Goal: Information Seeking & Learning: Check status

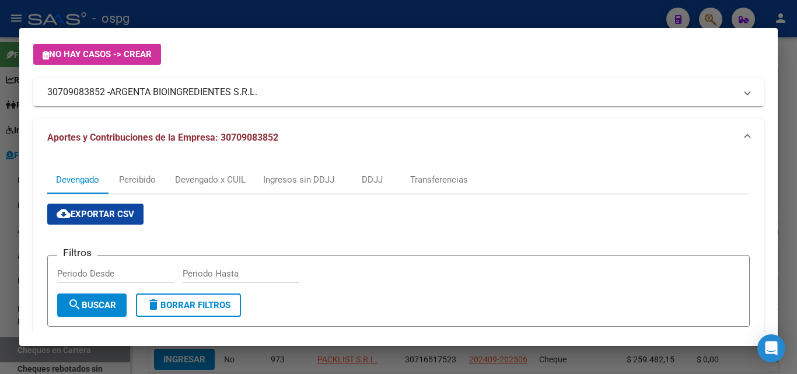
scroll to position [58, 0]
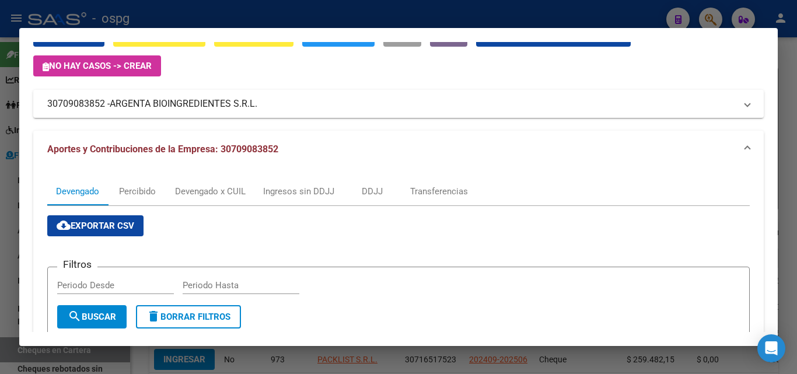
click at [796, 81] on div at bounding box center [398, 187] width 797 height 374
click at [795, 81] on div at bounding box center [398, 187] width 797 height 374
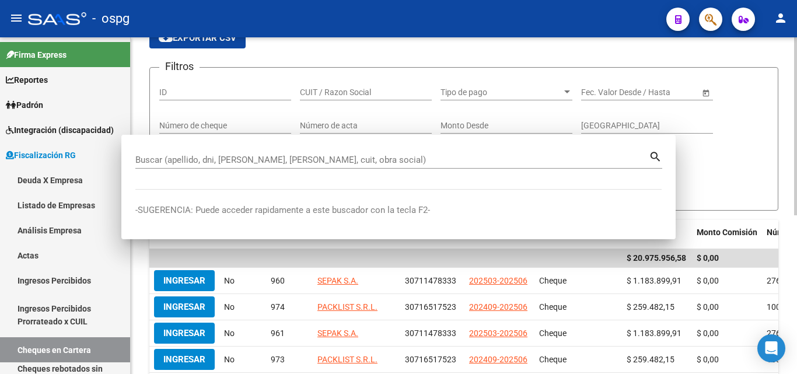
click at [793, 81] on div "FISCALIZACION REGIMEN GENERAL -> Cheques en Cartera cloud_download Exportar CSV…" at bounding box center [466, 293] width 670 height 628
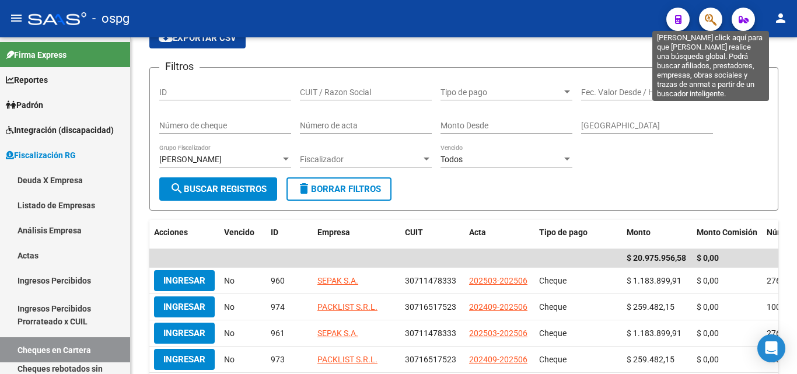
drag, startPoint x: 715, startPoint y: 19, endPoint x: 708, endPoint y: 19, distance: 7.0
click at [708, 19] on icon "button" at bounding box center [711, 19] width 12 height 13
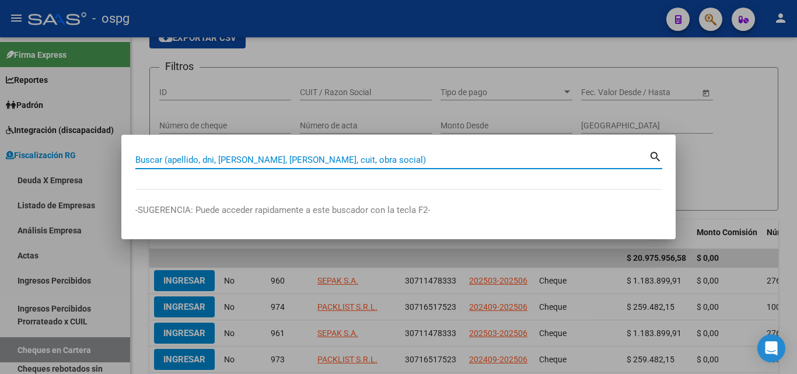
paste input "23116026899"
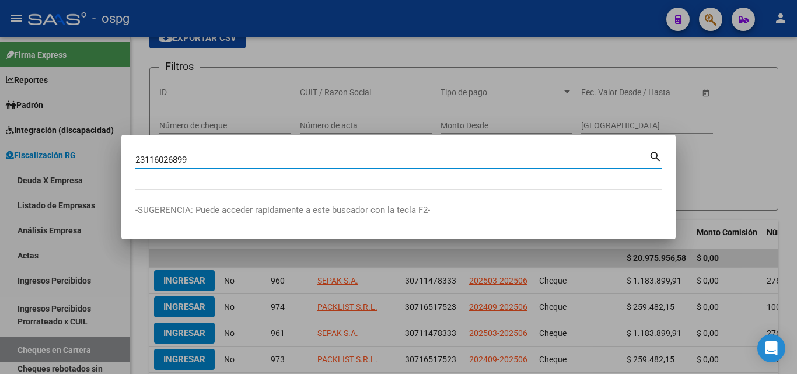
type input "23116026899"
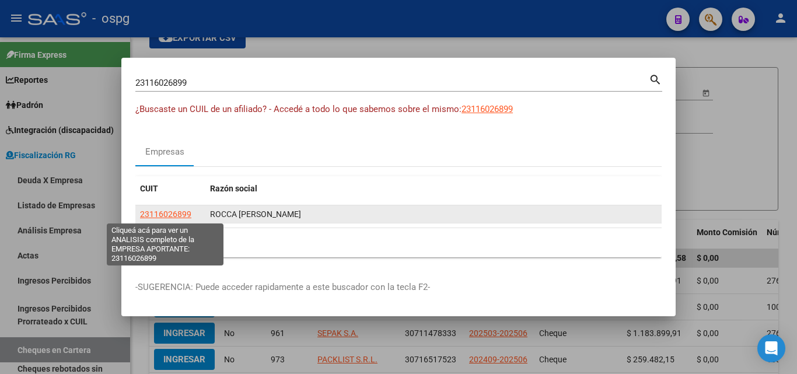
click at [175, 210] on span "23116026899" at bounding box center [165, 214] width 51 height 9
type textarea "23116026899"
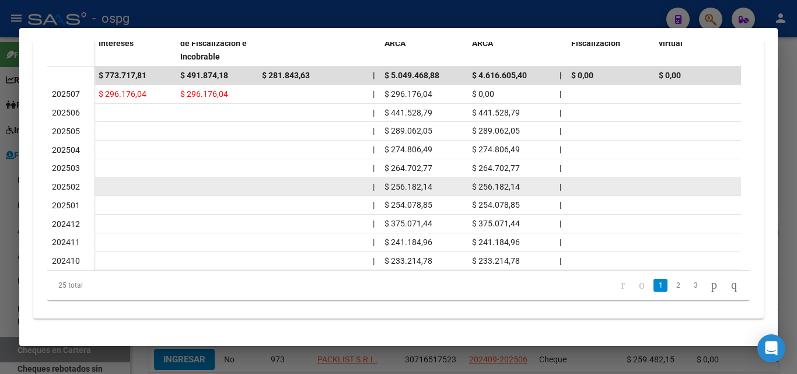
scroll to position [398, 0]
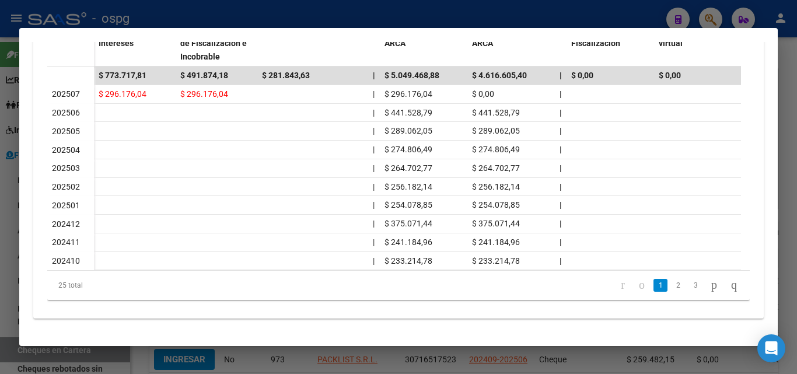
click at [0, 234] on div at bounding box center [398, 187] width 797 height 374
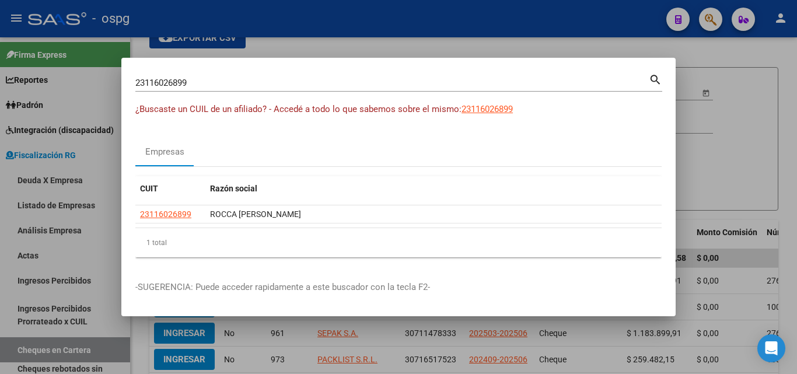
click at [90, 241] on div at bounding box center [398, 187] width 797 height 374
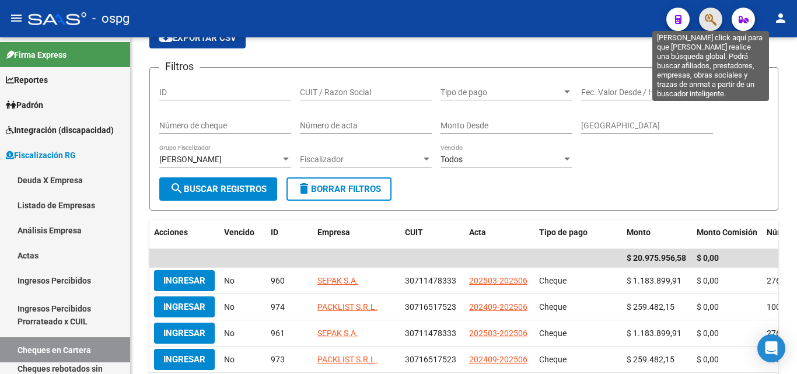
click at [710, 17] on icon "button" at bounding box center [711, 19] width 12 height 13
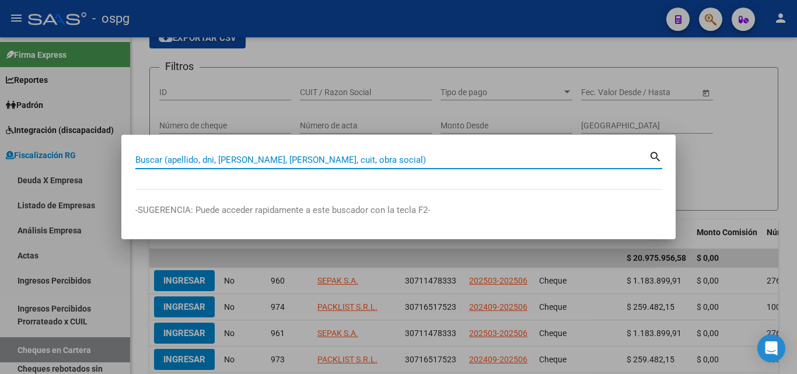
paste input "30707661492"
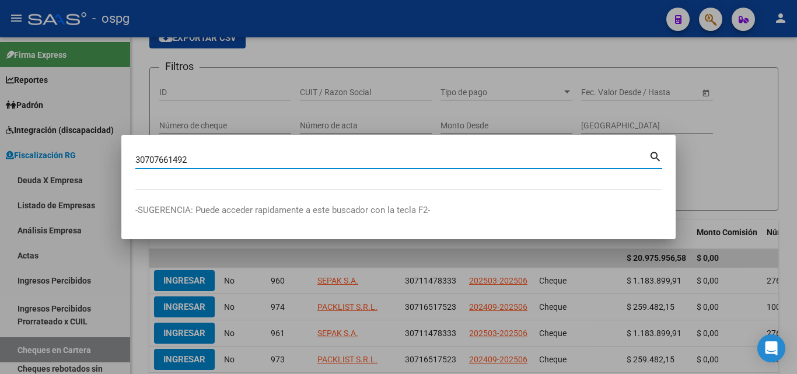
type input "30707661492"
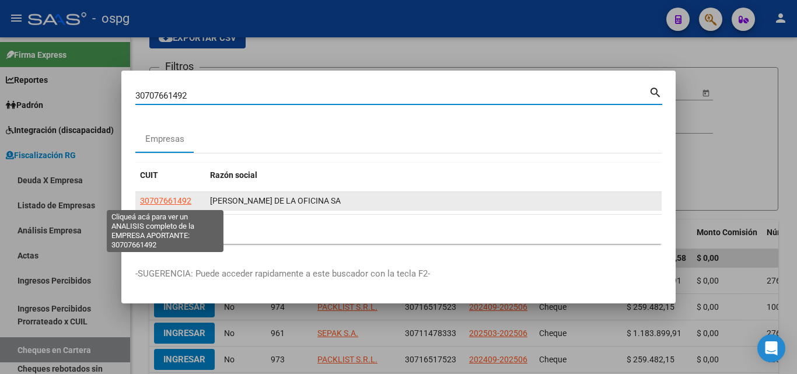
click at [172, 201] on span "30707661492" at bounding box center [165, 200] width 51 height 9
type textarea "30707661492"
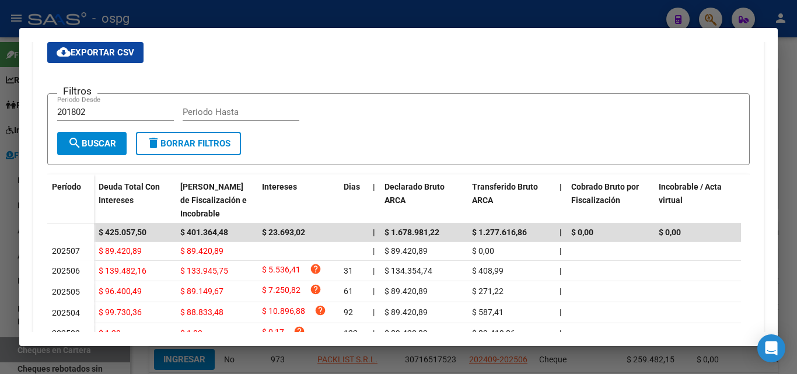
scroll to position [175, 0]
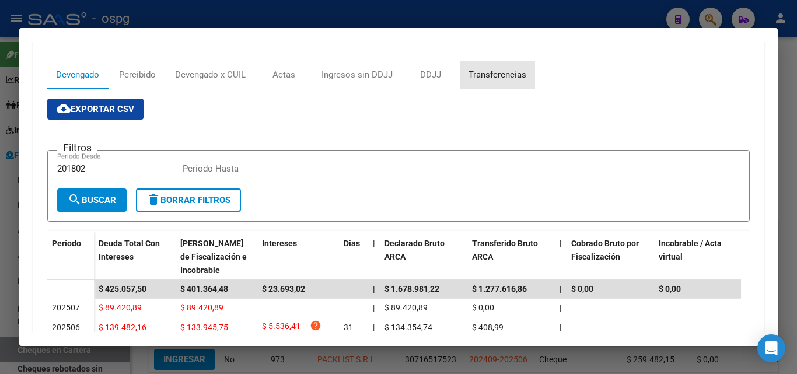
click at [498, 70] on div "Transferencias" at bounding box center [498, 74] width 58 height 13
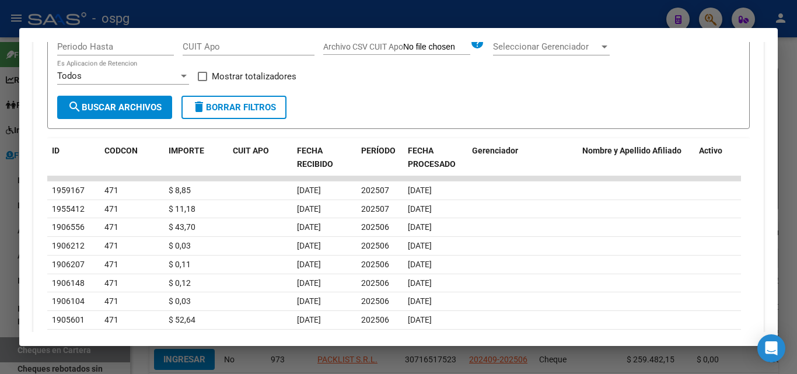
scroll to position [409, 0]
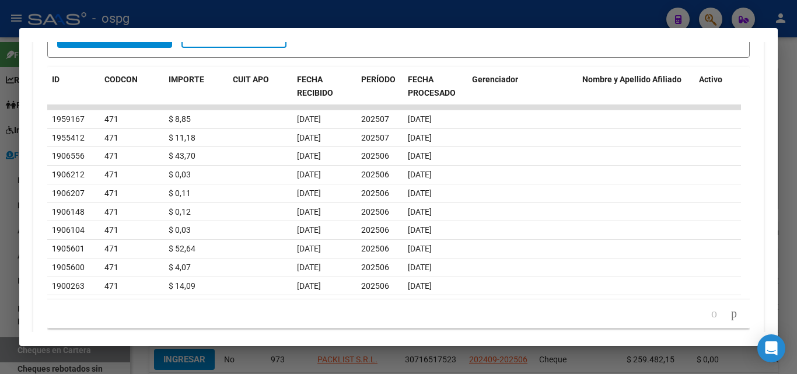
click at [0, 215] on div at bounding box center [398, 187] width 797 height 374
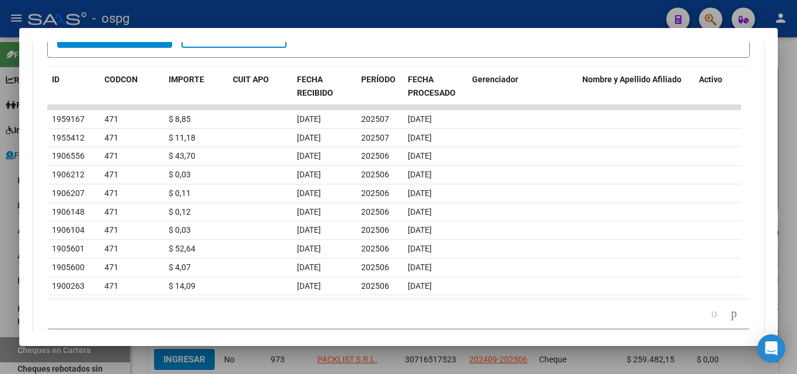
click at [0, 215] on div at bounding box center [398, 187] width 797 height 374
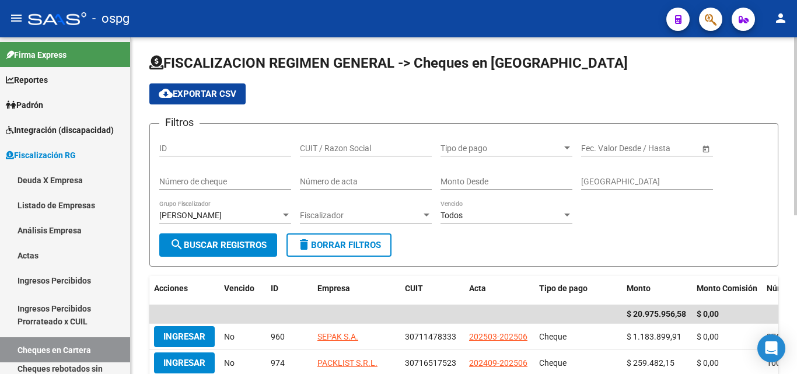
scroll to position [0, 0]
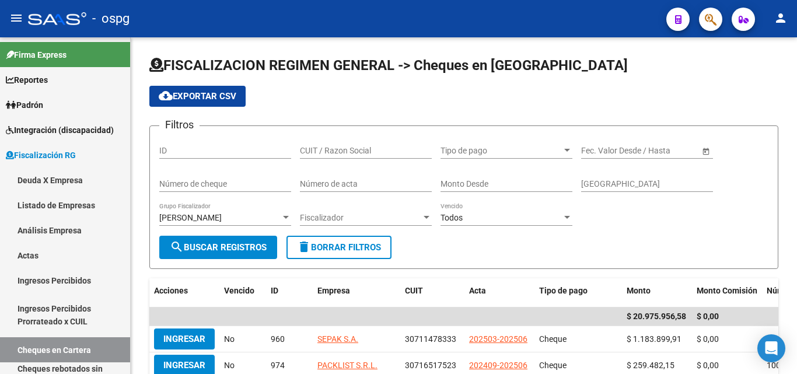
click at [712, 25] on icon "button" at bounding box center [711, 19] width 12 height 13
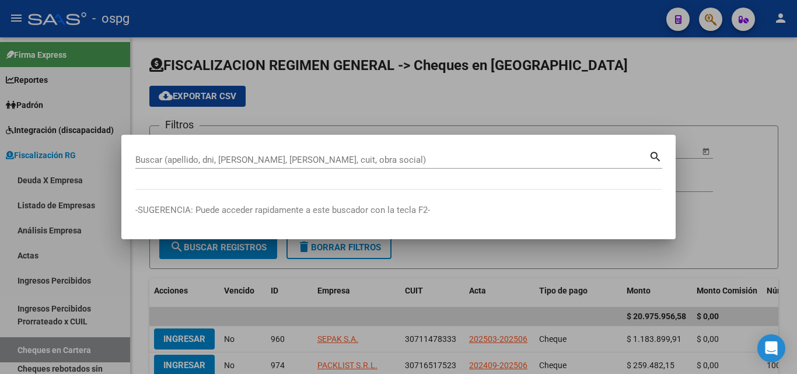
click at [310, 162] on div "Buscar (apellido, dni, [PERSON_NAME], [PERSON_NAME], cuit, obra social)" at bounding box center [392, 160] width 514 height 18
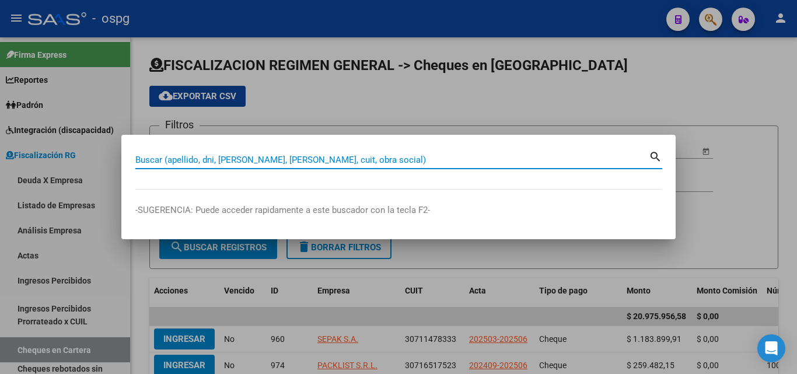
drag, startPoint x: 310, startPoint y: 162, endPoint x: 307, endPoint y: 149, distance: 13.2
click at [309, 161] on input "Buscar (apellido, dni, [PERSON_NAME], [PERSON_NAME], cuit, obra social)" at bounding box center [392, 160] width 514 height 11
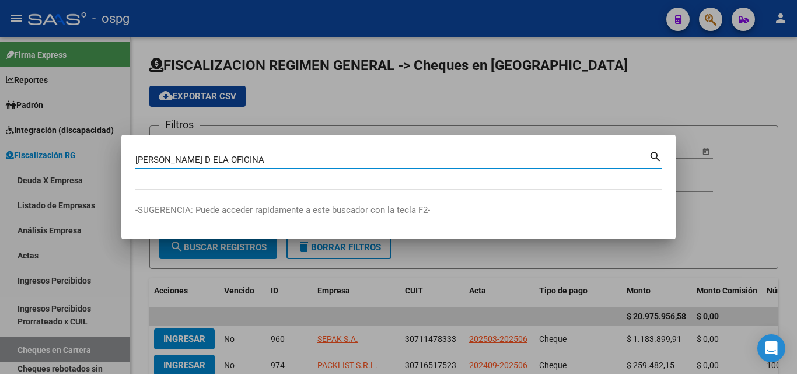
type input "MERCADO D ELA OFICINA"
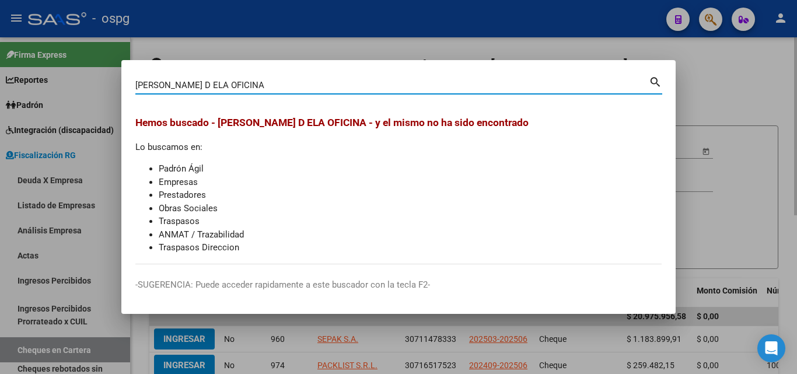
drag, startPoint x: 739, startPoint y: 79, endPoint x: 718, endPoint y: 38, distance: 45.9
click at [739, 76] on div at bounding box center [398, 187] width 797 height 374
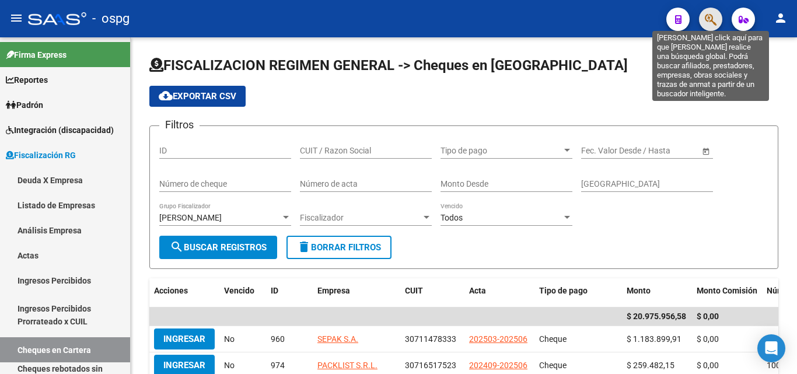
click at [712, 20] on icon "button" at bounding box center [711, 19] width 12 height 13
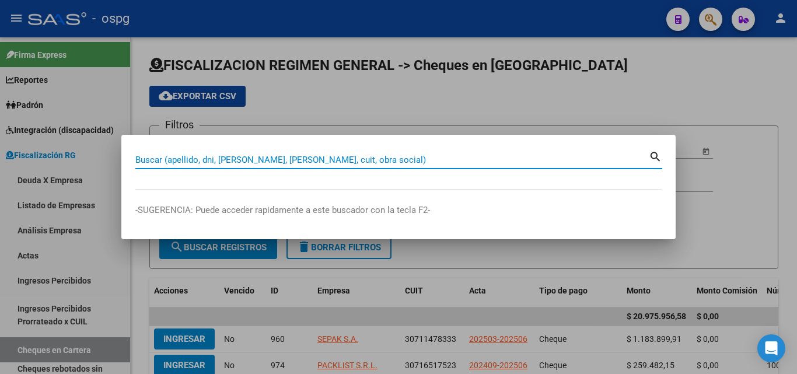
click at [316, 159] on input "Buscar (apellido, dni, [PERSON_NAME], [PERSON_NAME], cuit, obra social)" at bounding box center [392, 160] width 514 height 11
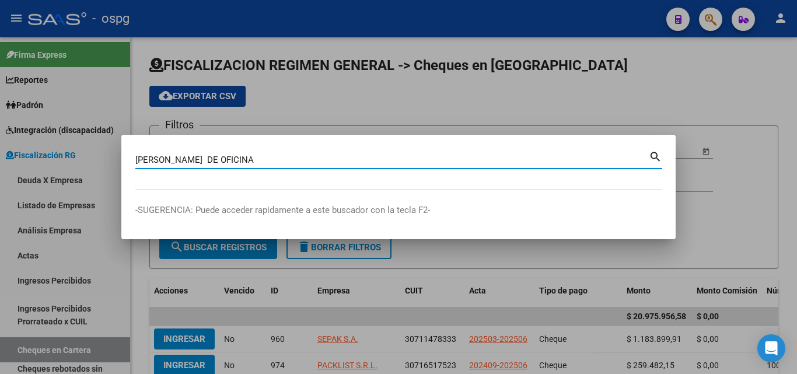
type input "MERCADO DE OFICINA"
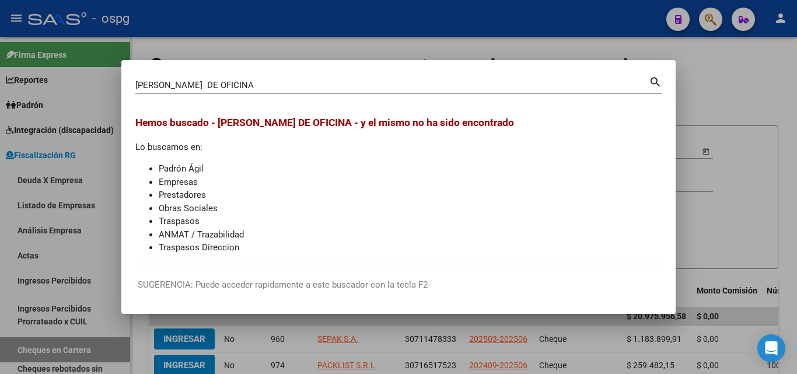
click at [762, 81] on div at bounding box center [398, 187] width 797 height 374
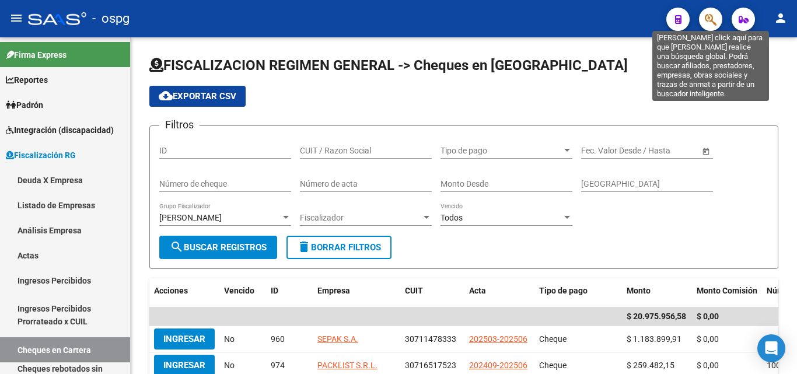
drag, startPoint x: 712, startPoint y: 22, endPoint x: 703, endPoint y: 22, distance: 9.3
click at [703, 22] on button "button" at bounding box center [710, 19] width 23 height 23
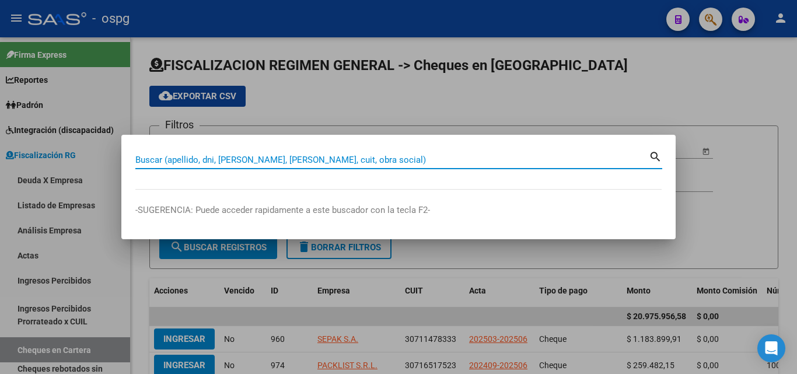
click at [406, 162] on input "Buscar (apellido, dni, [PERSON_NAME], [PERSON_NAME], cuit, obra social)" at bounding box center [392, 160] width 514 height 11
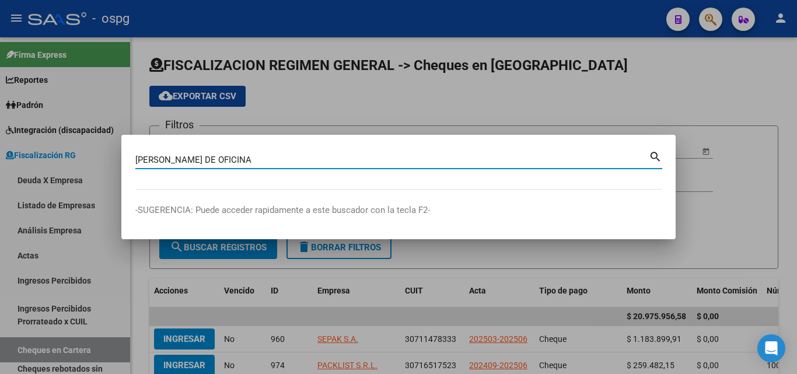
type input "MERCADO DE OFICINA"
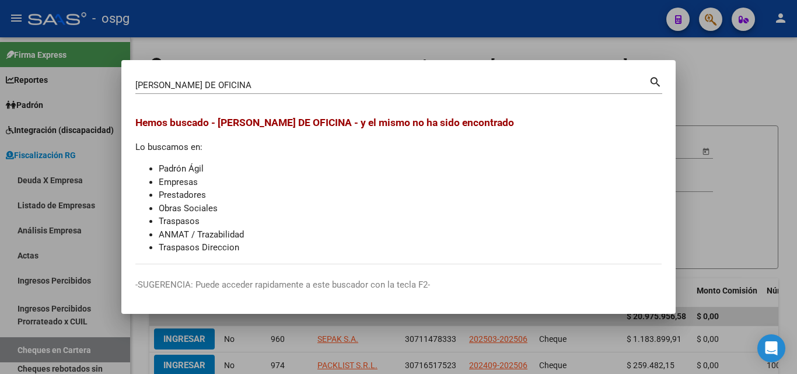
click at [285, 54] on div at bounding box center [398, 187] width 797 height 374
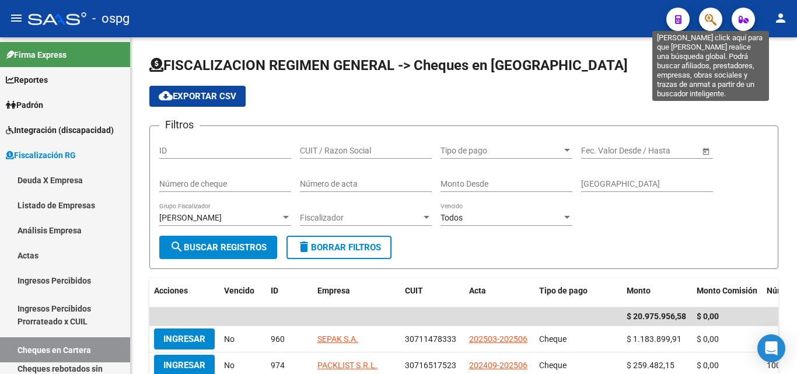
click at [705, 21] on icon "button" at bounding box center [711, 19] width 12 height 13
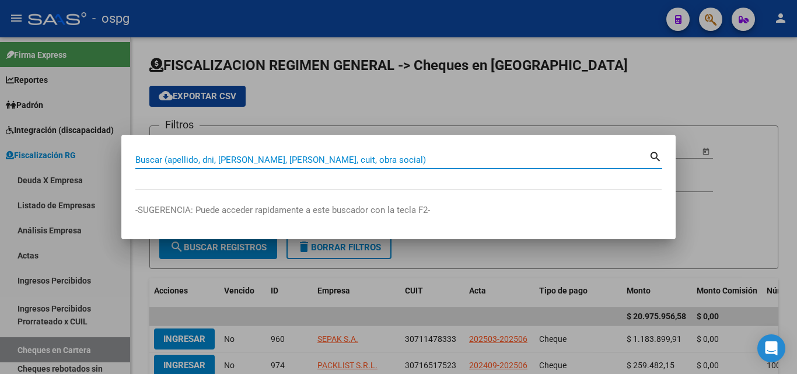
paste input "30-70766149-2"
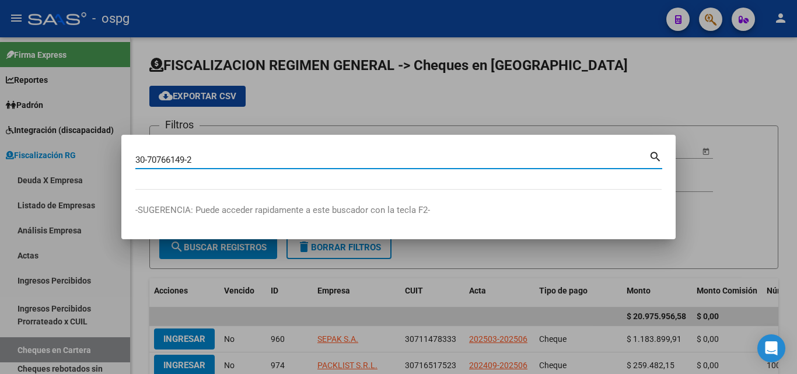
type input "30707661492"
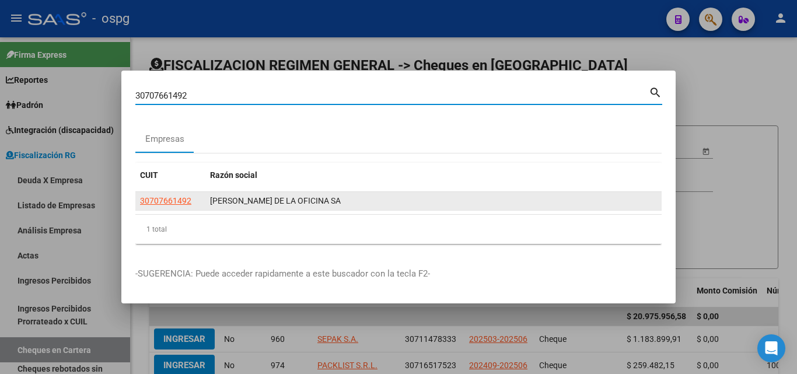
click at [198, 201] on div "30707661492" at bounding box center [170, 200] width 61 height 13
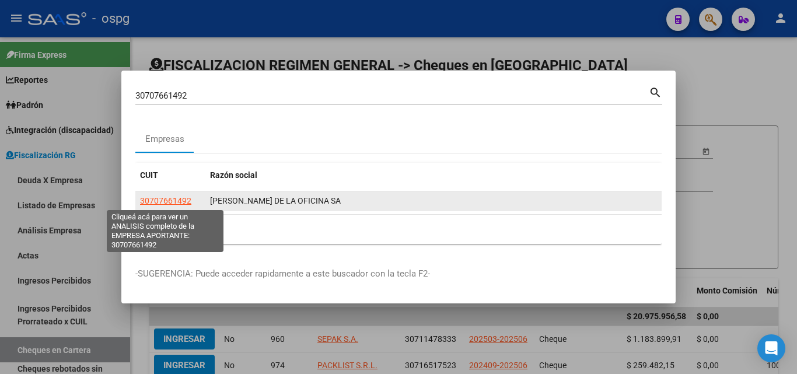
click at [182, 201] on span "30707661492" at bounding box center [165, 200] width 51 height 9
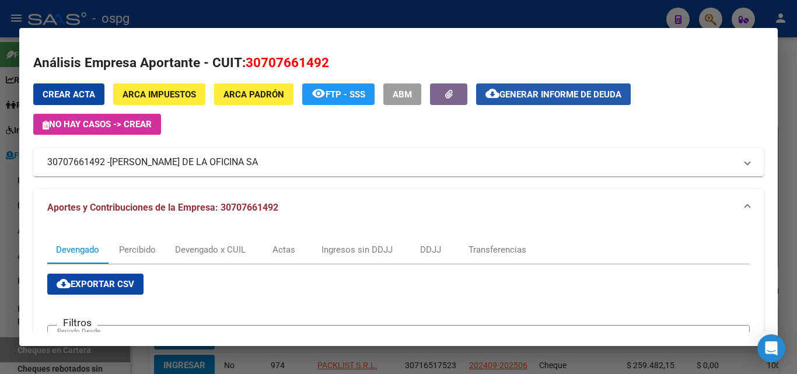
click at [494, 97] on mat-icon "cloud_download" at bounding box center [493, 93] width 14 height 14
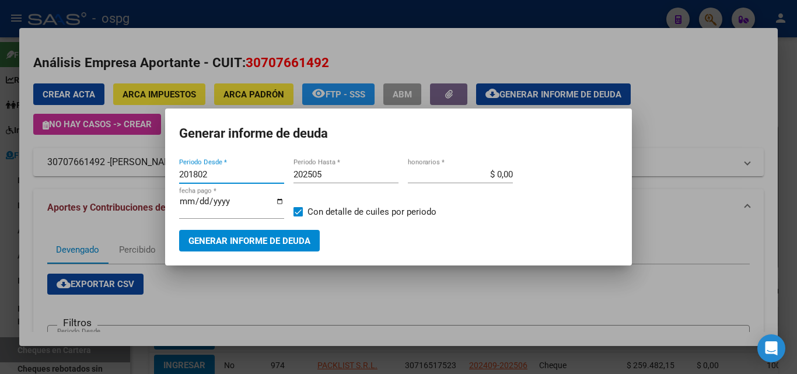
drag, startPoint x: 242, startPoint y: 173, endPoint x: 104, endPoint y: 173, distance: 137.8
click at [104, 173] on div "30707661492 Buscar (apellido, dni, cuil, nro traspaso, cuit, obra social) searc…" at bounding box center [398, 187] width 797 height 374
type input "202504"
click at [330, 173] on input "202505" at bounding box center [346, 174] width 105 height 11
type input "202507"
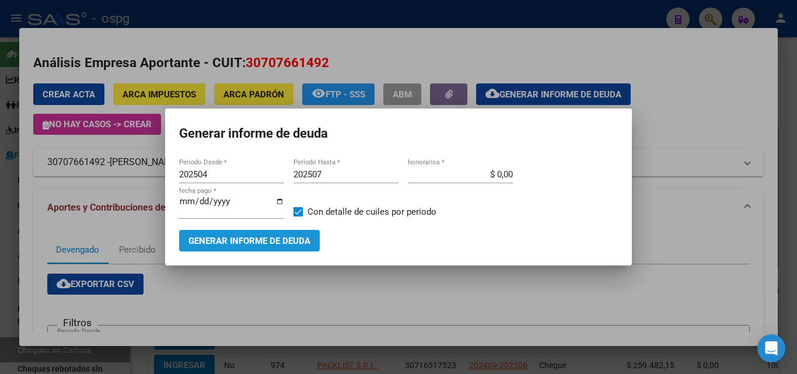
click at [277, 236] on span "Generar informe de deuda" at bounding box center [250, 241] width 122 height 11
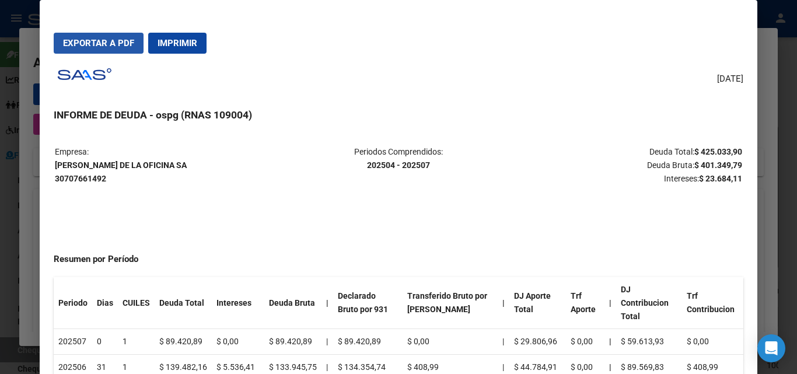
click at [110, 36] on button "Exportar a PDF" at bounding box center [99, 43] width 90 height 21
click at [787, 110] on div at bounding box center [398, 187] width 797 height 374
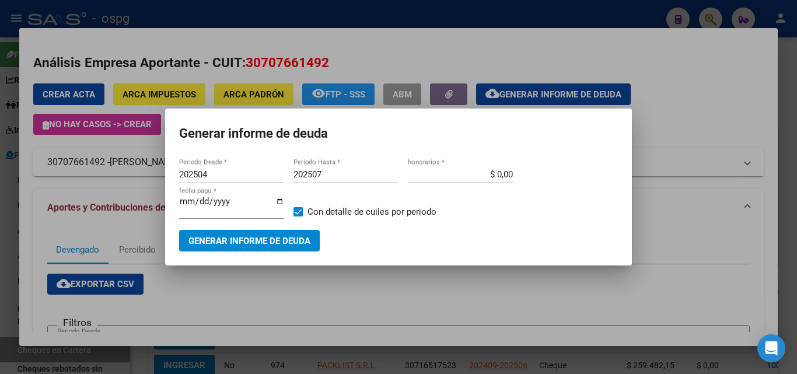
click at [787, 110] on div at bounding box center [398, 187] width 797 height 374
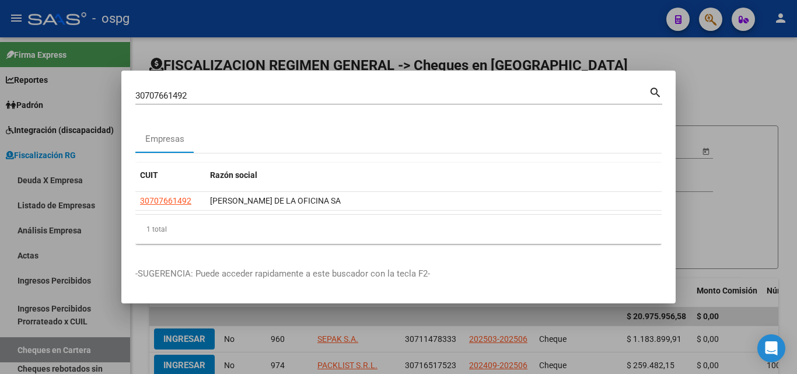
drag, startPoint x: 732, startPoint y: 86, endPoint x: 719, endPoint y: 58, distance: 30.8
click at [732, 85] on div at bounding box center [398, 187] width 797 height 374
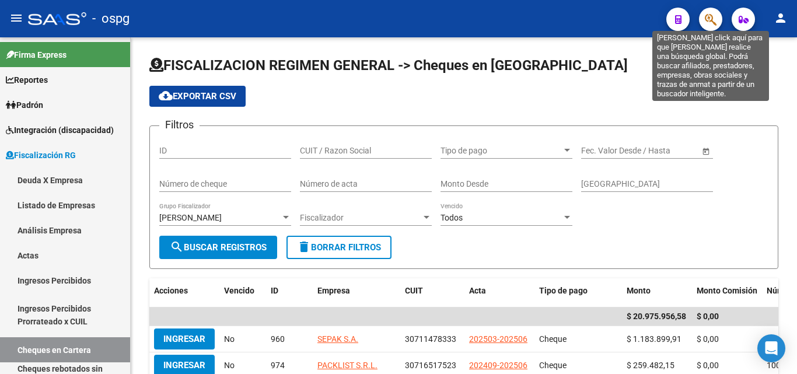
drag, startPoint x: 711, startPoint y: 18, endPoint x: 700, endPoint y: 20, distance: 11.2
click at [700, 20] on button "button" at bounding box center [710, 19] width 23 height 23
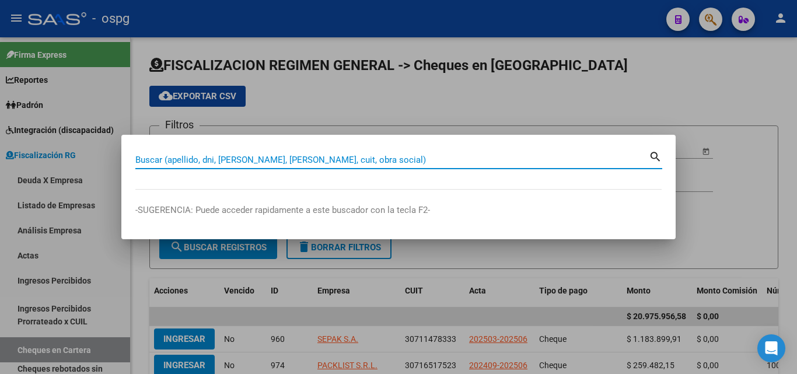
click at [286, 160] on input "Buscar (apellido, dni, [PERSON_NAME], [PERSON_NAME], cuit, obra social)" at bounding box center [392, 160] width 514 height 11
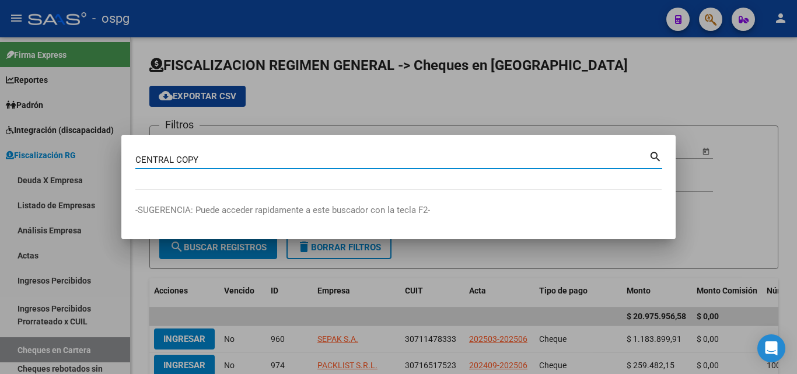
type input "CENTRAL COPY"
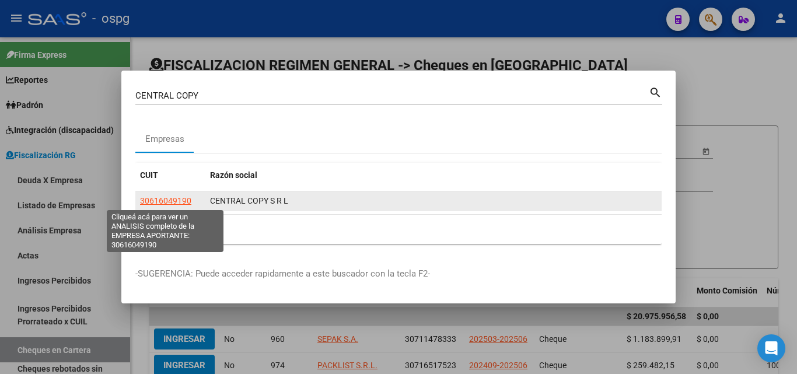
click at [163, 199] on span "30616049190" at bounding box center [165, 200] width 51 height 9
type textarea "30616049190"
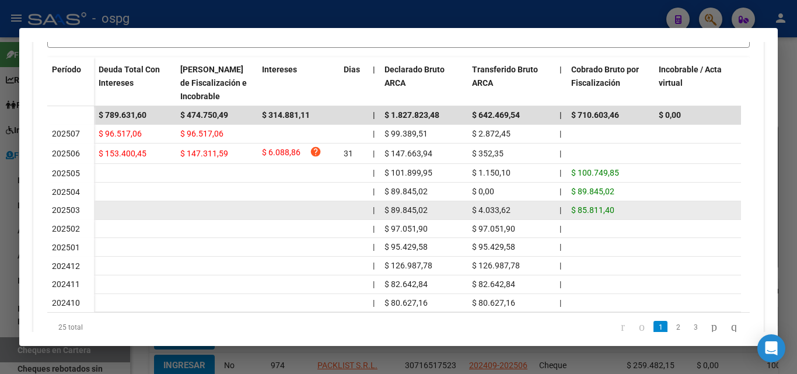
scroll to position [350, 0]
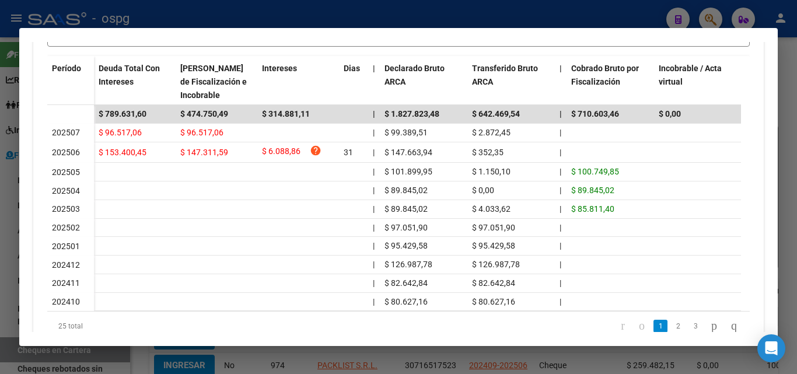
click at [0, 221] on div at bounding box center [398, 187] width 797 height 374
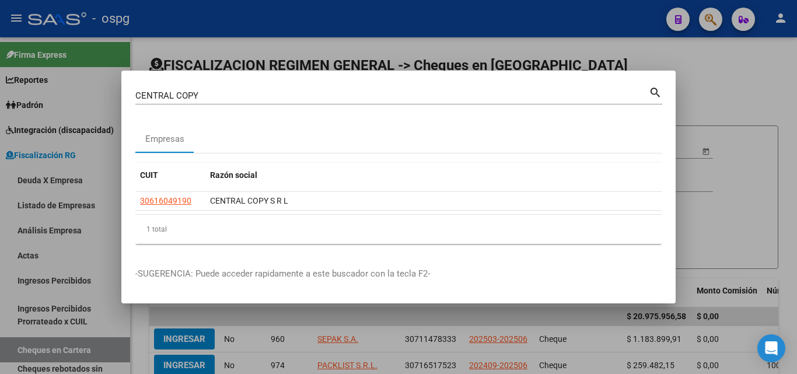
click at [715, 74] on div at bounding box center [398, 187] width 797 height 374
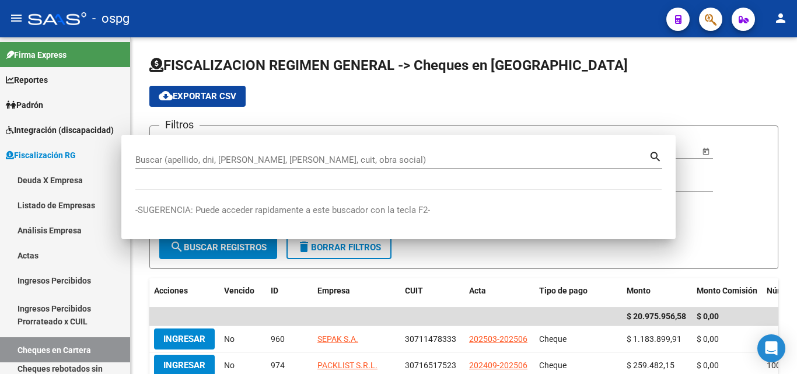
click at [715, 74] on h1 "FISCALIZACION REGIMEN GENERAL -> Cheques en Cartera" at bounding box center [463, 66] width 629 height 20
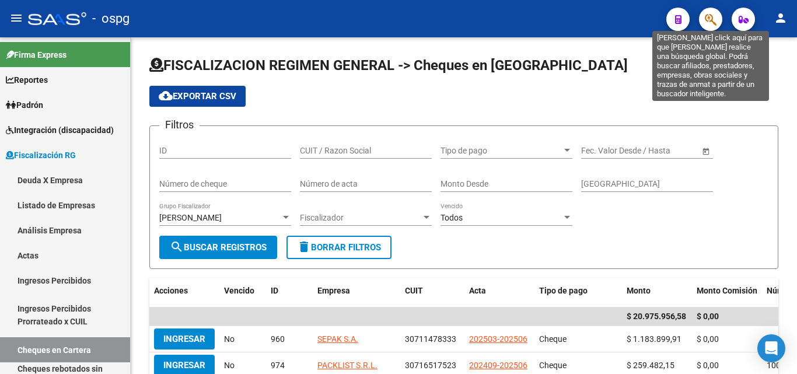
click at [703, 20] on button "button" at bounding box center [710, 19] width 23 height 23
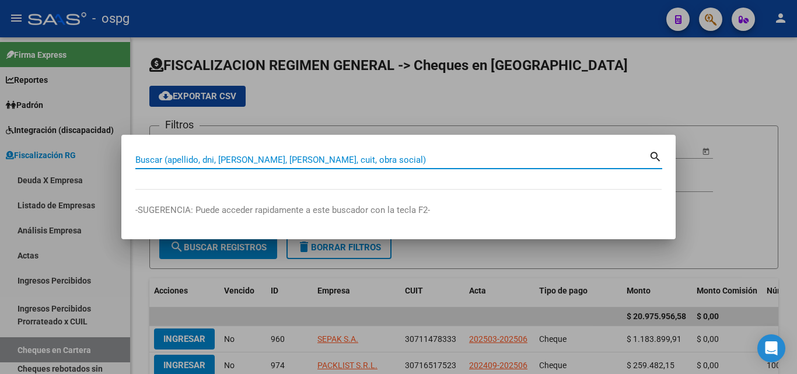
click at [214, 158] on input "Buscar (apellido, dni, [PERSON_NAME], [PERSON_NAME], cuit, obra social)" at bounding box center [392, 160] width 514 height 11
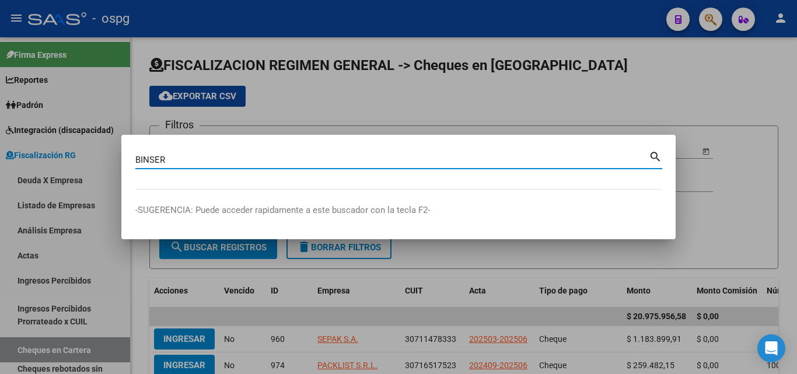
type input "BINSER"
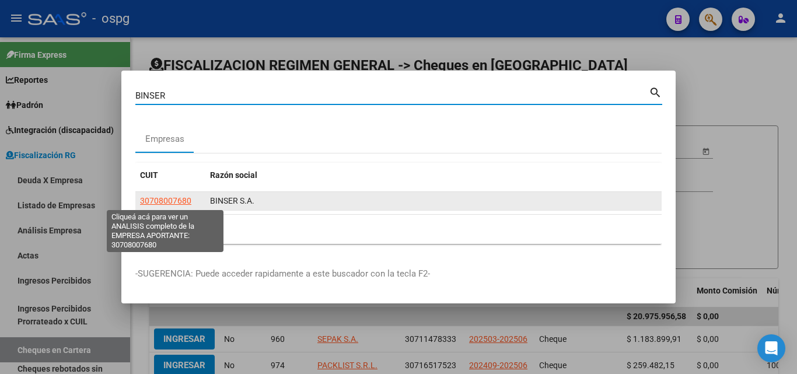
click at [153, 197] on span "30708007680" at bounding box center [165, 200] width 51 height 9
type textarea "30708007680"
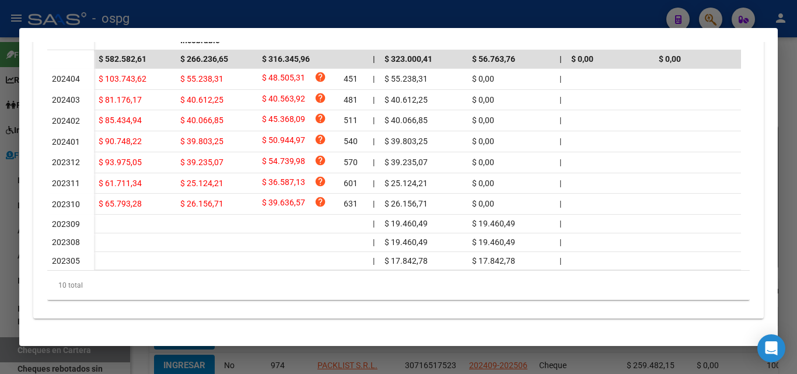
scroll to position [418, 0]
click at [0, 246] on div at bounding box center [398, 187] width 797 height 374
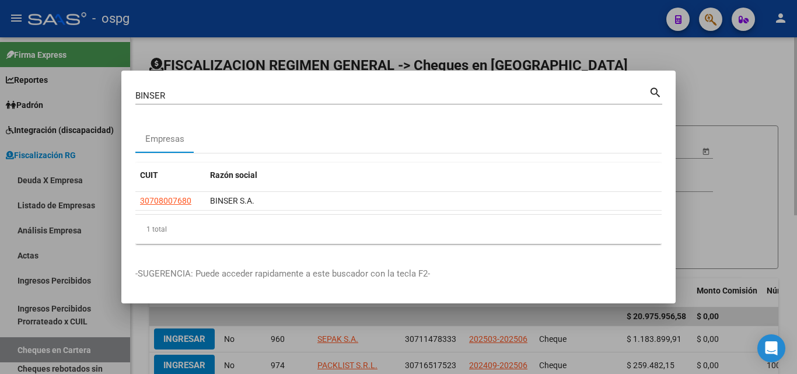
click at [748, 92] on div at bounding box center [398, 187] width 797 height 374
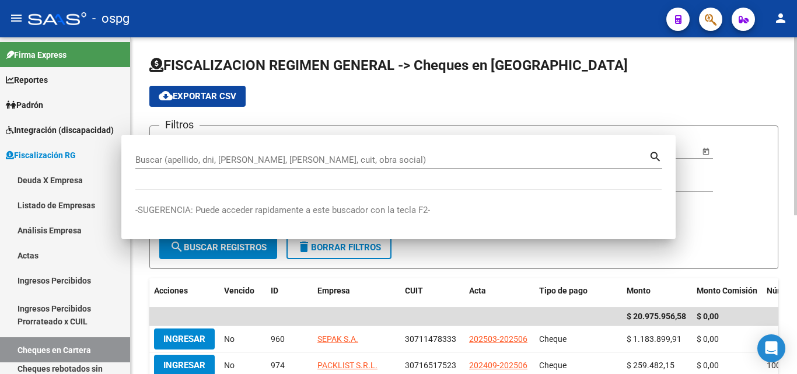
drag, startPoint x: 748, startPoint y: 92, endPoint x: 703, endPoint y: 45, distance: 65.2
click at [748, 91] on div "cloud_download Exportar CSV" at bounding box center [463, 96] width 629 height 21
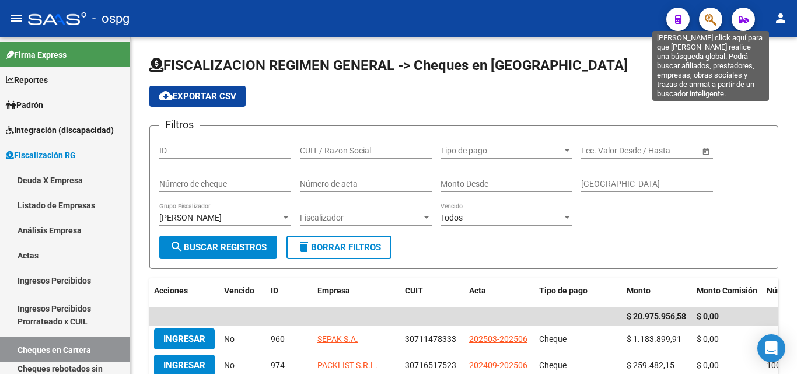
click at [709, 24] on icon "button" at bounding box center [711, 19] width 12 height 13
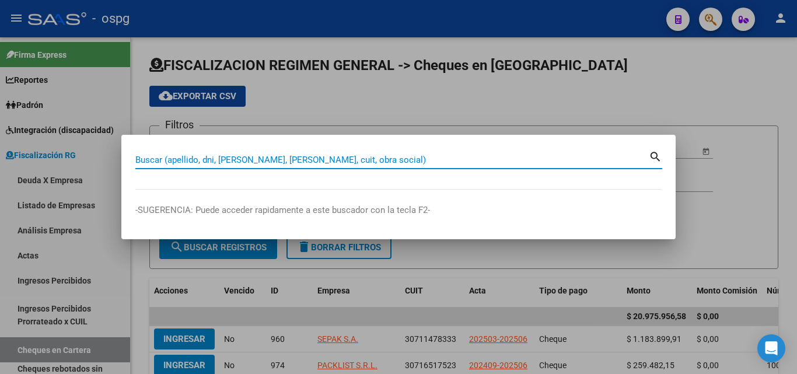
click at [282, 156] on input "Buscar (apellido, dni, [PERSON_NAME], [PERSON_NAME], cuit, obra social)" at bounding box center [392, 160] width 514 height 11
paste input "20041979497"
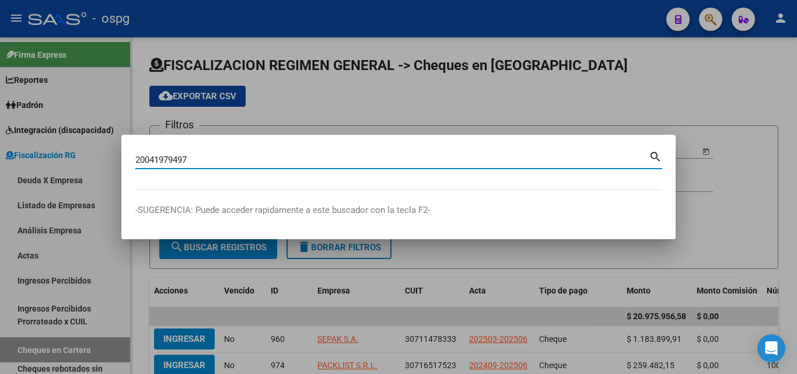
type input "20041979497"
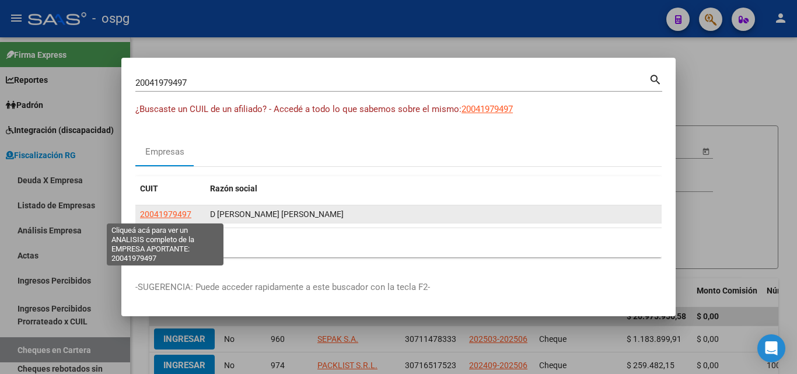
click at [161, 210] on span "20041979497" at bounding box center [165, 214] width 51 height 9
type textarea "20041979497"
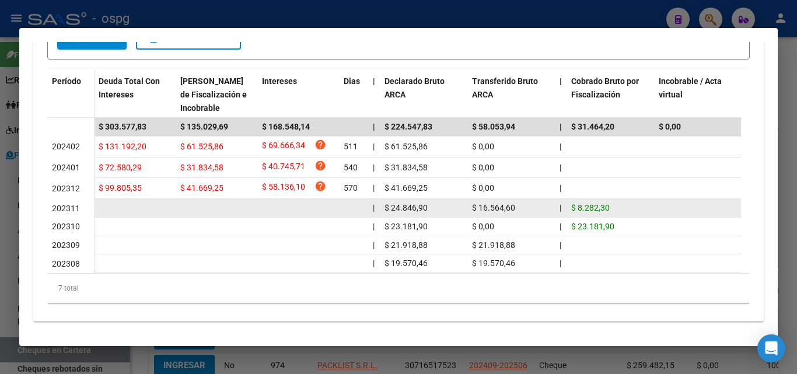
scroll to position [350, 0]
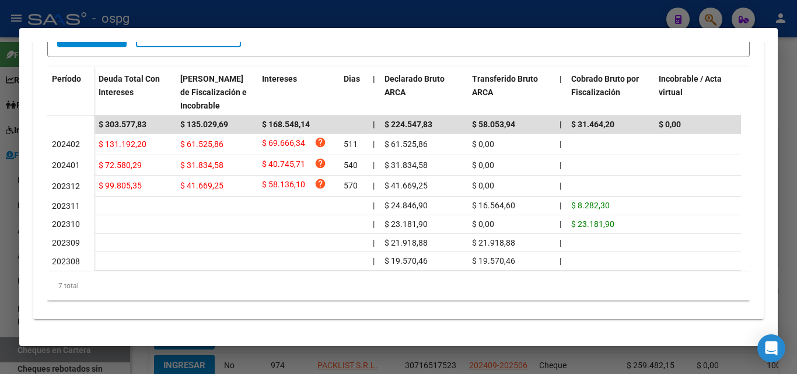
click at [6, 265] on div at bounding box center [398, 187] width 797 height 374
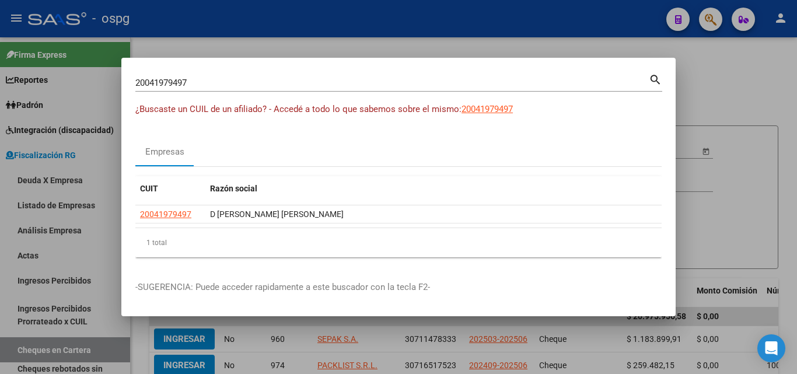
click at [674, 83] on mat-dialog-content "20041979497 Buscar (apellido, dni, cuil, nro traspaso, cuit, obra social) searc…" at bounding box center [398, 169] width 555 height 195
click at [696, 79] on div at bounding box center [398, 187] width 797 height 374
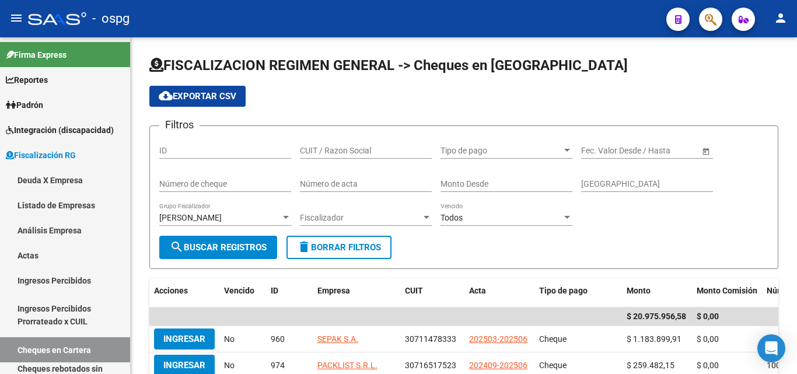
click at [696, 79] on app-list-header "FISCALIZACION REGIMEN GENERAL -> Cheques en Cartera cloud_download Exportar CSV…" at bounding box center [463, 162] width 629 height 213
click at [703, 25] on button "button" at bounding box center [710, 19] width 23 height 23
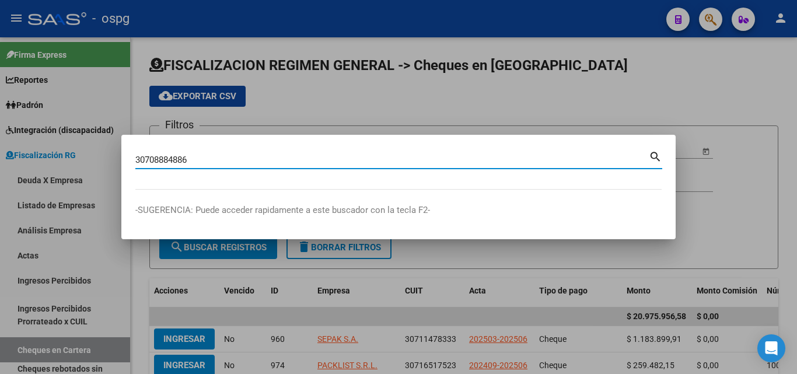
type input "30708884886"
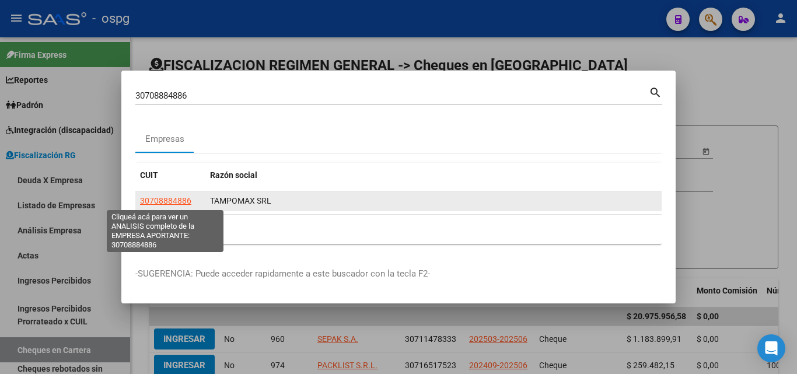
click at [172, 201] on span "30708884886" at bounding box center [165, 200] width 51 height 9
type textarea "30708884886"
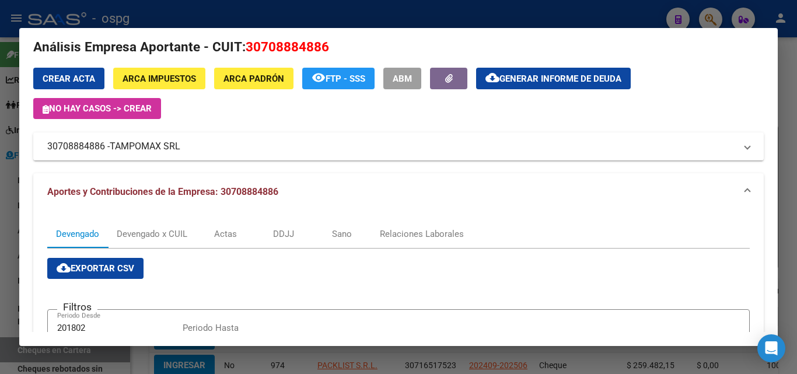
scroll to position [15, 0]
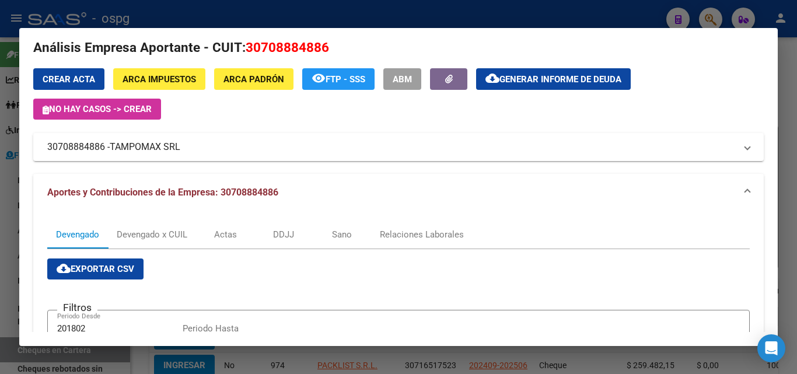
click at [783, 118] on div at bounding box center [398, 187] width 797 height 374
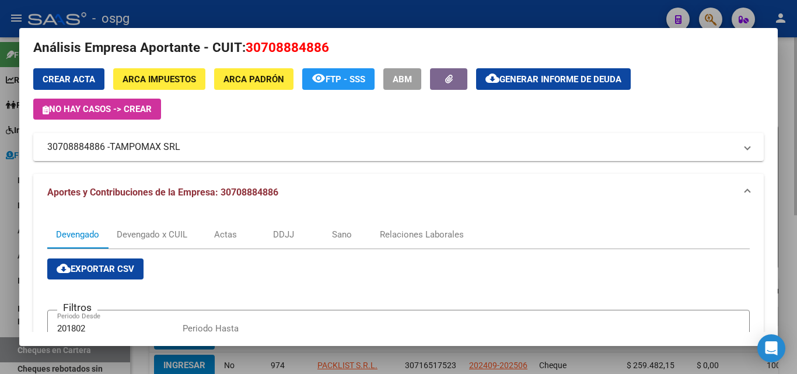
drag, startPoint x: 783, startPoint y: 118, endPoint x: 749, endPoint y: 95, distance: 41.3
click at [782, 118] on div at bounding box center [398, 187] width 797 height 374
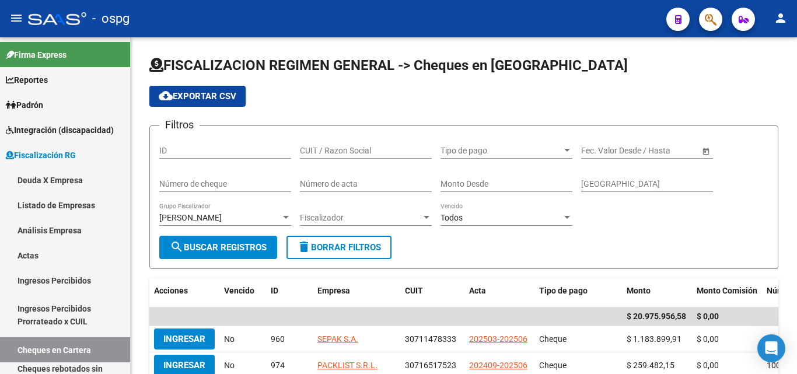
click at [696, 19] on div at bounding box center [706, 19] width 33 height 24
click at [703, 21] on button "button" at bounding box center [710, 19] width 23 height 23
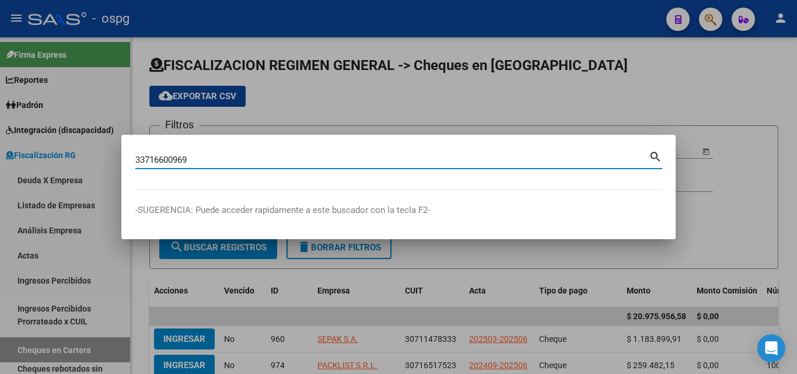
type input "33716600969"
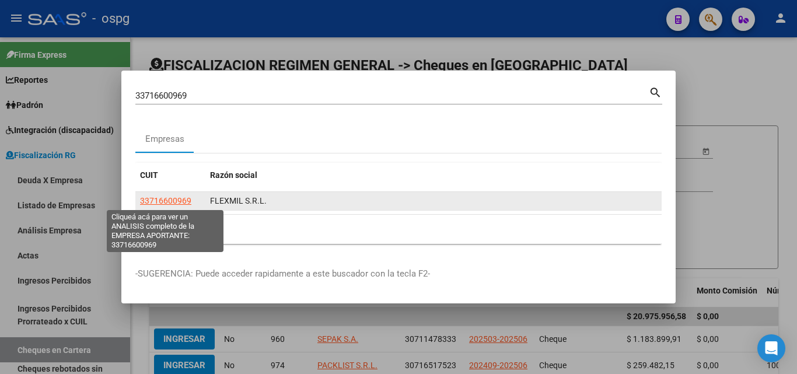
click at [178, 200] on span "33716600969" at bounding box center [165, 200] width 51 height 9
type textarea "33716600969"
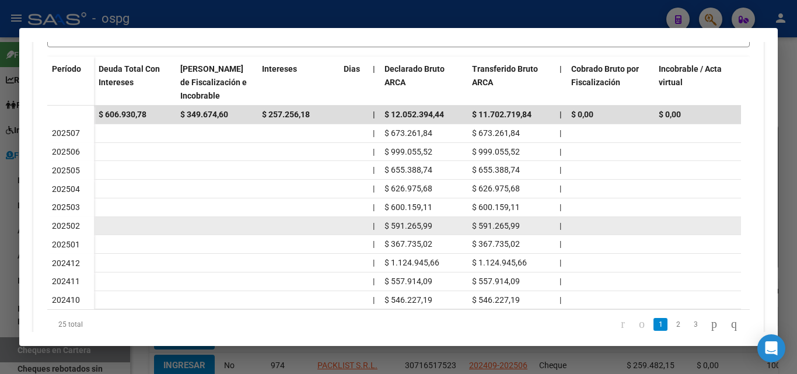
scroll to position [375, 0]
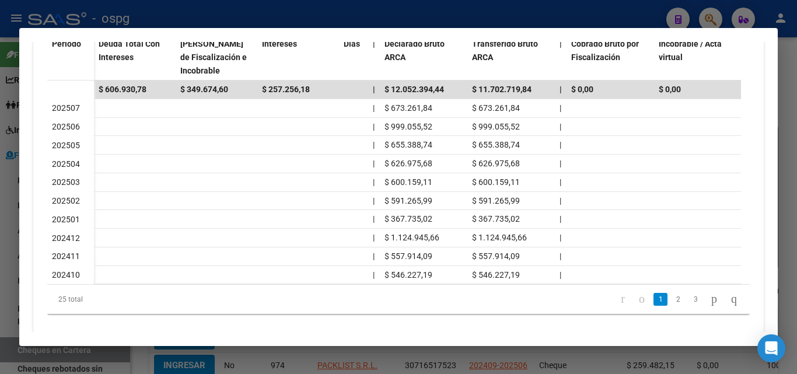
click at [0, 229] on div at bounding box center [398, 187] width 797 height 374
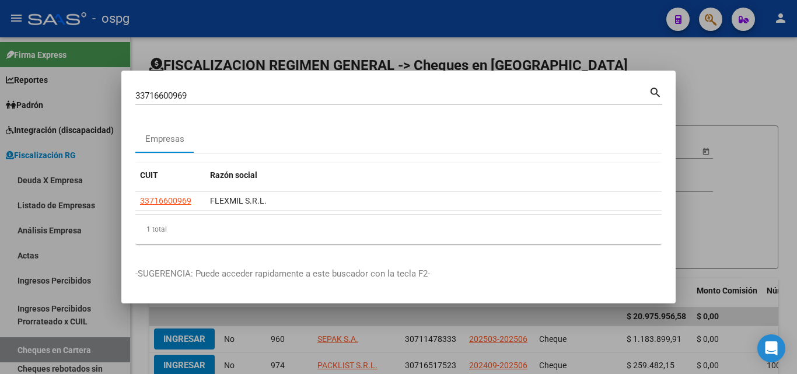
click at [729, 171] on div at bounding box center [398, 187] width 797 height 374
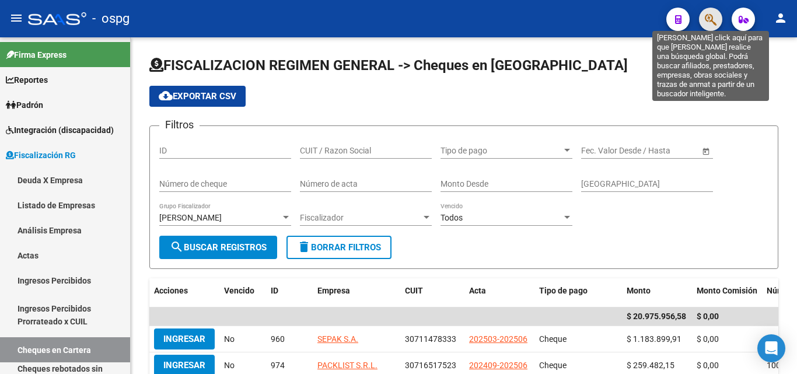
click at [706, 22] on icon "button" at bounding box center [711, 19] width 12 height 13
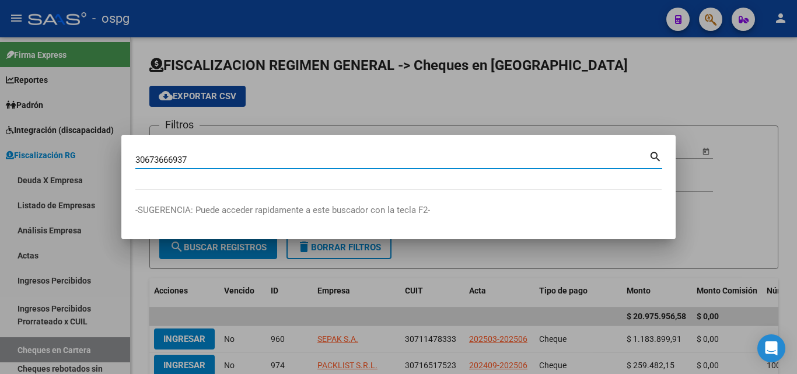
type input "30673666937"
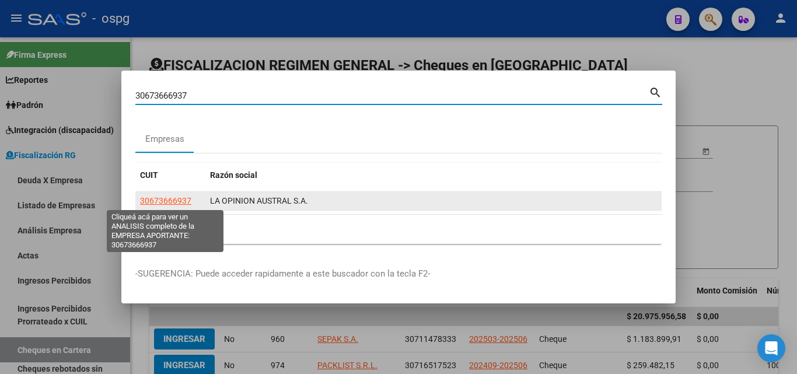
click at [177, 203] on span "30673666937" at bounding box center [165, 200] width 51 height 9
type textarea "30673666937"
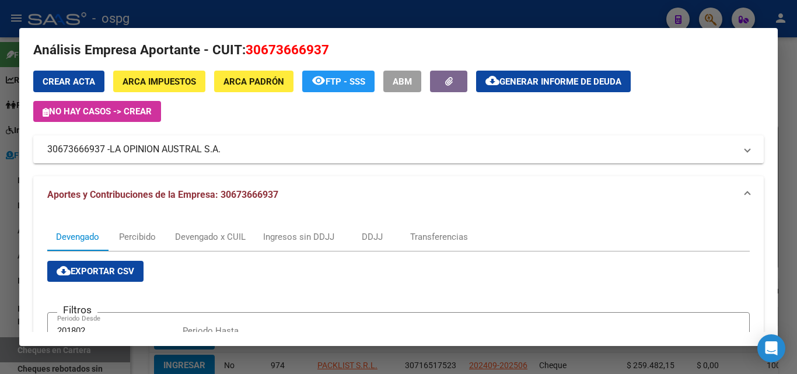
scroll to position [0, 0]
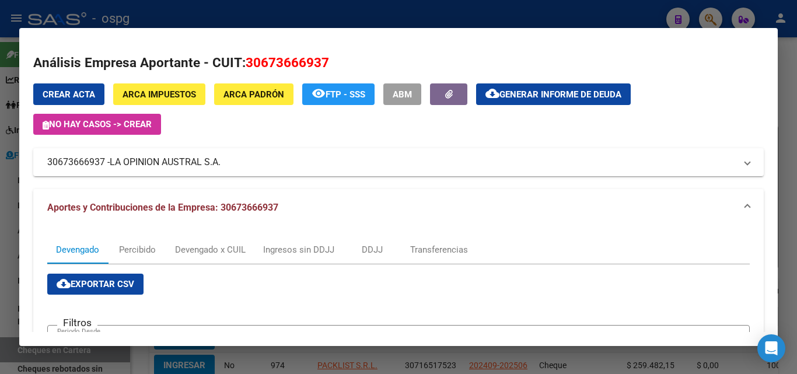
click at [0, 242] on div at bounding box center [398, 187] width 797 height 374
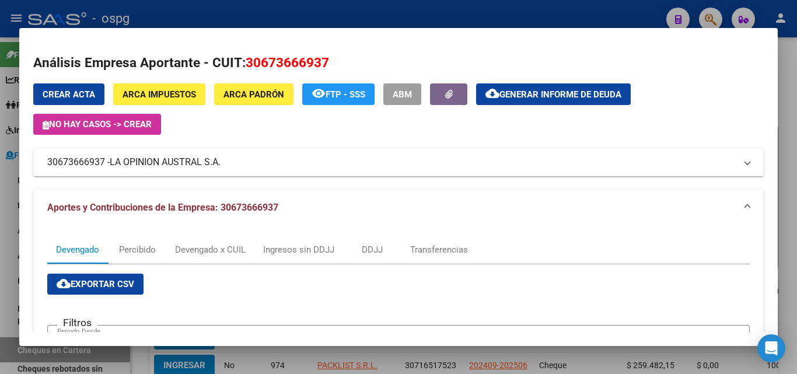
click at [0, 242] on div at bounding box center [398, 187] width 797 height 374
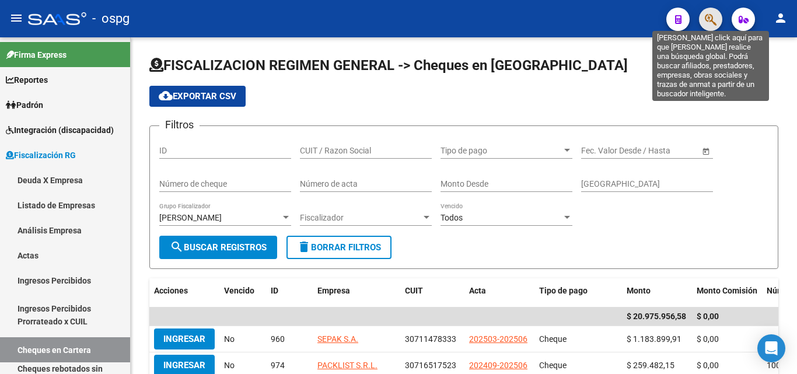
click at [712, 26] on icon "button" at bounding box center [711, 19] width 12 height 13
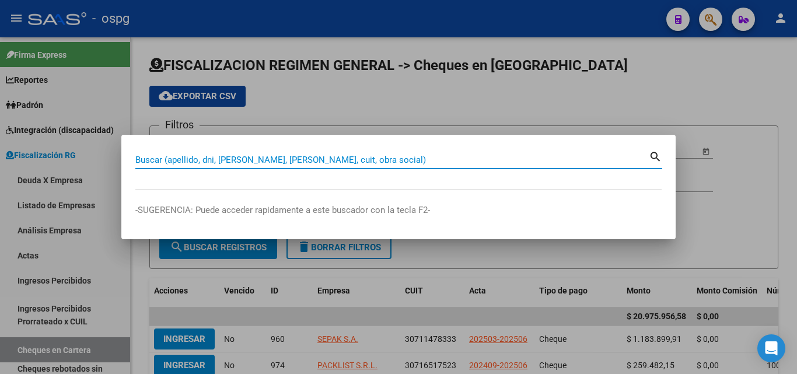
click at [284, 164] on input "Buscar (apellido, dni, [PERSON_NAME], [PERSON_NAME], cuit, obra social)" at bounding box center [392, 160] width 514 height 11
paste input "30712117903"
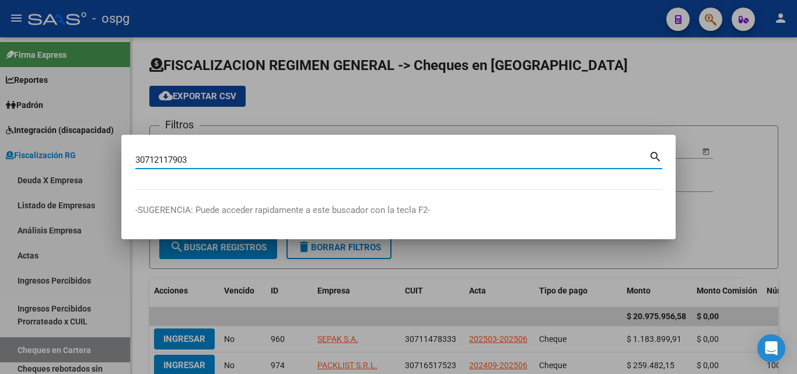
type input "30712117903"
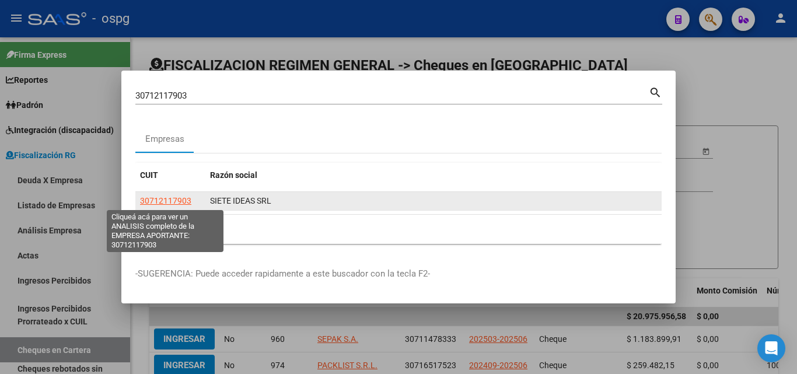
click at [162, 196] on span "30712117903" at bounding box center [165, 200] width 51 height 9
type textarea "30712117903"
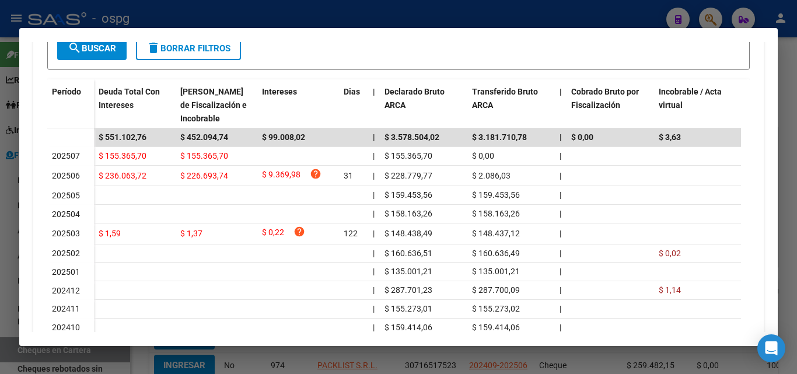
scroll to position [350, 0]
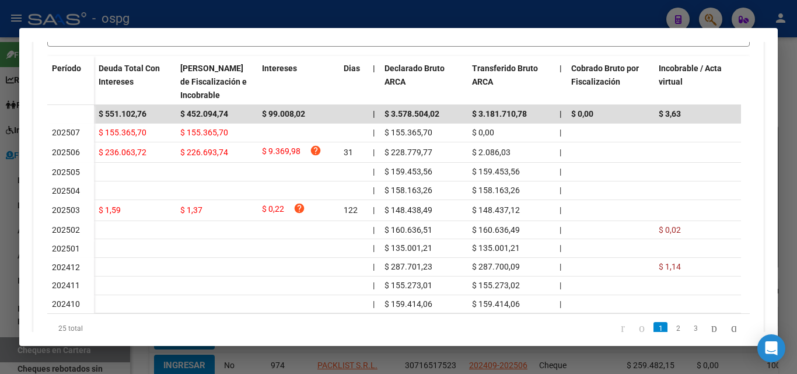
click at [0, 238] on div at bounding box center [398, 187] width 797 height 374
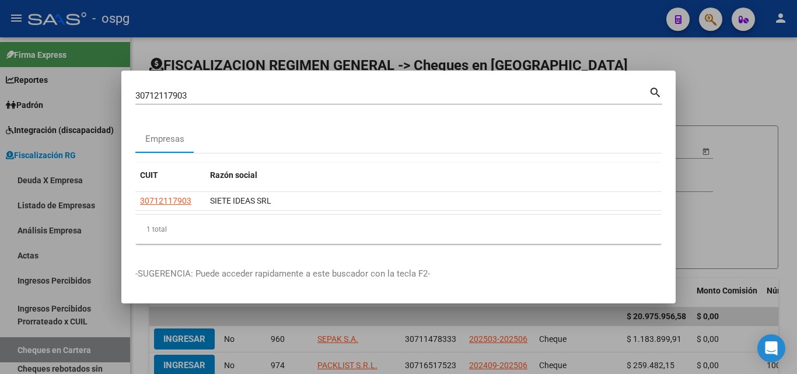
click at [710, 85] on div at bounding box center [398, 187] width 797 height 374
click at [710, 85] on app-list-header "FISCALIZACION REGIMEN GENERAL -> Cheques en Cartera cloud_download Exportar CSV…" at bounding box center [463, 162] width 629 height 213
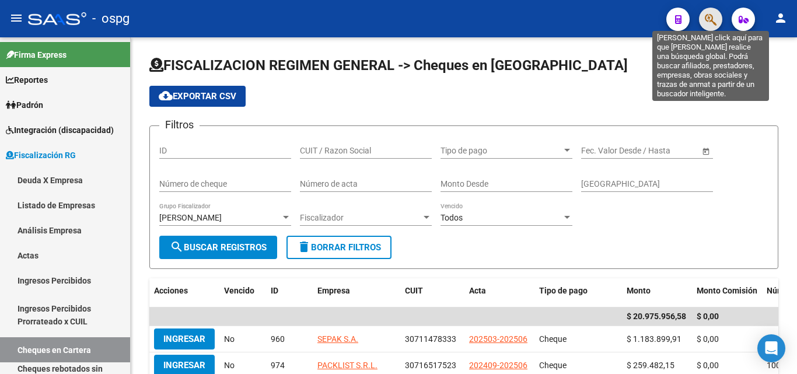
click at [708, 22] on icon "button" at bounding box center [711, 19] width 12 height 13
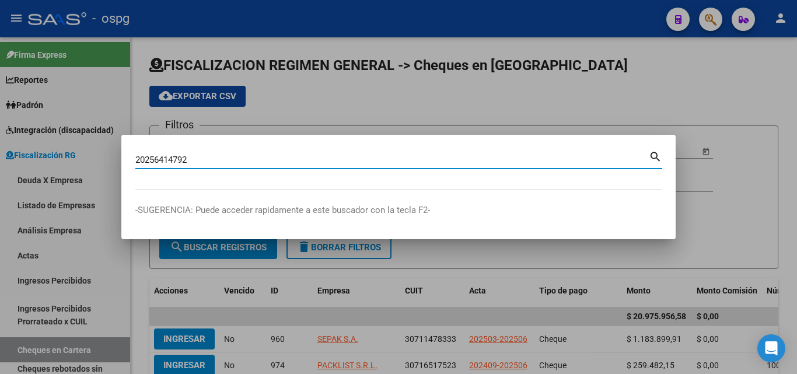
type input "20256414792"
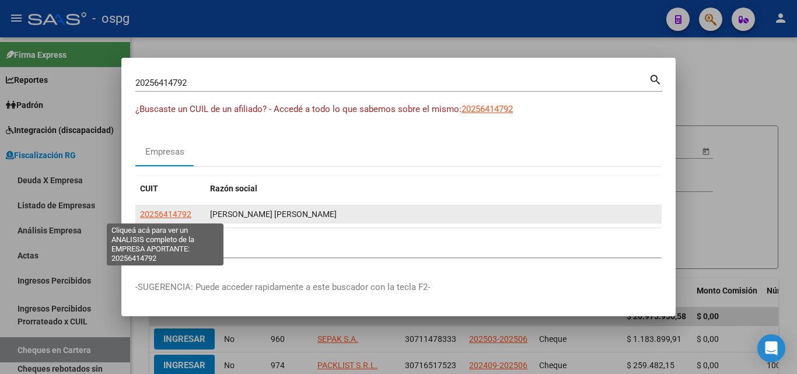
click at [174, 213] on span "20256414792" at bounding box center [165, 214] width 51 height 9
type textarea "20256414792"
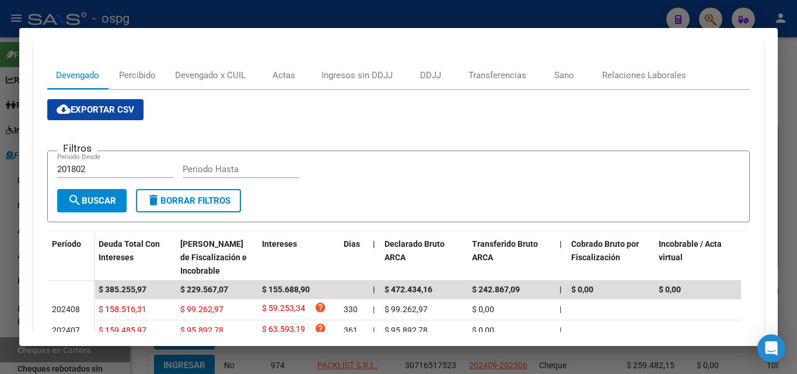
scroll to position [409, 0]
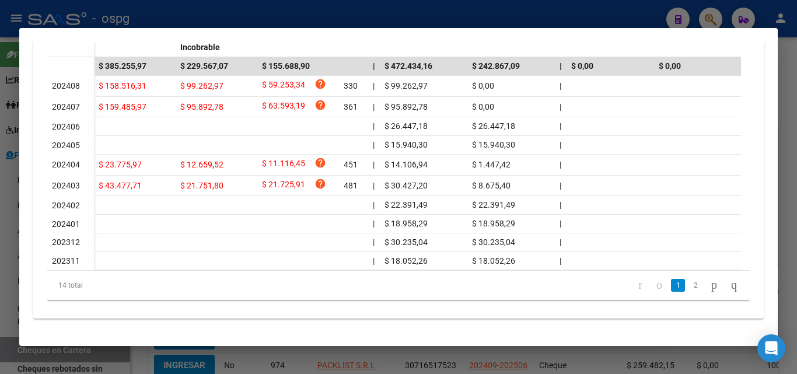
click at [0, 262] on div at bounding box center [398, 187] width 797 height 374
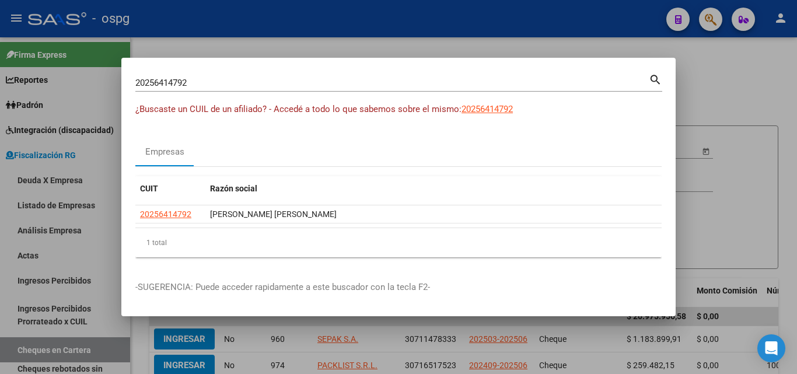
click at [705, 102] on div at bounding box center [398, 187] width 797 height 374
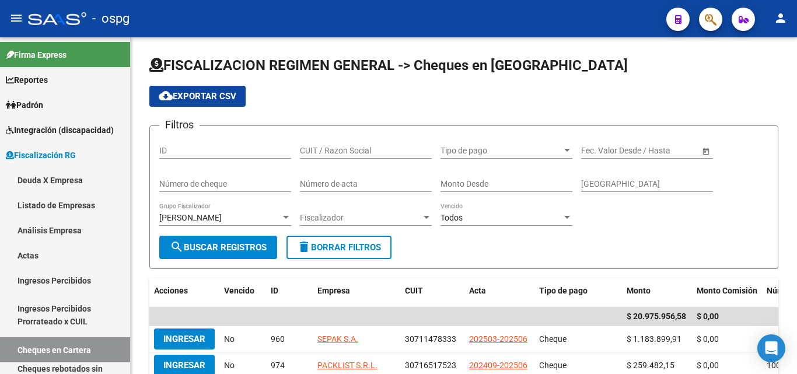
click at [705, 102] on div "cloud_download Exportar CSV" at bounding box center [463, 96] width 629 height 21
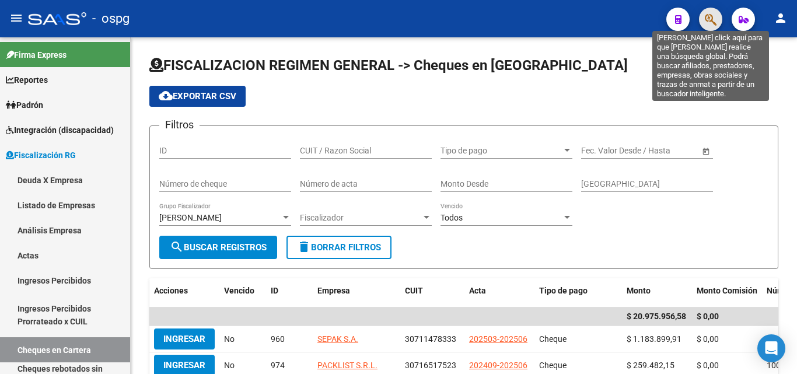
click at [706, 17] on icon "button" at bounding box center [711, 19] width 12 height 13
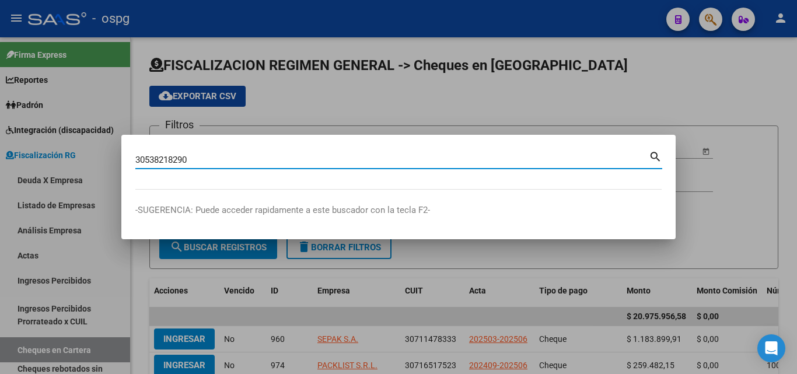
type input "30538218290"
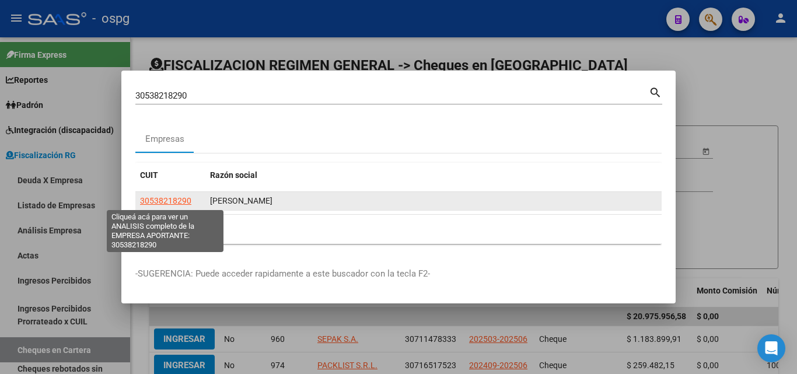
click at [179, 196] on span "30538218290" at bounding box center [165, 200] width 51 height 9
type textarea "30538218290"
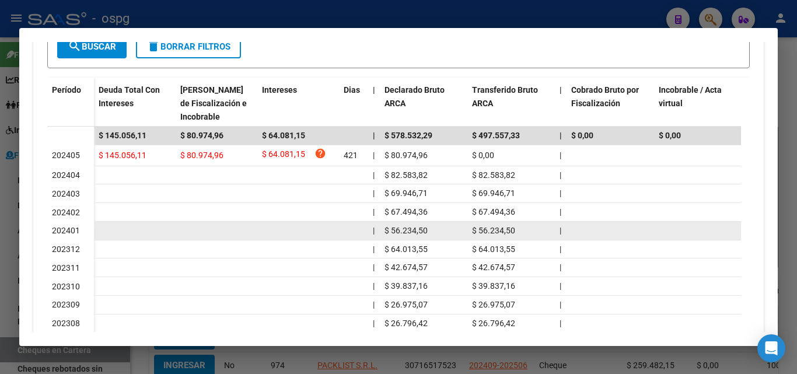
scroll to position [350, 0]
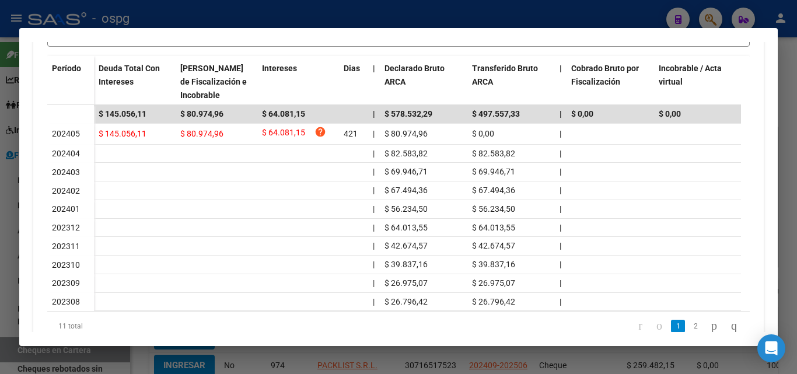
click at [0, 232] on div at bounding box center [398, 187] width 797 height 374
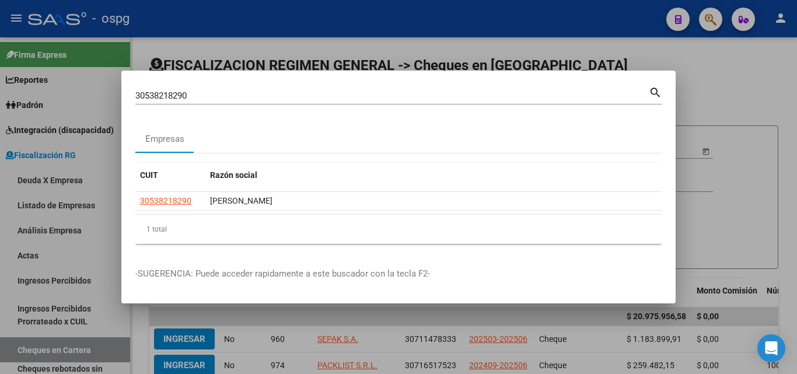
click at [442, 50] on div at bounding box center [398, 187] width 797 height 374
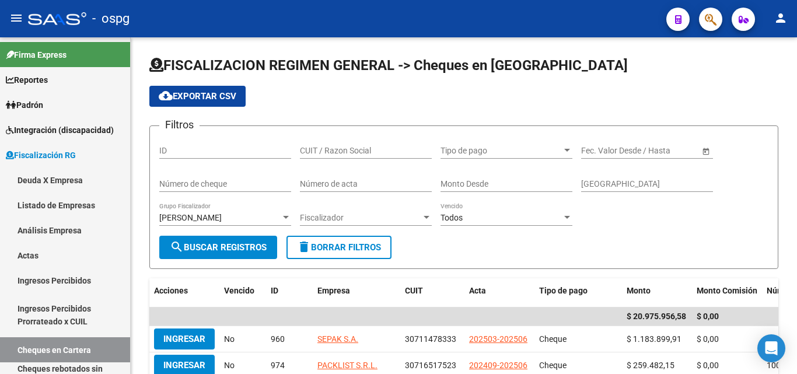
click at [705, 29] on span "button" at bounding box center [711, 20] width 12 height 24
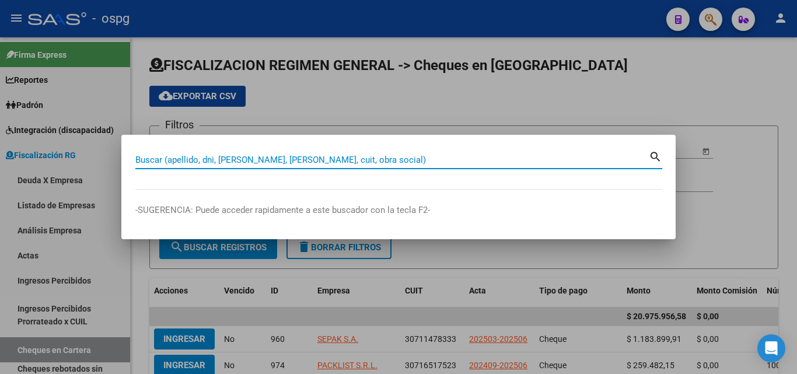
click at [306, 160] on input "Buscar (apellido, dni, [PERSON_NAME], [PERSON_NAME], cuit, obra social)" at bounding box center [392, 160] width 514 height 11
paste input "30690230247"
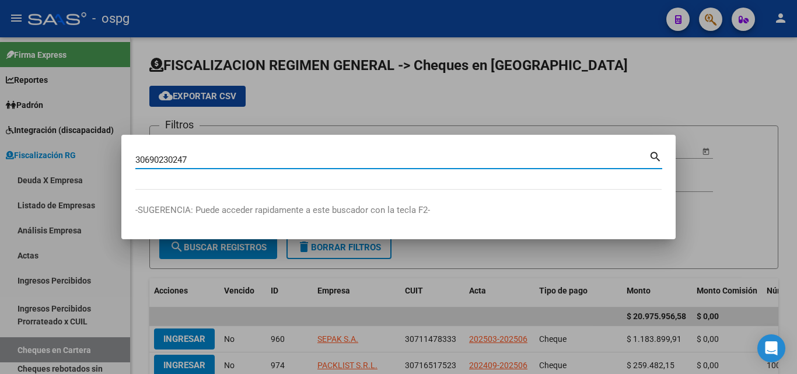
type input "30690230247"
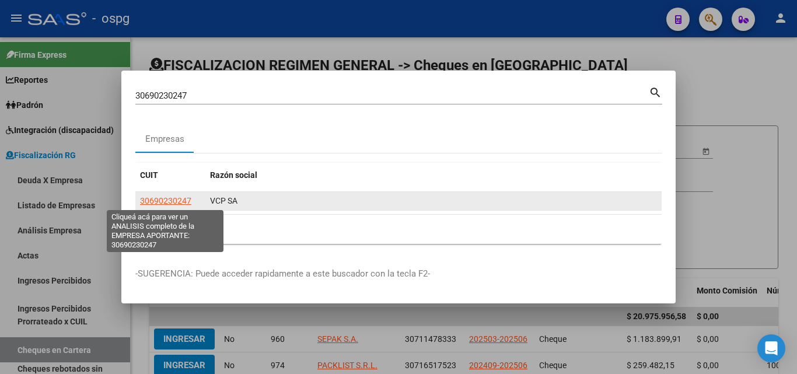
click at [177, 201] on span "30690230247" at bounding box center [165, 200] width 51 height 9
type textarea "30690230247"
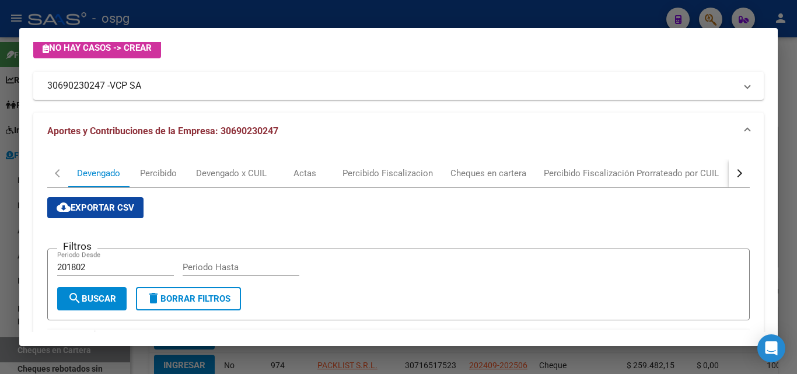
scroll to position [292, 0]
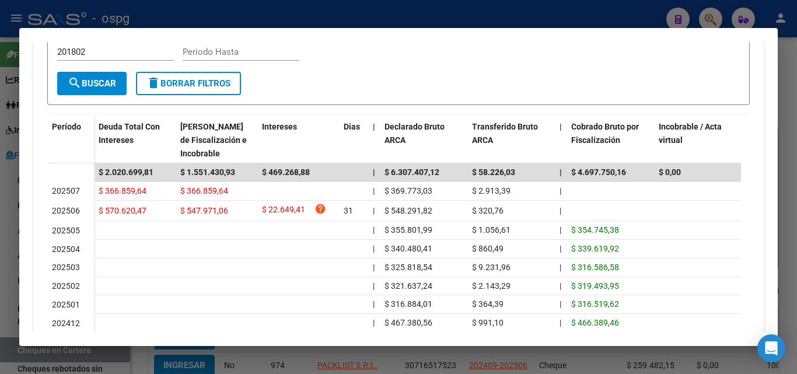
click at [787, 138] on div at bounding box center [398, 187] width 797 height 374
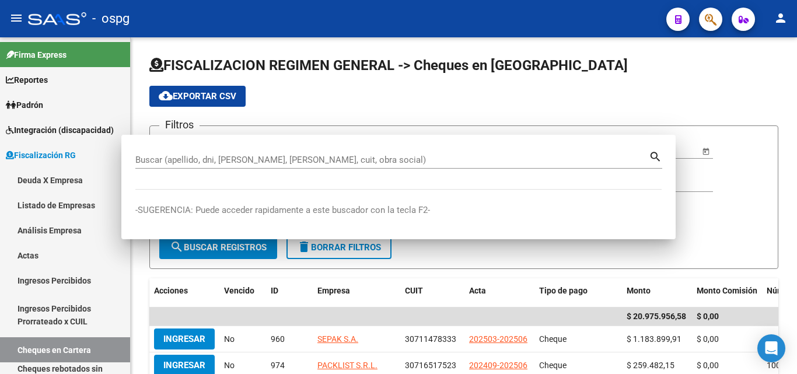
click at [787, 138] on div "FISCALIZACION REGIMEN GENERAL -> Cheques en Cartera cloud_download Exportar CSV…" at bounding box center [464, 351] width 667 height 628
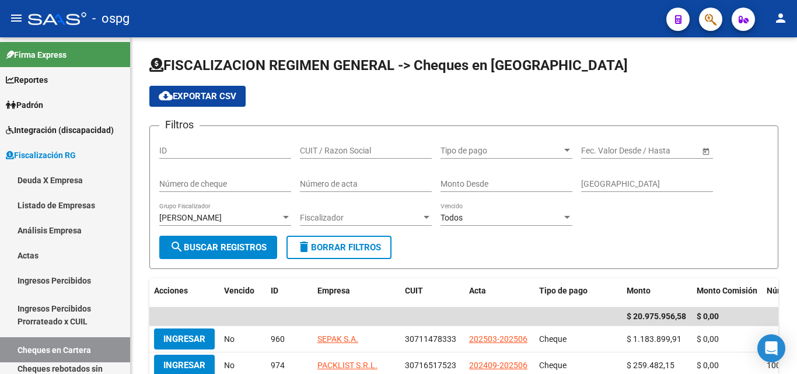
click at [703, 20] on button "button" at bounding box center [710, 19] width 23 height 23
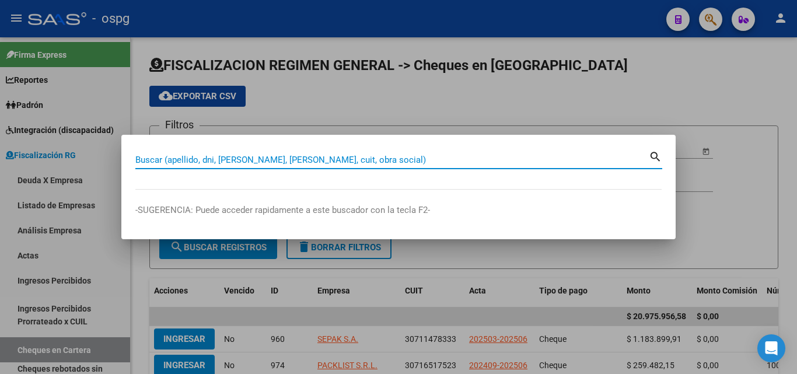
paste input "23321121519"
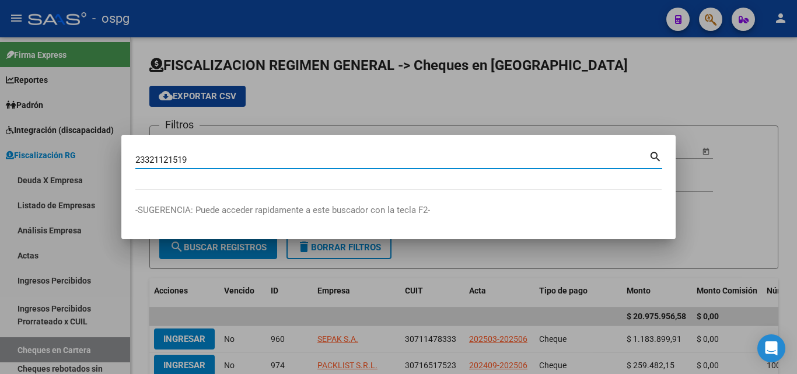
type input "23321121519"
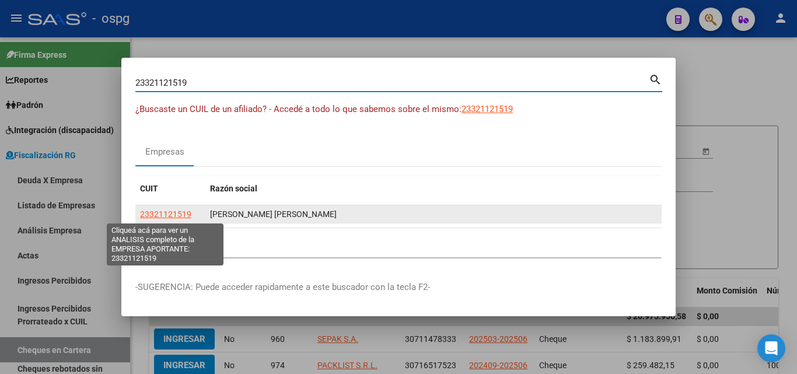
click at [164, 212] on span "23321121519" at bounding box center [165, 214] width 51 height 9
type textarea "23321121519"
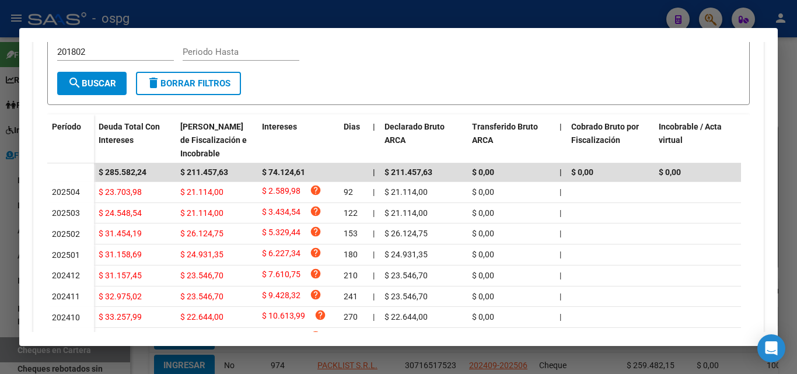
click at [797, 69] on div at bounding box center [398, 187] width 797 height 374
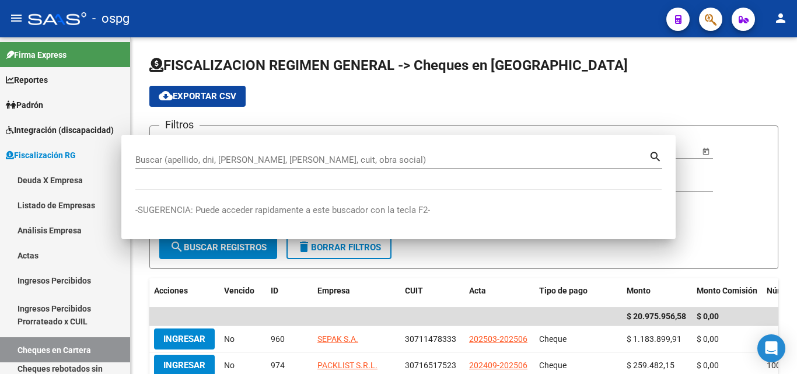
click at [797, 69] on div at bounding box center [795, 126] width 3 height 178
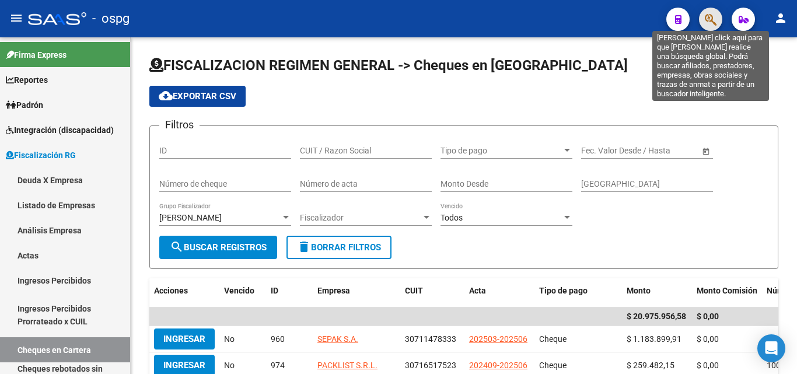
click at [712, 19] on icon "button" at bounding box center [711, 19] width 12 height 13
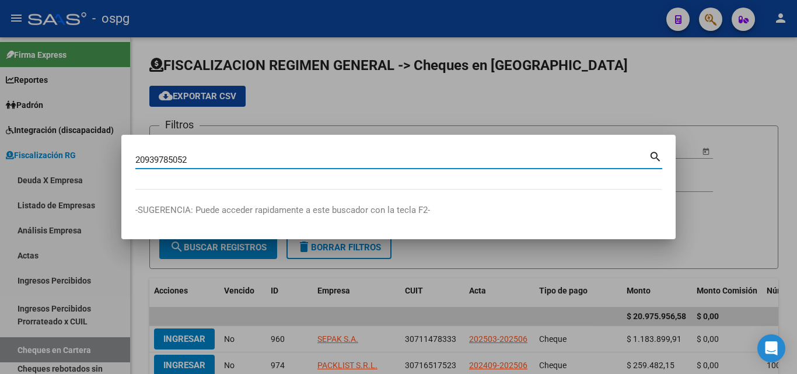
type input "20939785052"
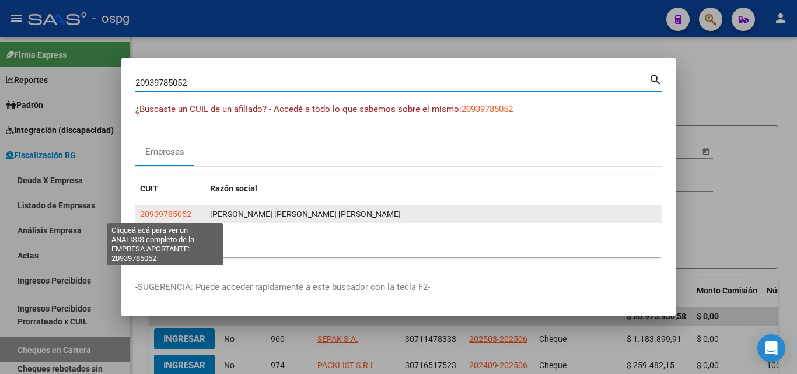
click at [165, 216] on span "20939785052" at bounding box center [165, 214] width 51 height 9
type textarea "20939785052"
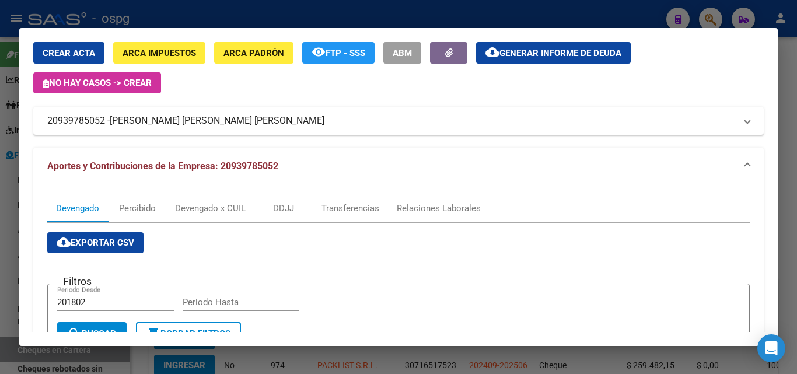
scroll to position [0, 0]
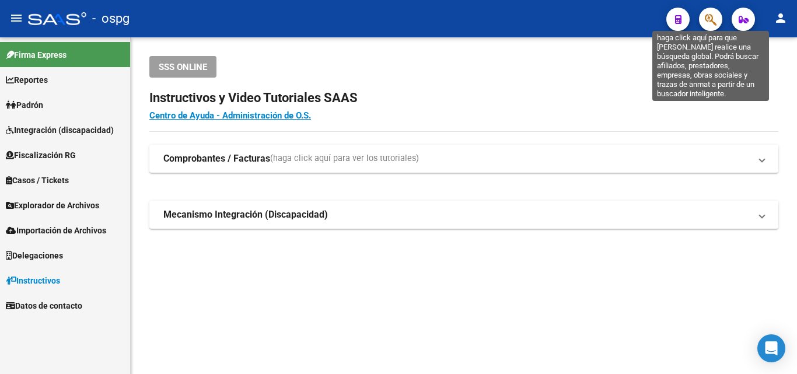
click at [716, 19] on icon "button" at bounding box center [711, 19] width 12 height 13
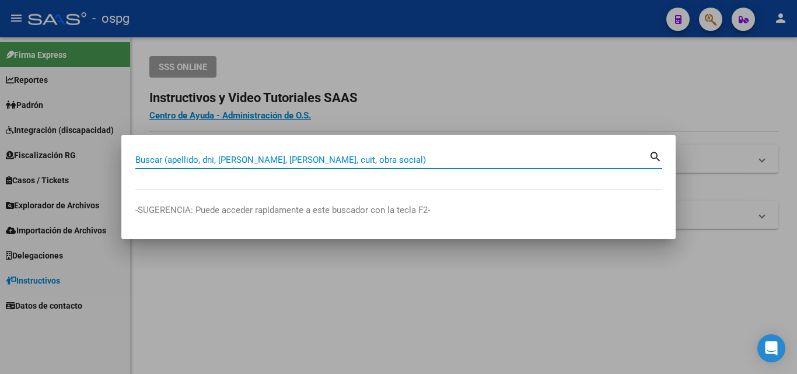
paste input "30500484094"
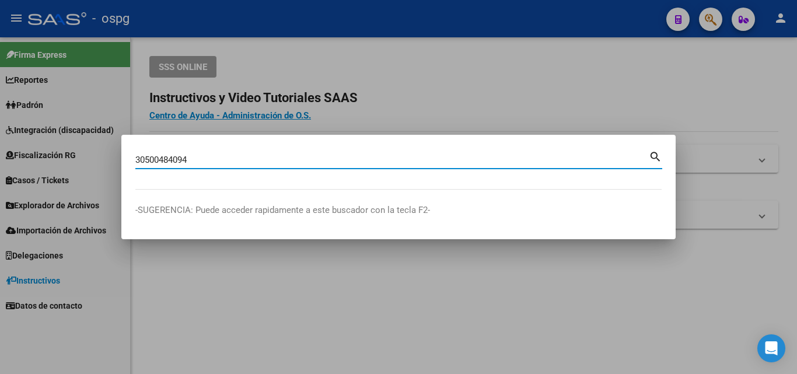
type input "30500484094"
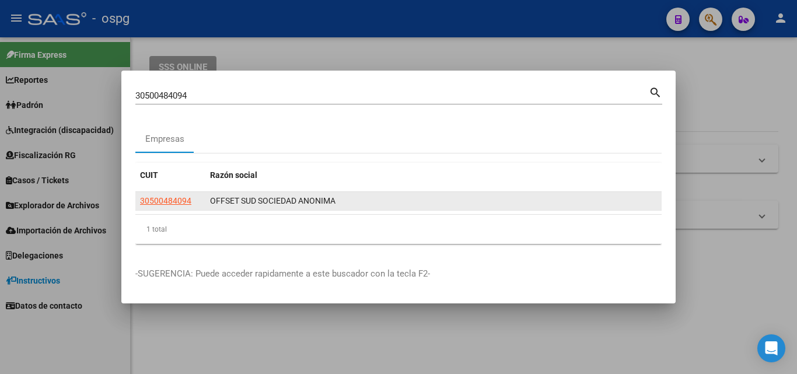
click at [206, 204] on datatable-body-cell "OFFSET SUD SOCIEDAD ANONIMA" at bounding box center [433, 201] width 456 height 18
click at [204, 202] on datatable-body-cell "30500484094" at bounding box center [170, 201] width 70 height 18
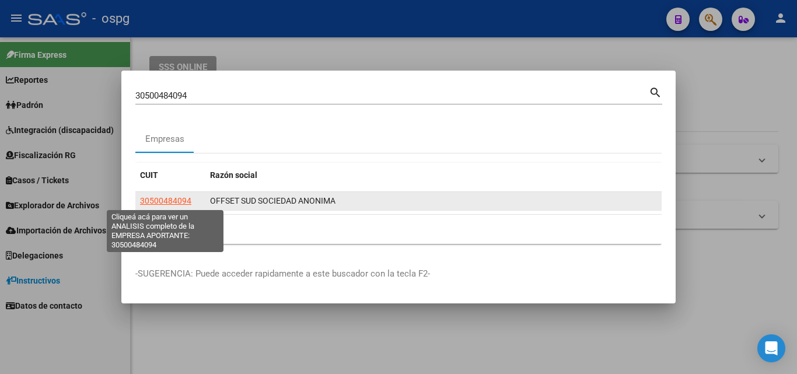
click at [177, 198] on span "30500484094" at bounding box center [165, 200] width 51 height 9
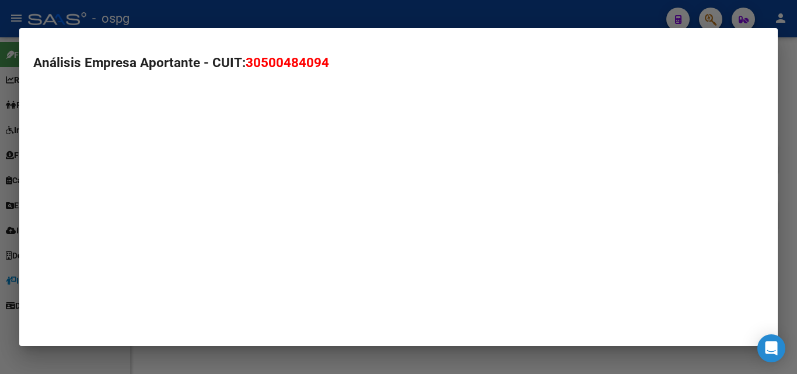
click at [177, 198] on mat-dialog-container "Análisis Empresa Aportante - CUIT: 30500484094" at bounding box center [398, 187] width 759 height 318
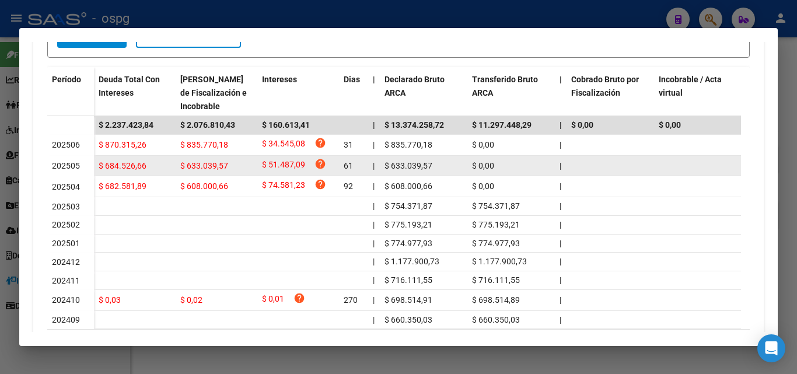
scroll to position [350, 0]
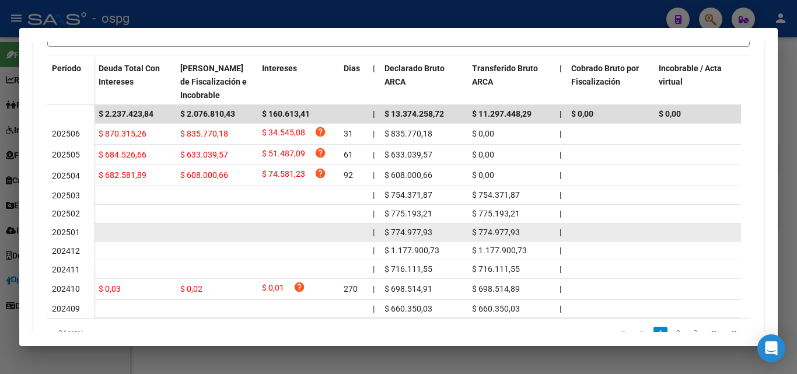
click at [235, 228] on datatable-body-cell at bounding box center [217, 233] width 82 height 18
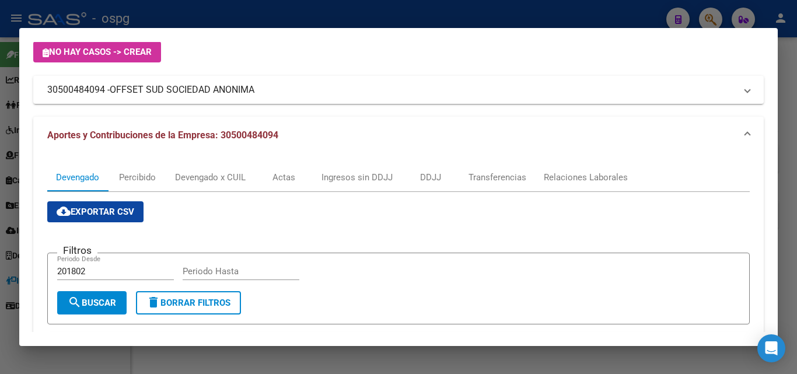
scroll to position [58, 0]
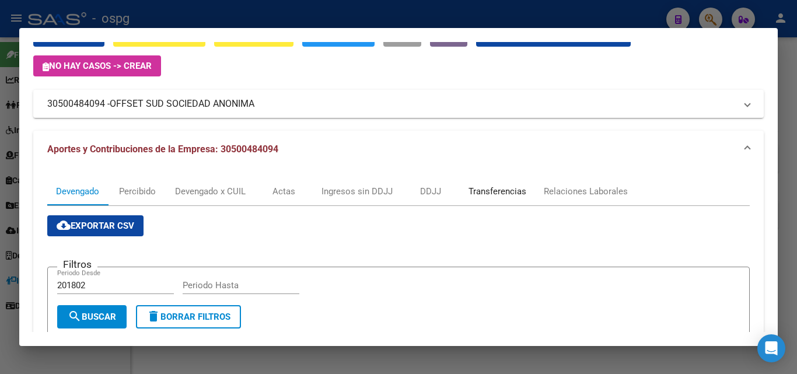
click at [485, 190] on div "Transferencias" at bounding box center [498, 191] width 58 height 13
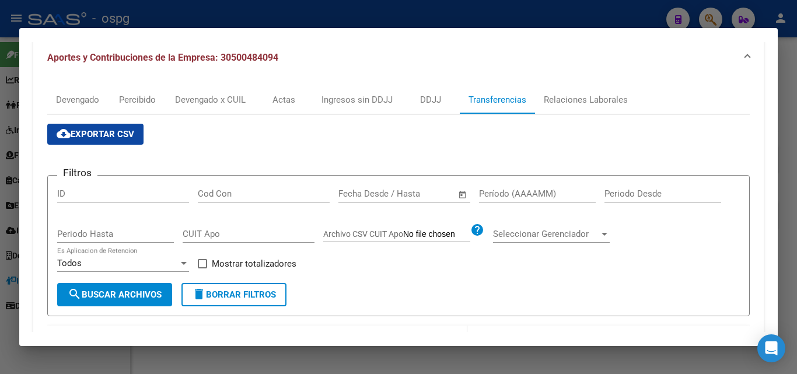
scroll to position [117, 0]
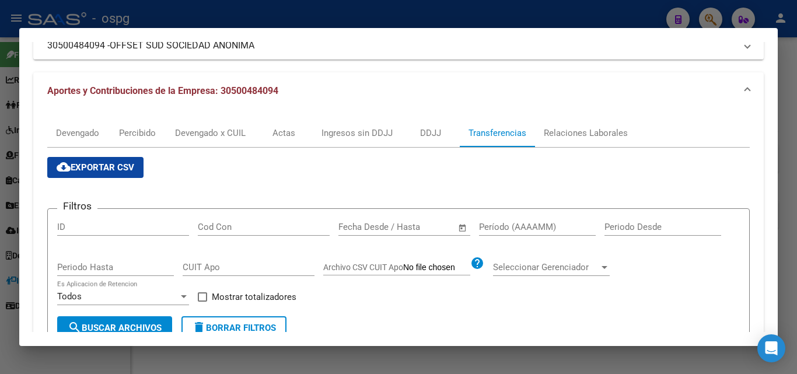
click at [787, 95] on div at bounding box center [398, 187] width 797 height 374
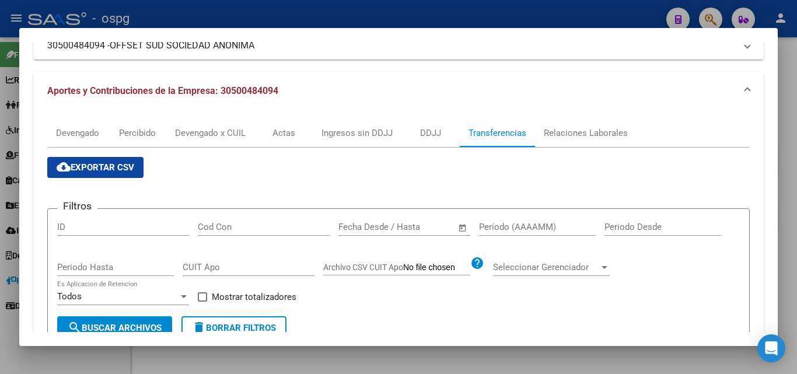
click at [787, 95] on div at bounding box center [398, 187] width 797 height 374
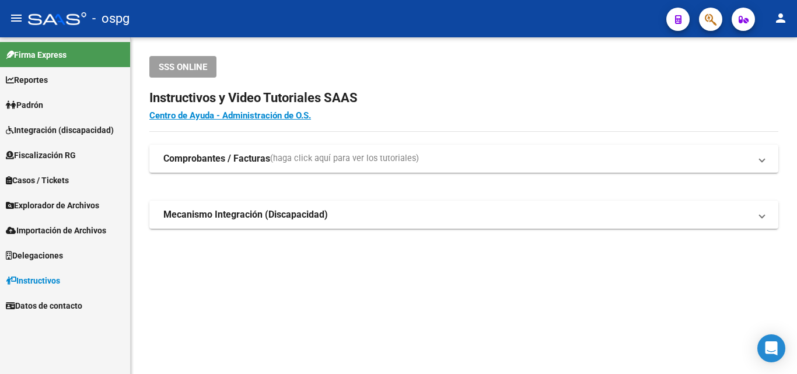
drag, startPoint x: 787, startPoint y: 95, endPoint x: 747, endPoint y: 53, distance: 58.2
click at [787, 95] on div "SSS ONLINE Instructivos y Video Tutoriales SAAS Centro de Ayuda - Administració…" at bounding box center [464, 161] width 667 height 248
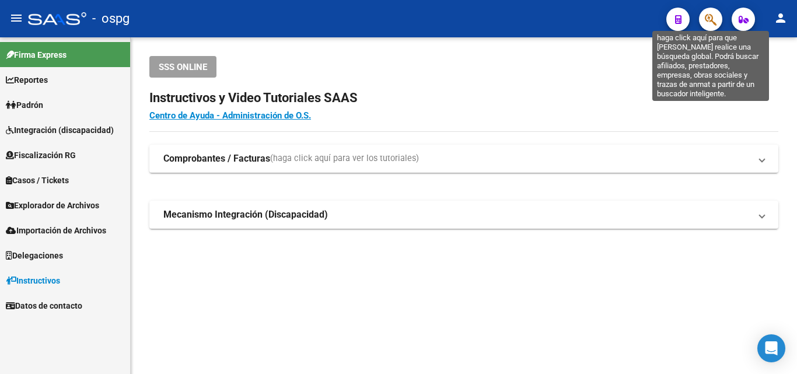
click at [712, 21] on icon "button" at bounding box center [711, 19] width 12 height 13
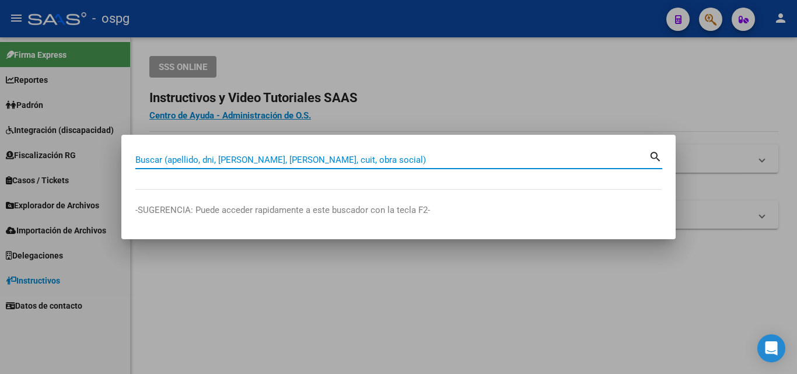
paste input "20228664279"
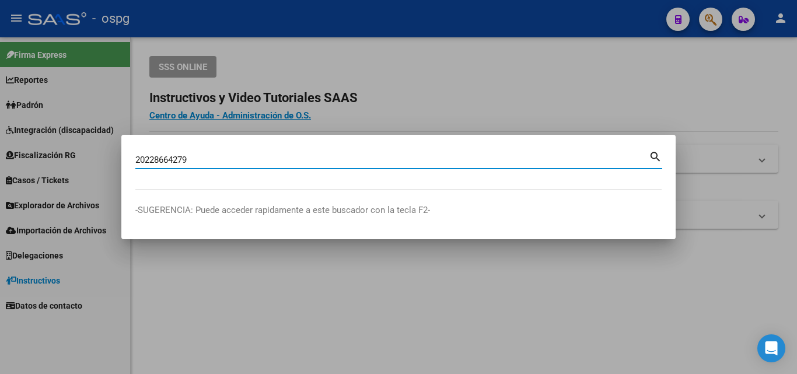
type input "20228664279"
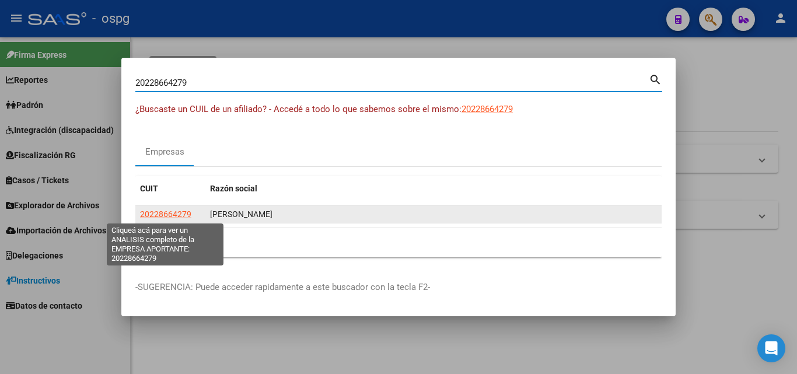
click at [172, 210] on span "20228664279" at bounding box center [165, 214] width 51 height 9
type textarea "20228664279"
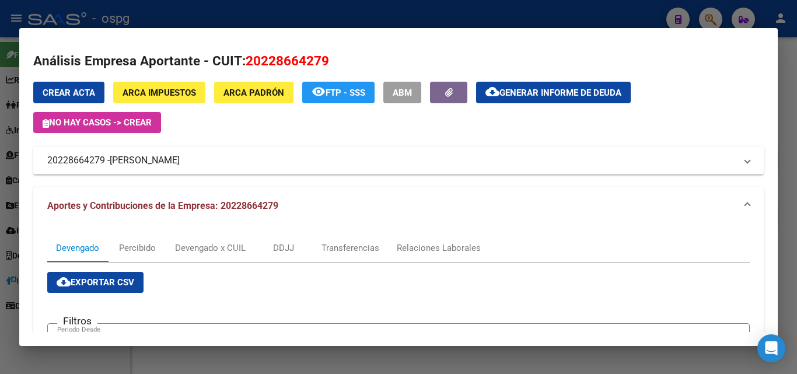
scroll to position [0, 0]
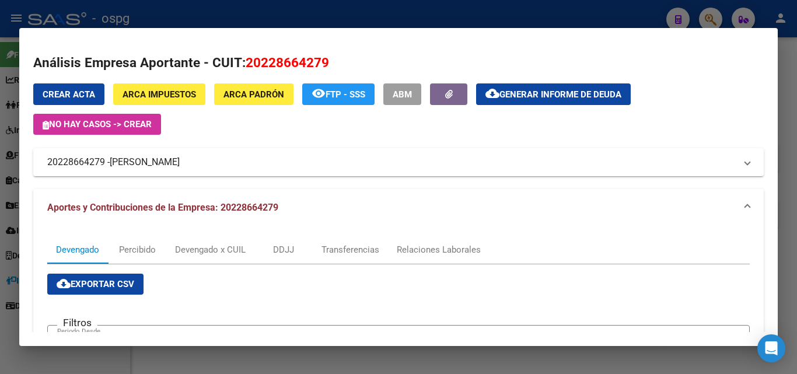
click at [789, 100] on div at bounding box center [398, 187] width 797 height 374
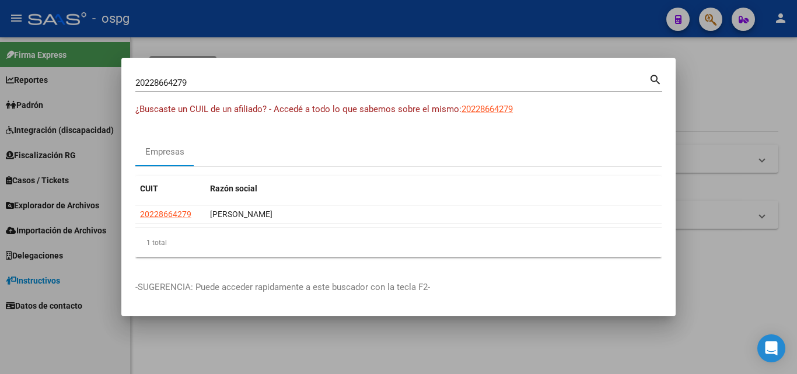
click at [789, 100] on div at bounding box center [398, 187] width 797 height 374
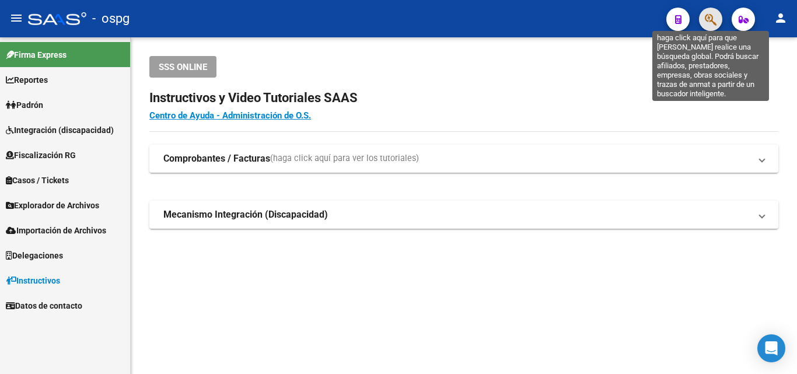
click at [715, 16] on icon "button" at bounding box center [711, 19] width 12 height 13
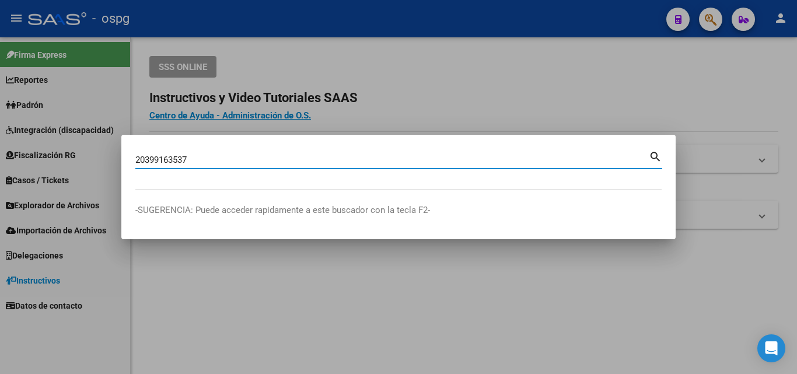
type input "20399163537"
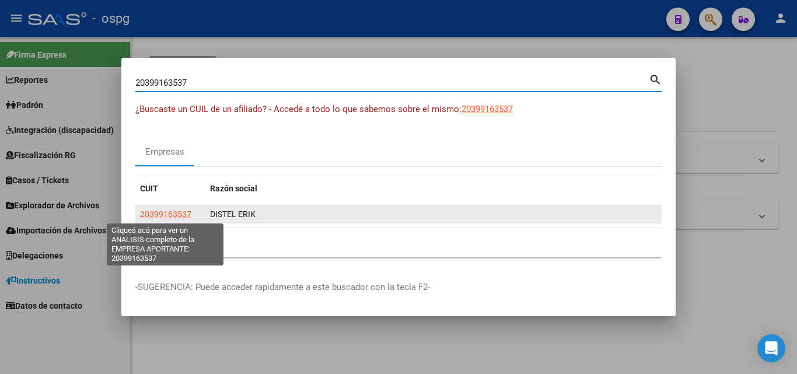
click at [181, 211] on span "20399163537" at bounding box center [165, 214] width 51 height 9
type textarea "20399163537"
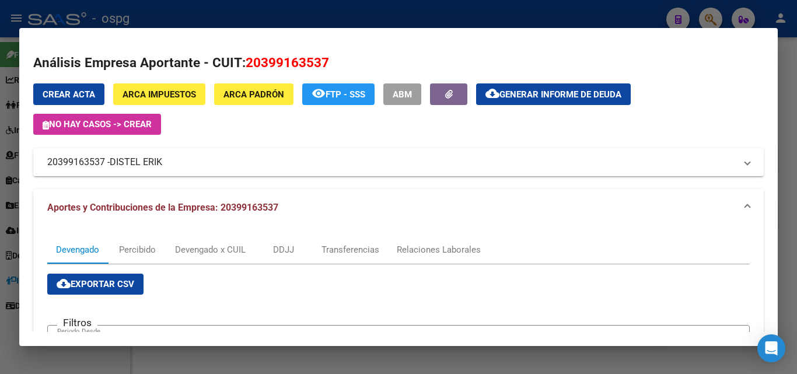
drag, startPoint x: 102, startPoint y: 163, endPoint x: 15, endPoint y: 168, distance: 87.1
click at [15, 168] on div "20399163537 Buscar (apellido, dni, cuil, nro traspaso, cuit, obra social) searc…" at bounding box center [398, 187] width 797 height 374
click at [101, 175] on mat-expansion-panel-header "20399163537 - DISTEL [PERSON_NAME]" at bounding box center [398, 162] width 731 height 28
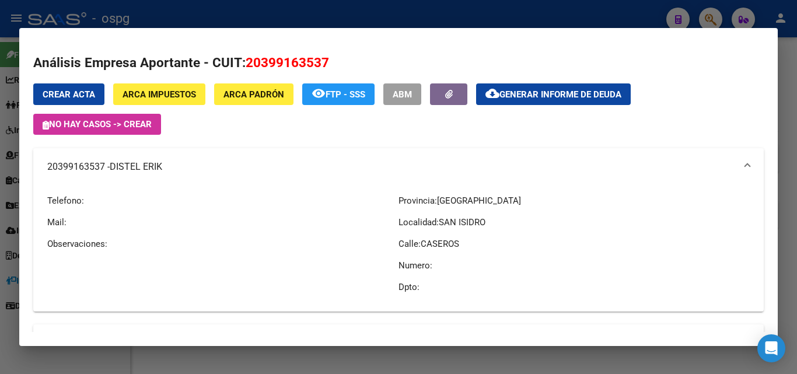
drag, startPoint x: 106, startPoint y: 164, endPoint x: 21, endPoint y: 169, distance: 85.4
click at [21, 169] on mat-dialog-content "Análisis Empresa Aportante - CUIT: 20399163537 Crear Acta ARCA Impuestos ARCA P…" at bounding box center [398, 187] width 759 height 290
copy mat-panel-title "20399163537"
click at [785, 92] on div at bounding box center [398, 187] width 797 height 374
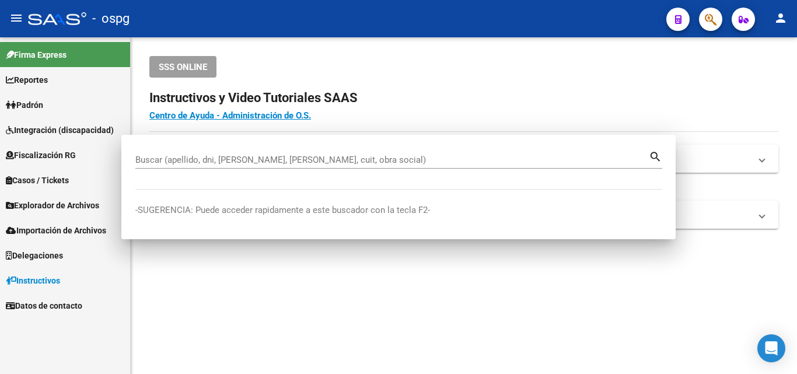
click at [785, 92] on div "SSS ONLINE Instructivos y Video Tutoriales SAAS Centro de Ayuda - Administració…" at bounding box center [464, 161] width 667 height 248
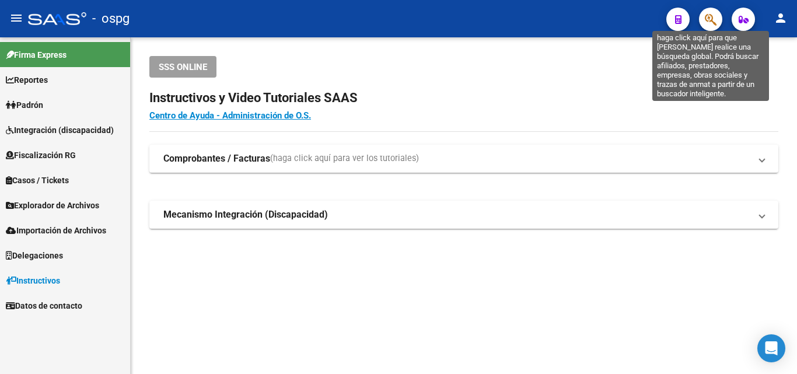
click at [710, 22] on icon "button" at bounding box center [711, 19] width 12 height 13
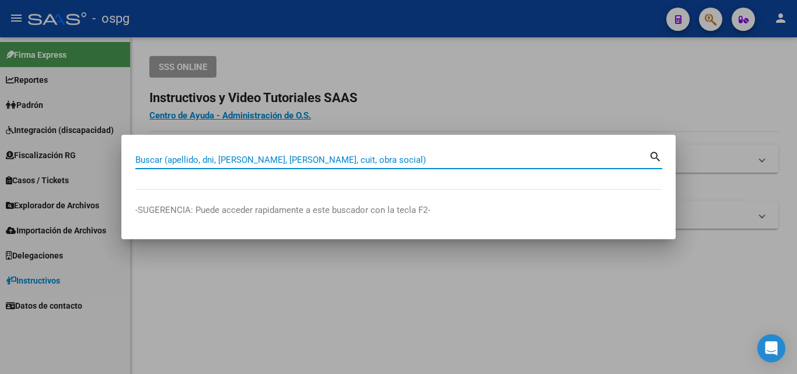
click at [370, 163] on input "Buscar (apellido, dni, [PERSON_NAME], [PERSON_NAME], cuit, obra social)" at bounding box center [392, 160] width 514 height 11
paste input "20399163537"
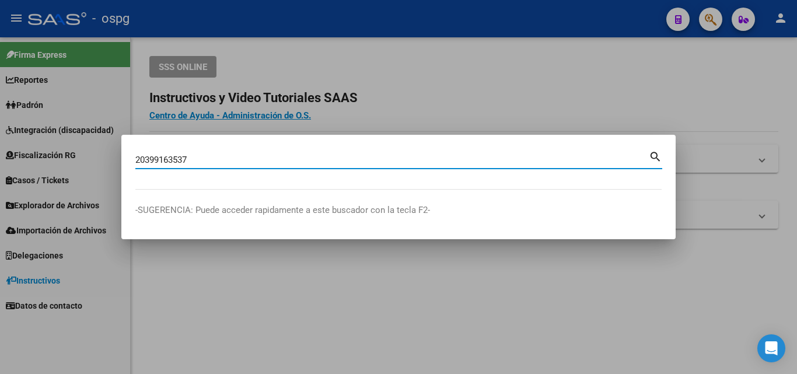
type input "20399163537"
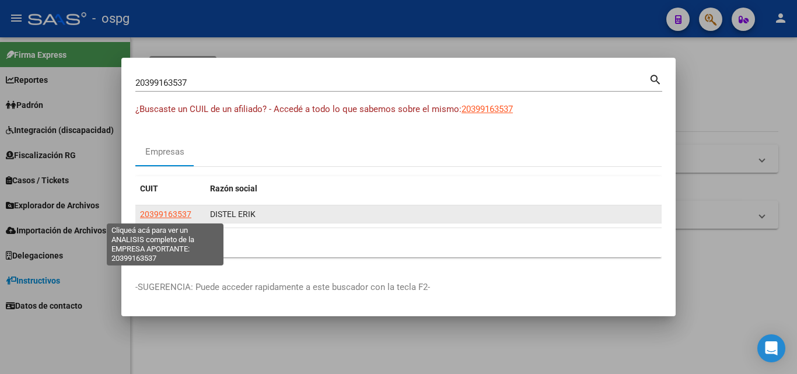
click at [165, 212] on span "20399163537" at bounding box center [165, 214] width 51 height 9
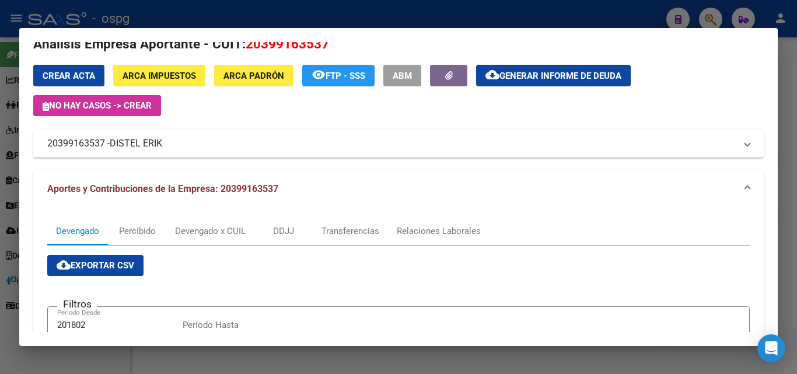
scroll to position [4, 0]
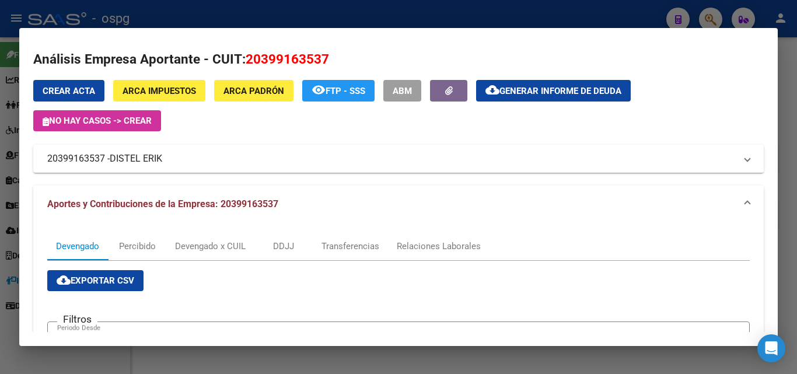
drag, startPoint x: 107, startPoint y: 162, endPoint x: 6, endPoint y: 166, distance: 101.1
click at [6, 166] on div "20399163537 Buscar (apellido, dni, cuil, nro traspaso, cuit, obra social) searc…" at bounding box center [398, 187] width 797 height 374
click at [157, 170] on mat-expansion-panel-header "20399163537 - DISTEL [PERSON_NAME]" at bounding box center [398, 159] width 731 height 28
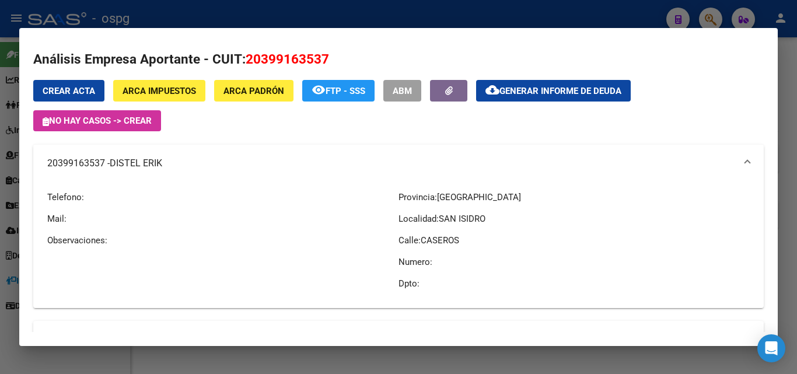
drag, startPoint x: 103, startPoint y: 166, endPoint x: 58, endPoint y: 168, distance: 44.4
click at [44, 169] on mat-expansion-panel-header "20399163537 - DISTEL [PERSON_NAME]" at bounding box center [398, 163] width 731 height 37
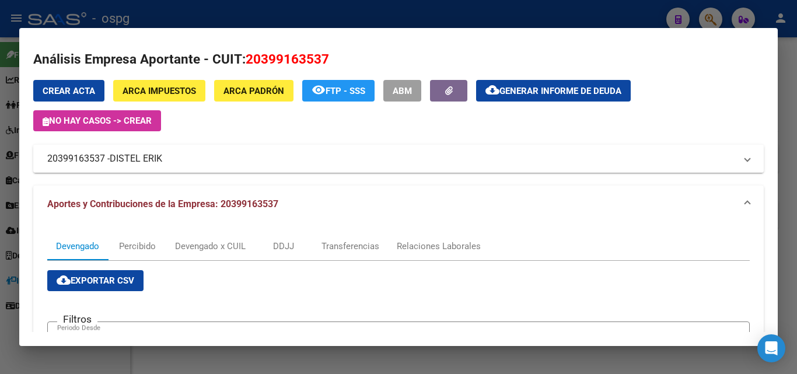
copy mat-panel-title "20399163537"
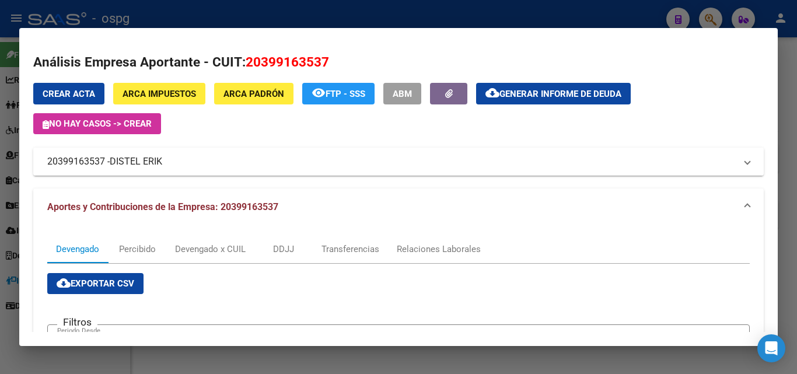
scroll to position [0, 0]
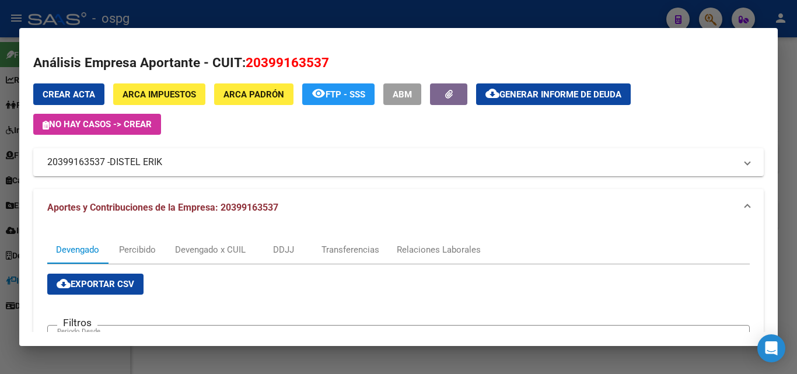
click at [795, 86] on div at bounding box center [398, 187] width 797 height 374
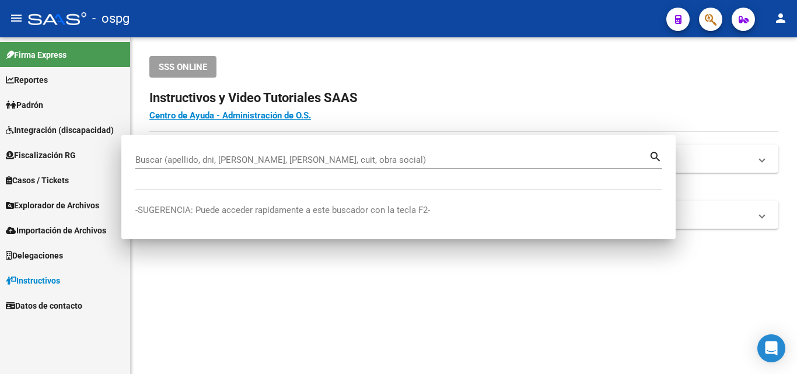
drag, startPoint x: 795, startPoint y: 86, endPoint x: 734, endPoint y: 60, distance: 66.1
click at [794, 86] on div "SSS ONLINE Instructivos y Video Tutoriales SAAS Centro de Ayuda - Administració…" at bounding box center [464, 161] width 667 height 248
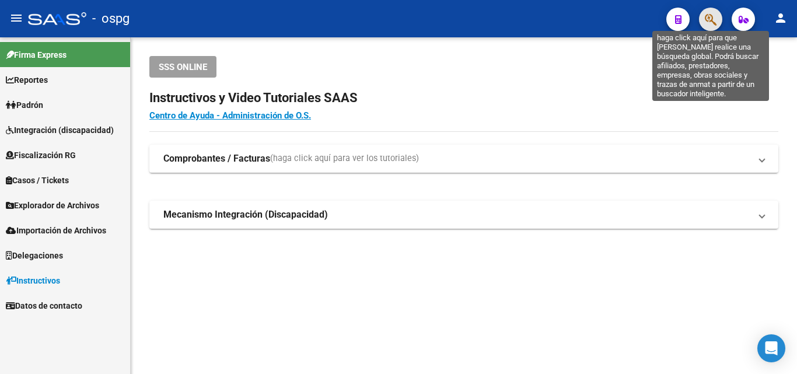
click at [710, 24] on icon "button" at bounding box center [711, 19] width 12 height 13
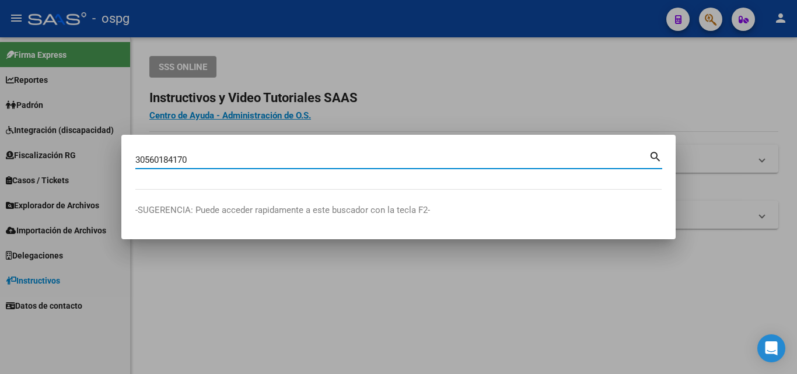
type input "30560184170"
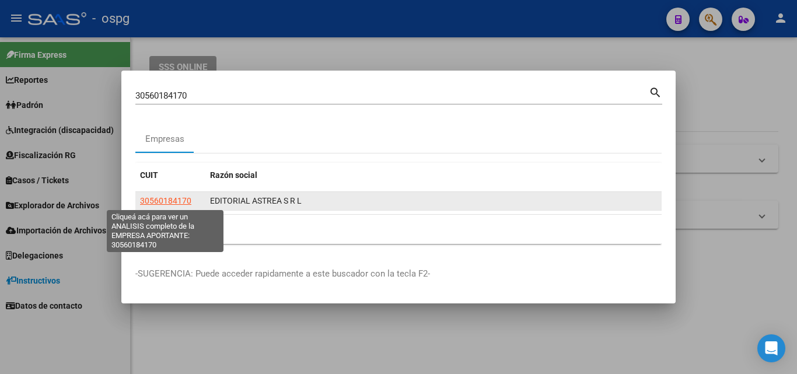
click at [163, 202] on span "30560184170" at bounding box center [165, 200] width 51 height 9
type textarea "30560184170"
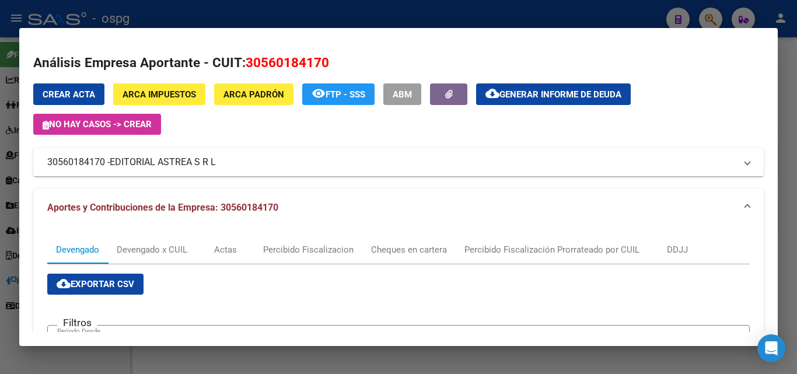
click at [786, 74] on div at bounding box center [398, 187] width 797 height 374
click at [786, 75] on div at bounding box center [398, 187] width 797 height 374
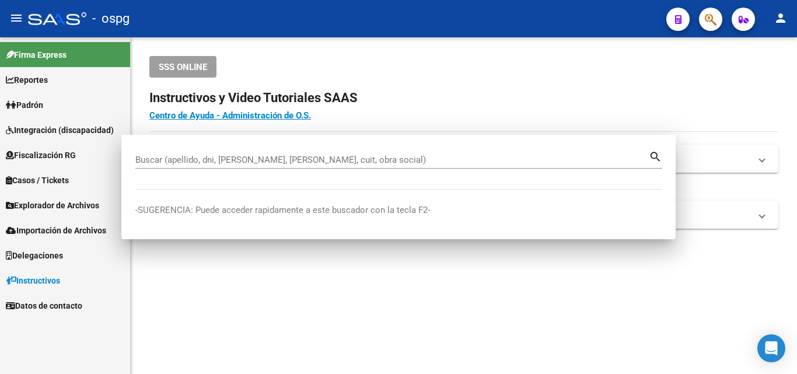
drag, startPoint x: 786, startPoint y: 75, endPoint x: 733, endPoint y: 47, distance: 60.1
click at [786, 75] on div "SSS ONLINE Instructivos y Video Tutoriales SAAS Centro de Ayuda - Administració…" at bounding box center [464, 161] width 667 height 248
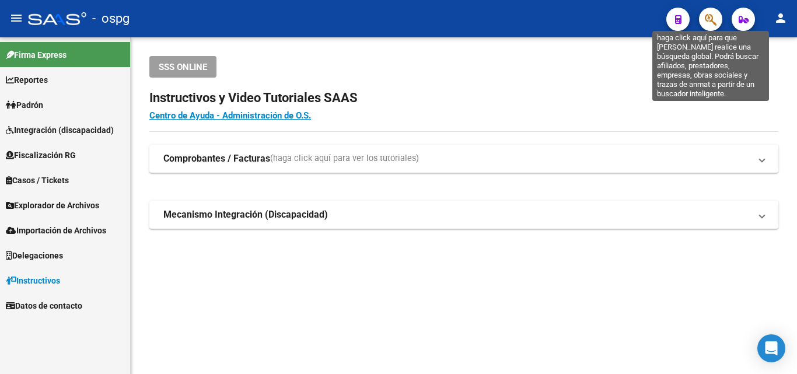
click at [703, 19] on button "button" at bounding box center [710, 19] width 23 height 23
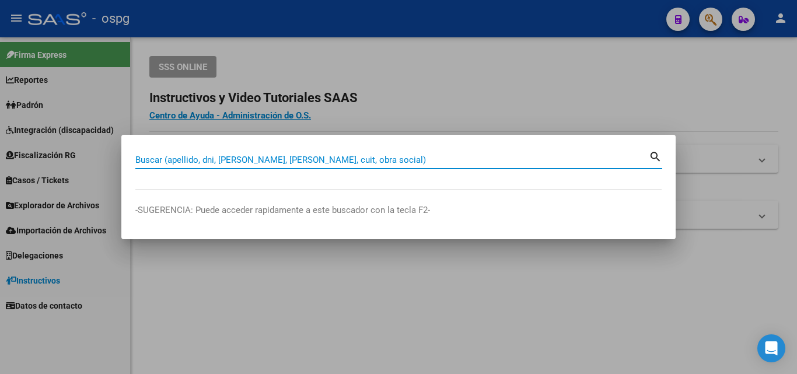
paste input "30709386472"
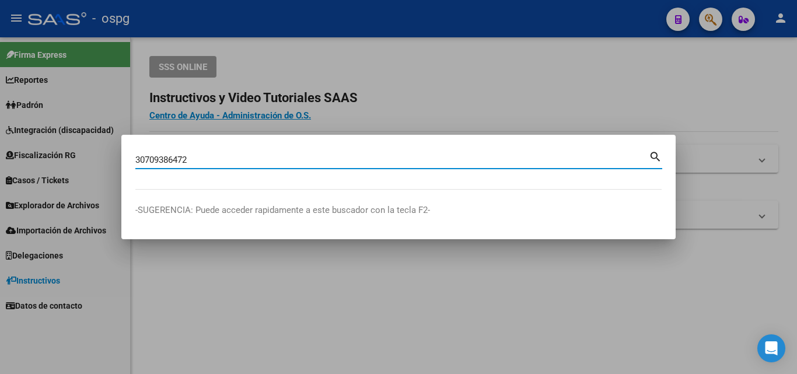
type input "30709386472"
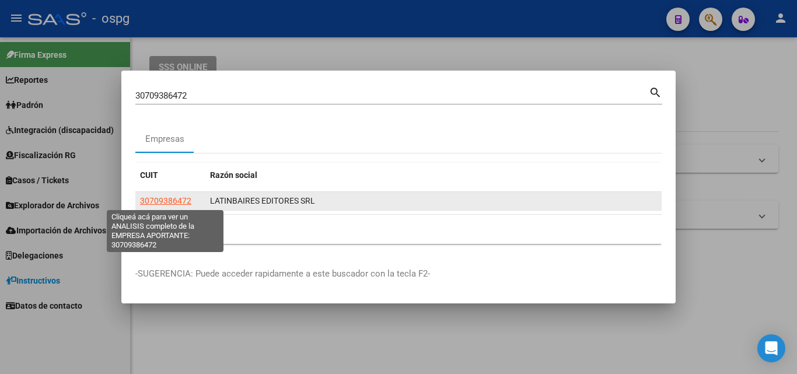
click at [166, 202] on span "30709386472" at bounding box center [165, 200] width 51 height 9
type textarea "30709386472"
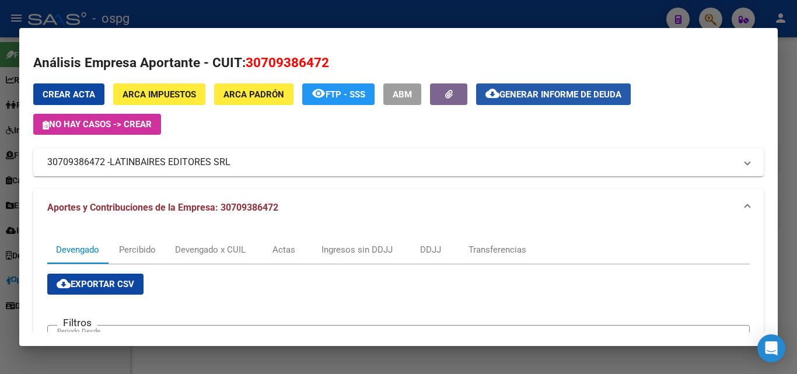
click at [512, 96] on span "Generar informe de deuda" at bounding box center [561, 94] width 122 height 11
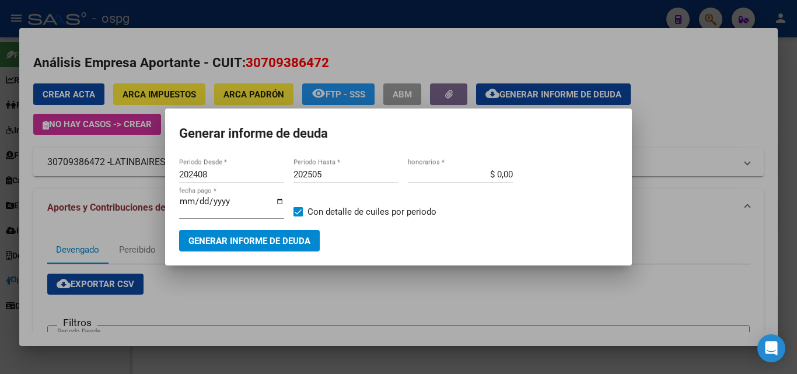
drag, startPoint x: 232, startPoint y: 168, endPoint x: 221, endPoint y: 174, distance: 12.5
click at [224, 173] on div "202408 Periodo Desde *" at bounding box center [231, 175] width 105 height 18
drag, startPoint x: 221, startPoint y: 174, endPoint x: 85, endPoint y: 169, distance: 136.1
click at [63, 169] on div "30709386472 Buscar (apellido, dni, cuil, nro traspaso, cuit, obra social) searc…" at bounding box center [398, 187] width 797 height 374
type input "202504"
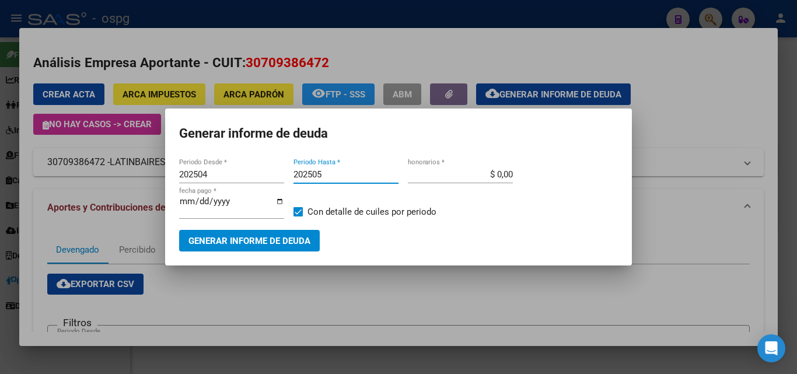
click at [328, 178] on input "202505" at bounding box center [346, 174] width 105 height 11
type input "202507"
click at [281, 245] on span "Generar informe de deuda" at bounding box center [250, 241] width 122 height 11
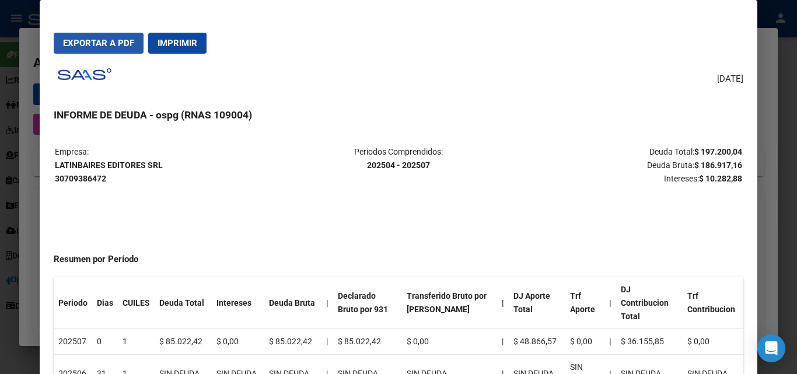
click at [97, 44] on span "Exportar a PDF" at bounding box center [98, 43] width 71 height 11
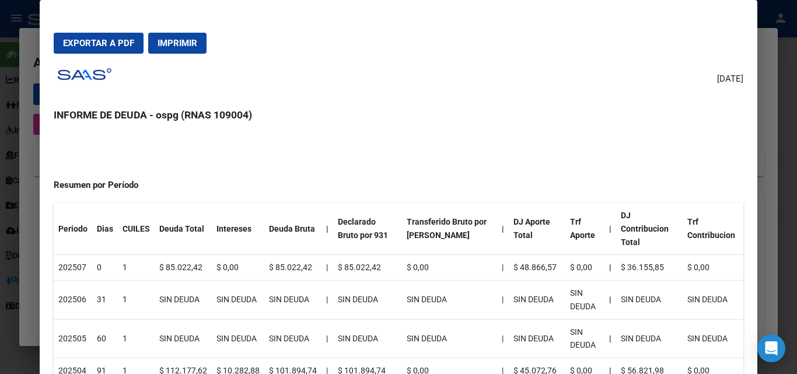
scroll to position [175, 0]
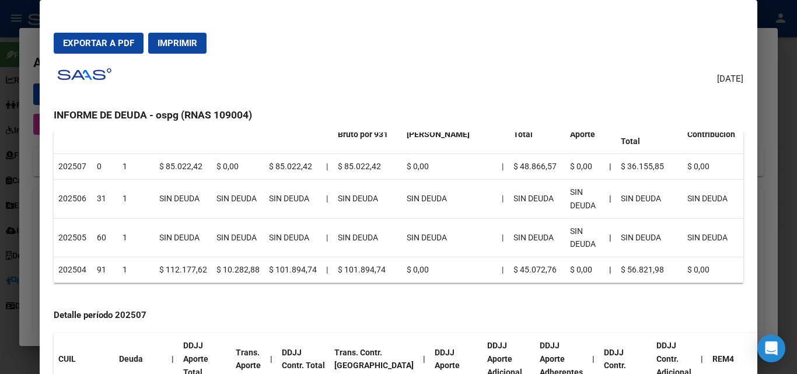
click at [790, 113] on div at bounding box center [398, 187] width 797 height 374
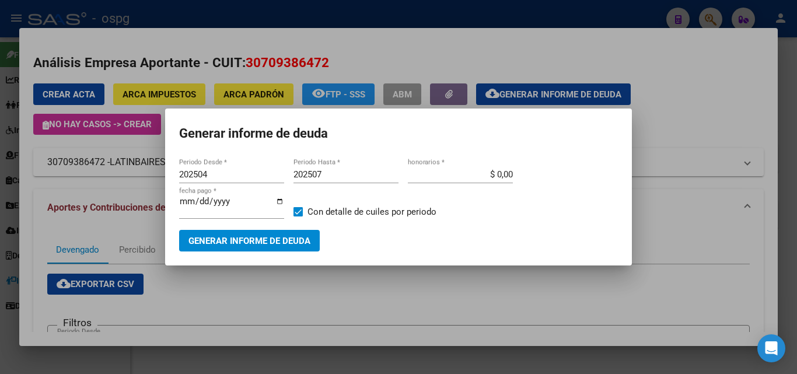
click at [790, 113] on div at bounding box center [398, 187] width 797 height 374
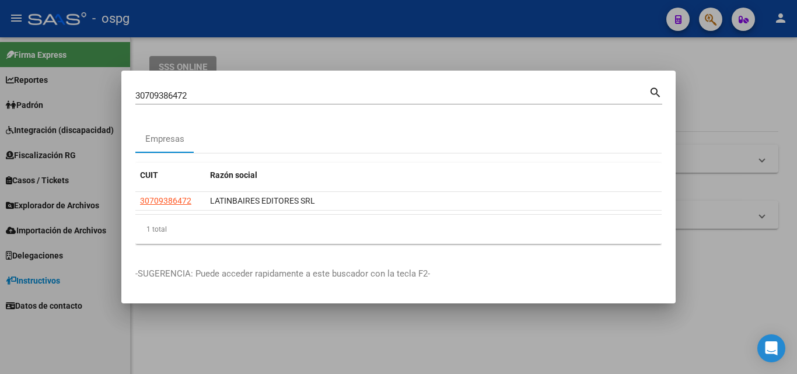
click at [747, 76] on div at bounding box center [398, 187] width 797 height 374
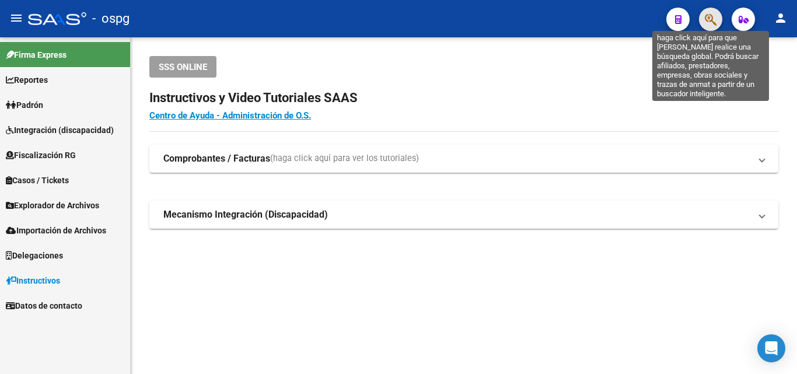
click at [715, 23] on icon "button" at bounding box center [711, 19] width 12 height 13
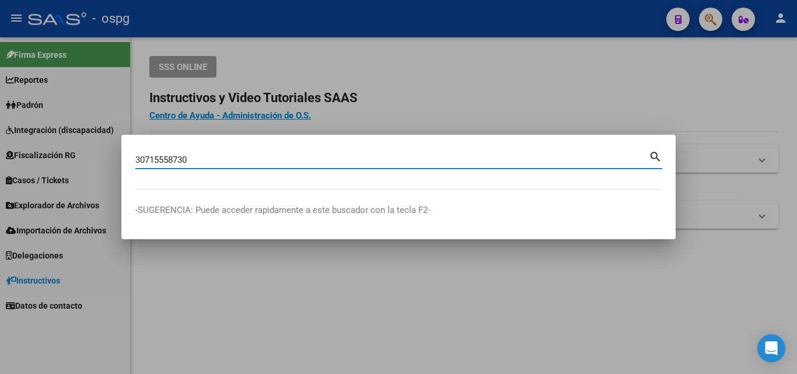
type input "30715558730"
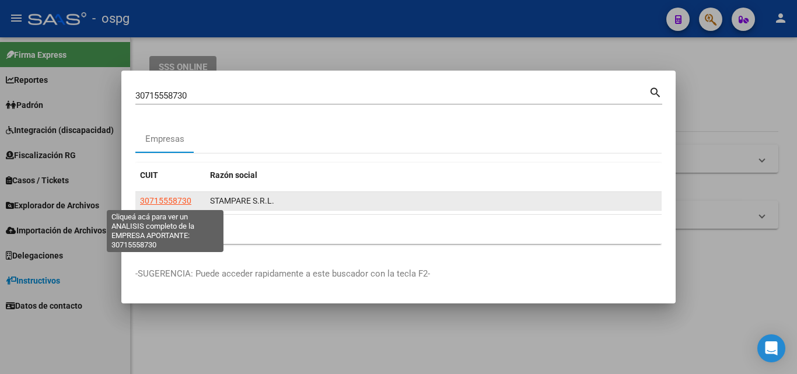
click at [168, 200] on span "30715558730" at bounding box center [165, 200] width 51 height 9
type textarea "30715558730"
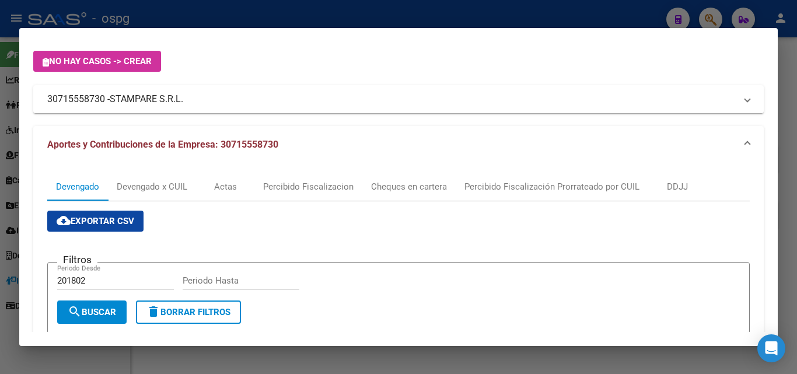
scroll to position [59, 0]
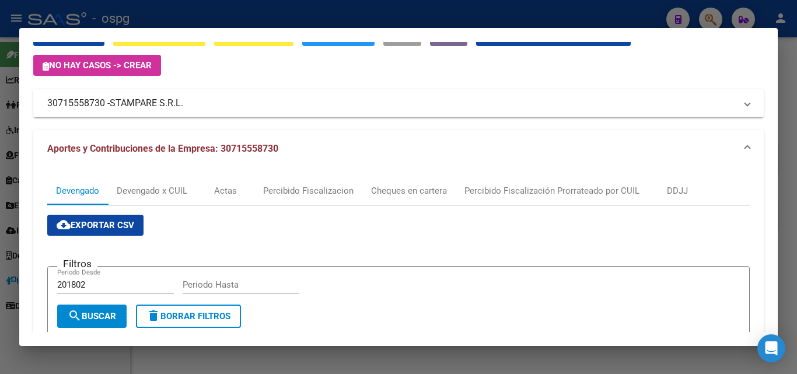
drag, startPoint x: 108, startPoint y: 100, endPoint x: 33, endPoint y: 101, distance: 74.7
click at [33, 101] on mat-expansion-panel-header "30715558730 - STAMPARE S.R.L." at bounding box center [398, 103] width 731 height 28
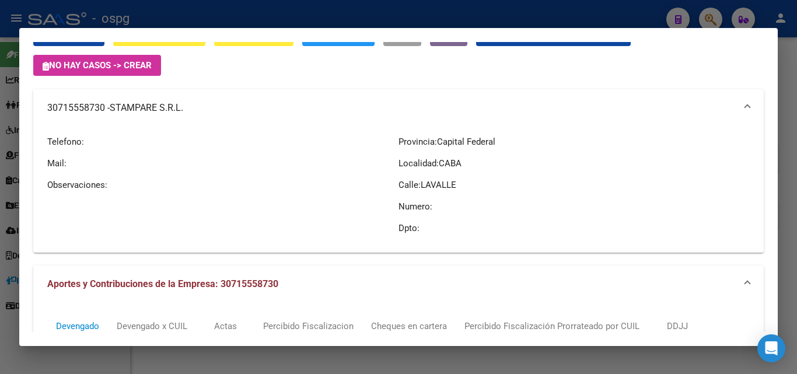
copy mat-panel-title "30715558730"
click at [789, 100] on div at bounding box center [398, 187] width 797 height 374
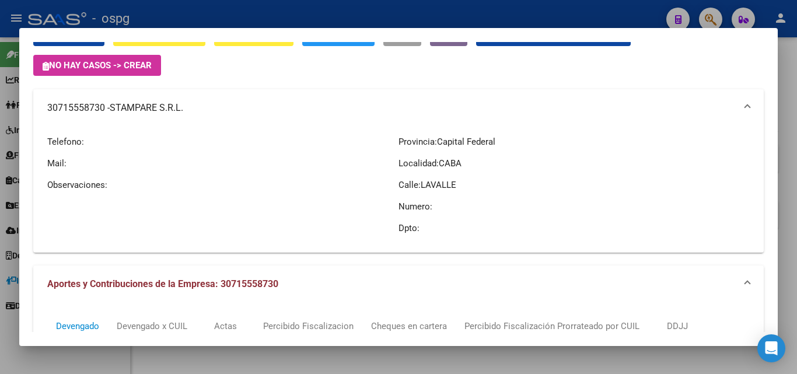
click at [789, 100] on div at bounding box center [398, 187] width 797 height 374
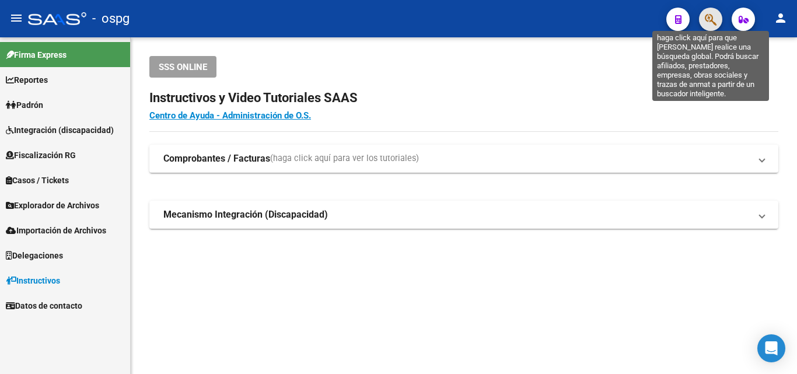
click at [709, 19] on icon "button" at bounding box center [711, 19] width 12 height 13
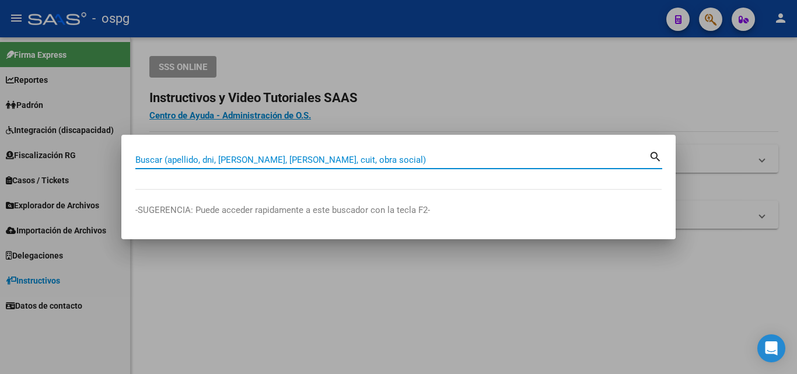
drag, startPoint x: 256, startPoint y: 153, endPoint x: 194, endPoint y: 163, distance: 62.7
click at [194, 165] on div "Buscar (apellido, dni, [PERSON_NAME], [PERSON_NAME], cuit, obra social)" at bounding box center [392, 160] width 514 height 18
click at [194, 161] on input "Buscar (apellido, dni, [PERSON_NAME], [PERSON_NAME], cuit, obra social)" at bounding box center [392, 160] width 514 height 11
paste input "20045471307"
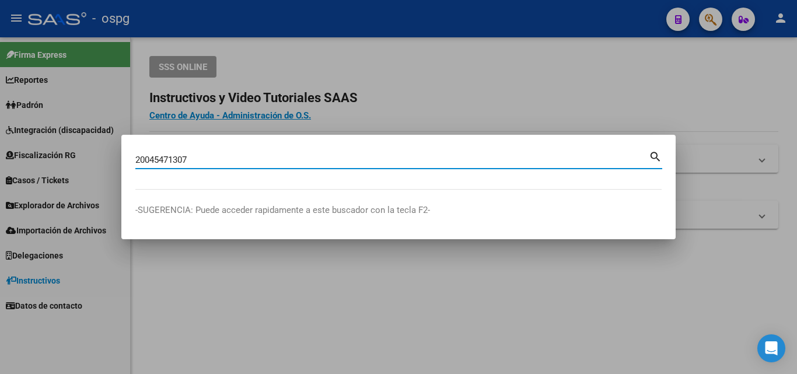
type input "20045471307"
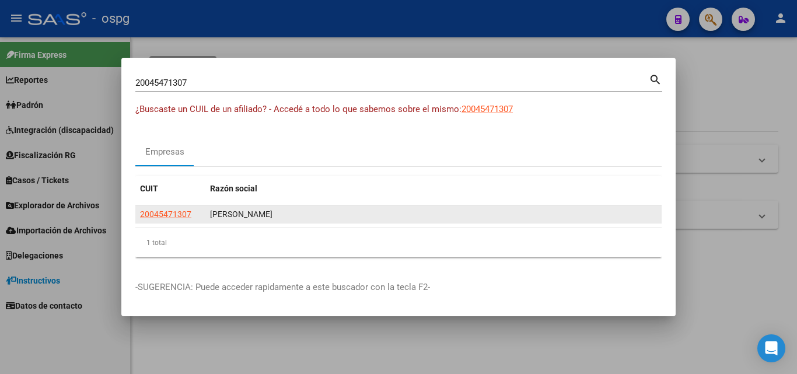
click at [177, 208] on app-link-go-to "20045471307" at bounding box center [165, 214] width 51 height 13
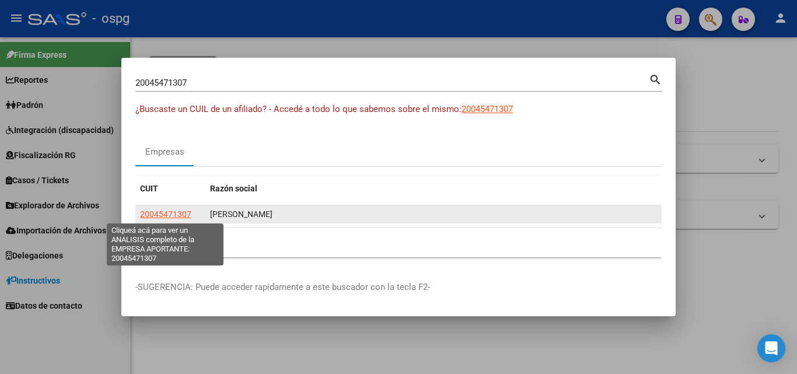
click at [177, 213] on span "20045471307" at bounding box center [165, 214] width 51 height 9
type textarea "20045471307"
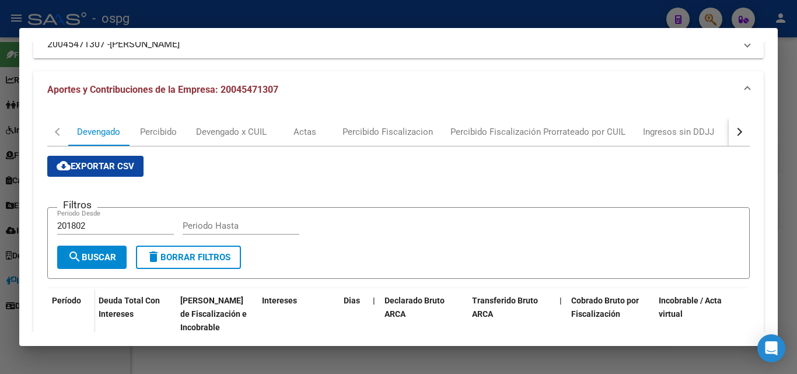
scroll to position [406, 0]
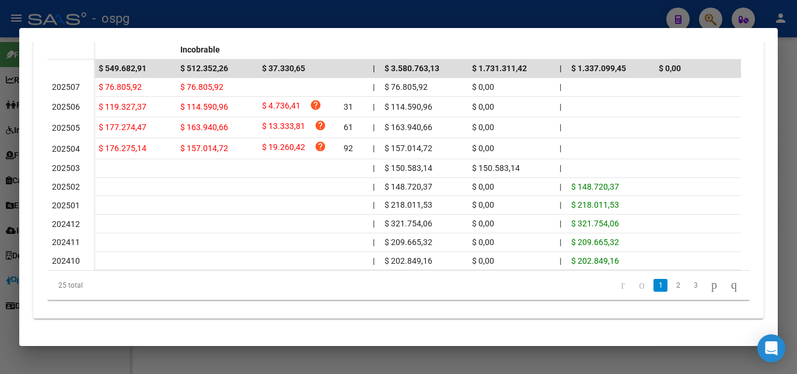
click at [354, 356] on div at bounding box center [398, 187] width 797 height 374
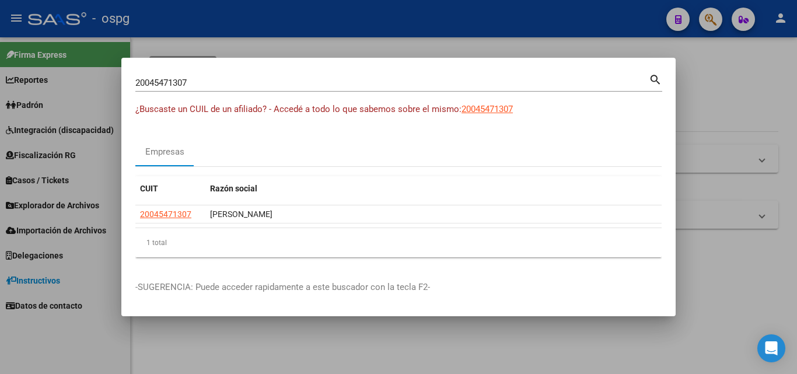
click at [381, 341] on div at bounding box center [398, 187] width 797 height 374
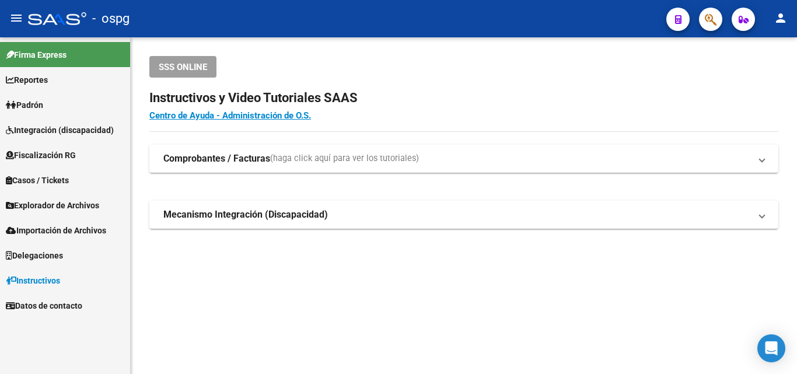
click at [382, 293] on mat-sidenav-content "SSS ONLINE Instructivos y Video Tutoriales SAAS Centro de Ayuda - Administració…" at bounding box center [464, 205] width 667 height 337
click at [704, 18] on button "button" at bounding box center [710, 19] width 23 height 23
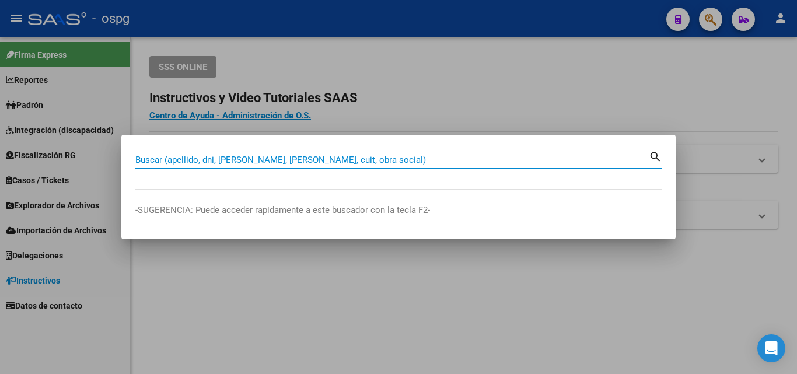
paste input "Argenta Biongredientes"
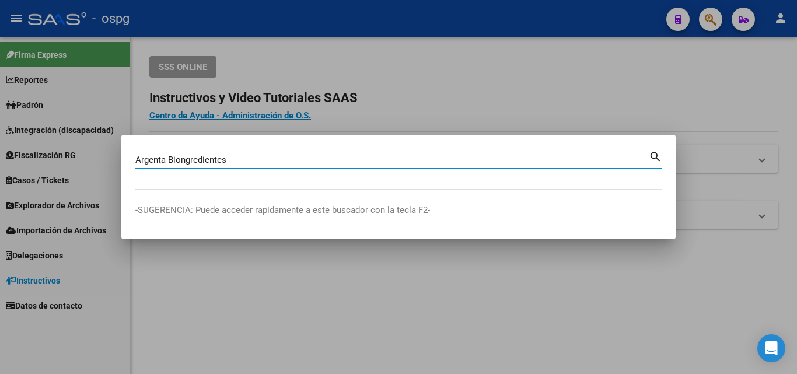
type input "Argenta Biongredientes"
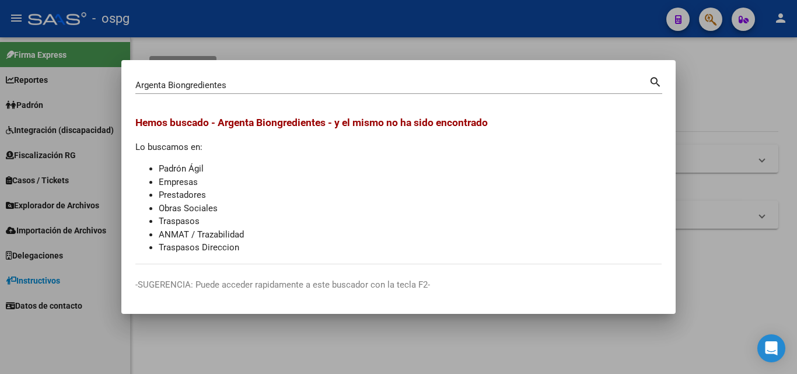
click at [732, 116] on div at bounding box center [398, 187] width 797 height 374
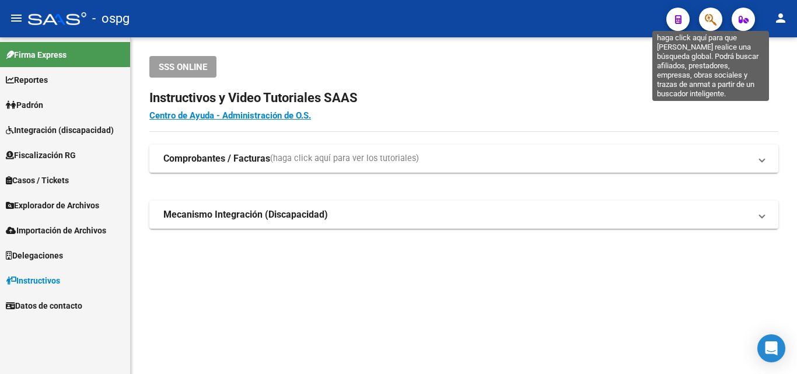
drag, startPoint x: 705, startPoint y: 19, endPoint x: 695, endPoint y: 22, distance: 10.3
click at [699, 21] on div at bounding box center [706, 19] width 33 height 24
click at [706, 24] on icon "button" at bounding box center [711, 19] width 12 height 13
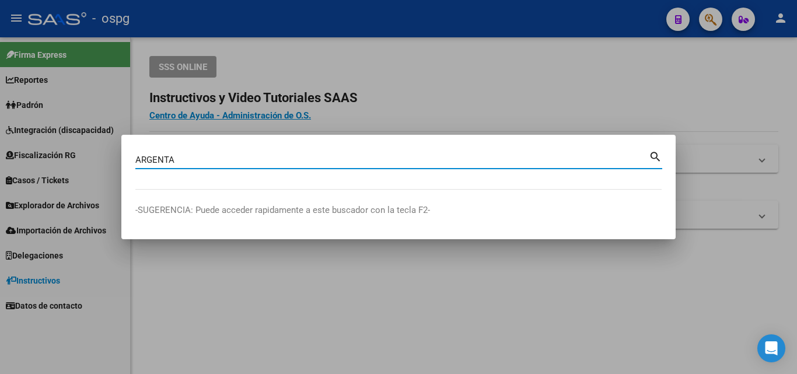
type input "ARGENTA"
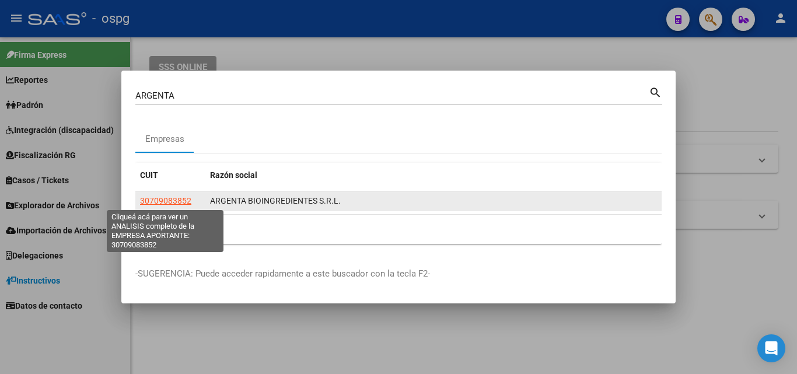
click at [179, 200] on span "30709083852" at bounding box center [165, 200] width 51 height 9
type textarea "30709083852"
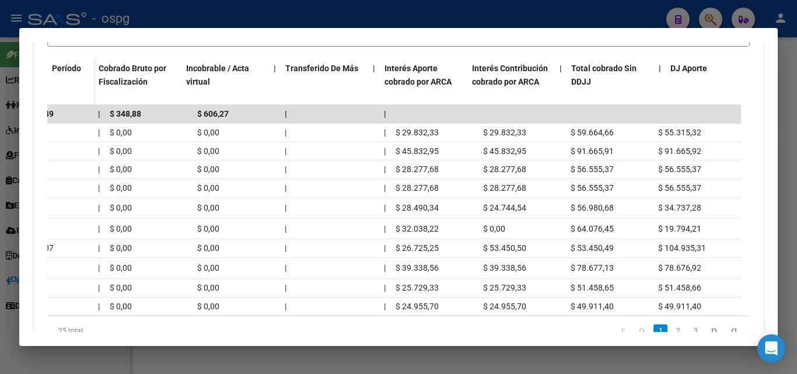
scroll to position [0, 0]
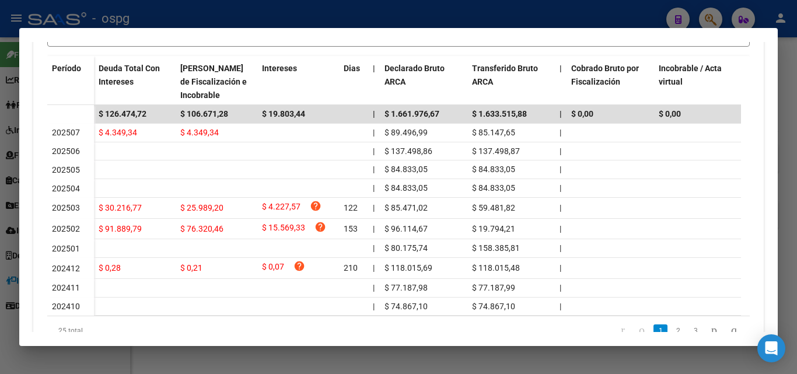
click at [797, 89] on div at bounding box center [398, 187] width 797 height 374
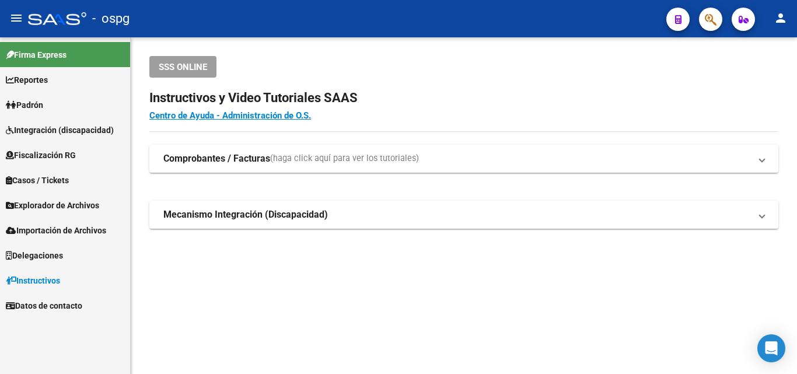
drag, startPoint x: 797, startPoint y: 89, endPoint x: 733, endPoint y: 56, distance: 72.3
click at [792, 88] on div "SSS ONLINE Instructivos y Video Tutoriales SAAS Centro de Ayuda - Administració…" at bounding box center [464, 161] width 667 height 248
click at [701, 21] on button "button" at bounding box center [710, 19] width 23 height 23
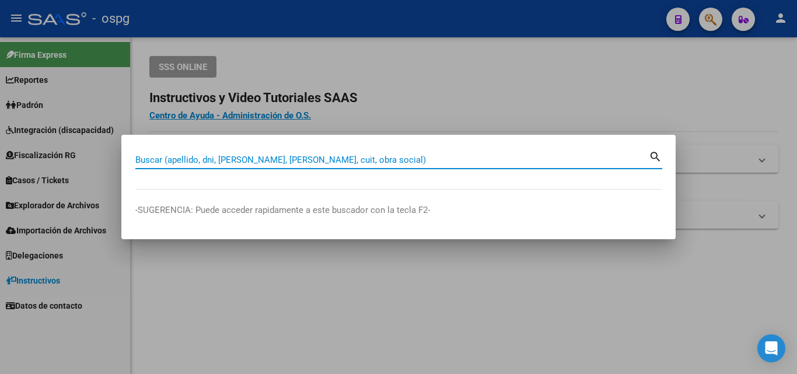
paste input "30537722718"
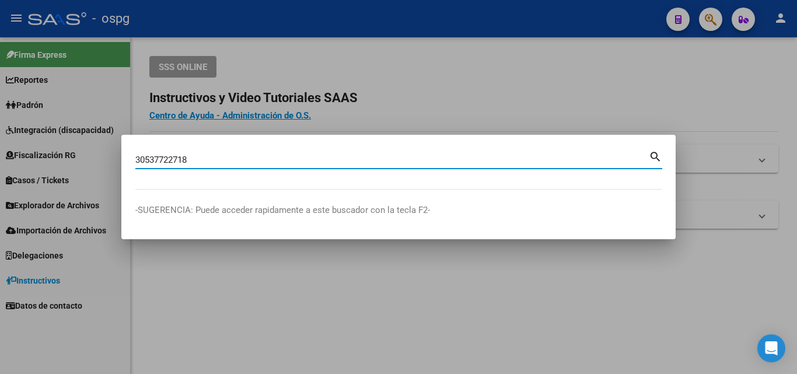
type input "30537722718"
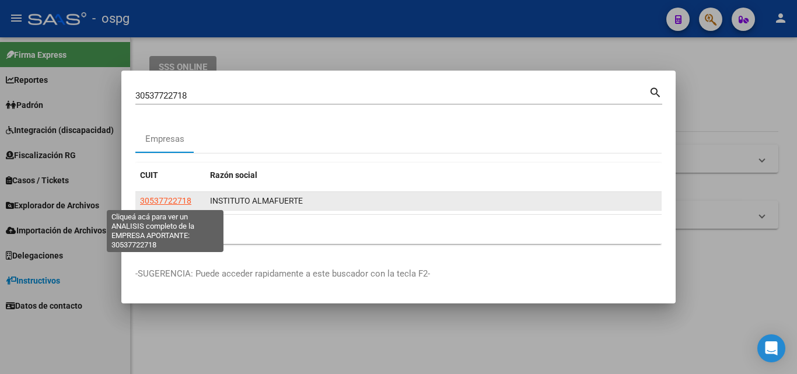
click at [151, 203] on span "30537722718" at bounding box center [165, 200] width 51 height 9
type textarea "30537722718"
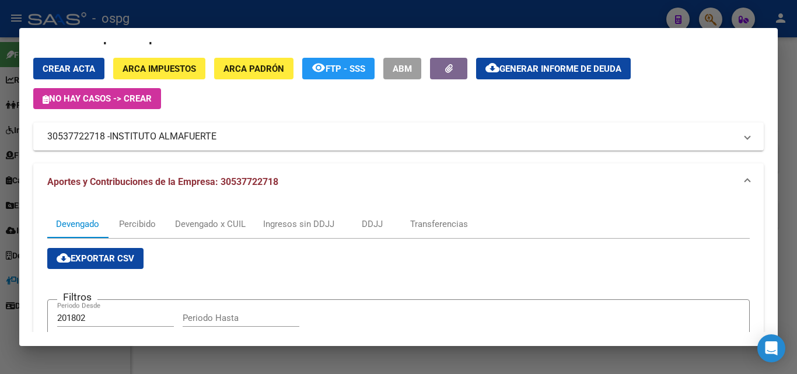
scroll to position [25, 0]
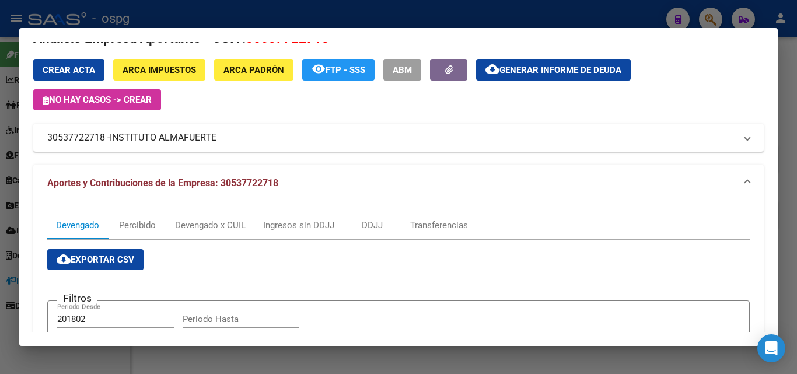
click at [527, 72] on span "Generar informe de deuda" at bounding box center [561, 70] width 122 height 11
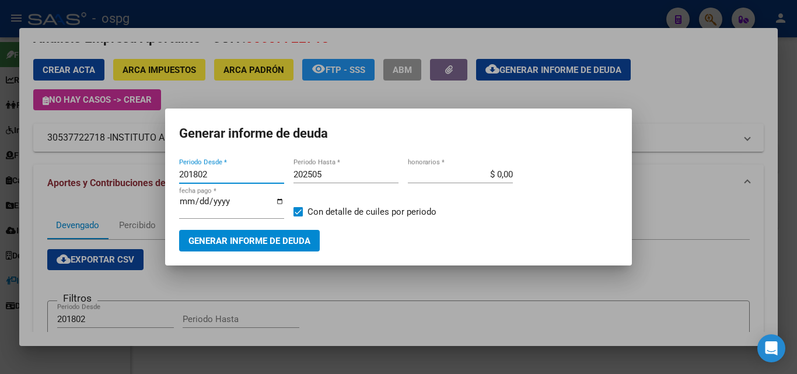
drag, startPoint x: 242, startPoint y: 176, endPoint x: 88, endPoint y: 161, distance: 154.3
click at [88, 161] on div "30537722718 Buscar (apellido, dni, cuil, nro traspaso, cuit, obra social) searc…" at bounding box center [398, 187] width 797 height 374
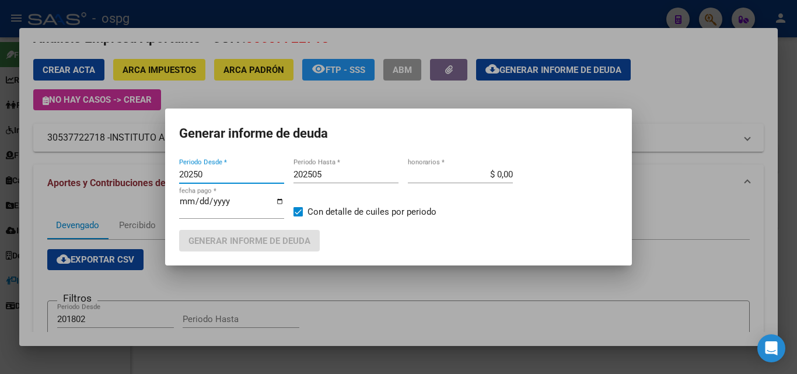
type input "20250"
click at [356, 287] on div at bounding box center [398, 187] width 797 height 374
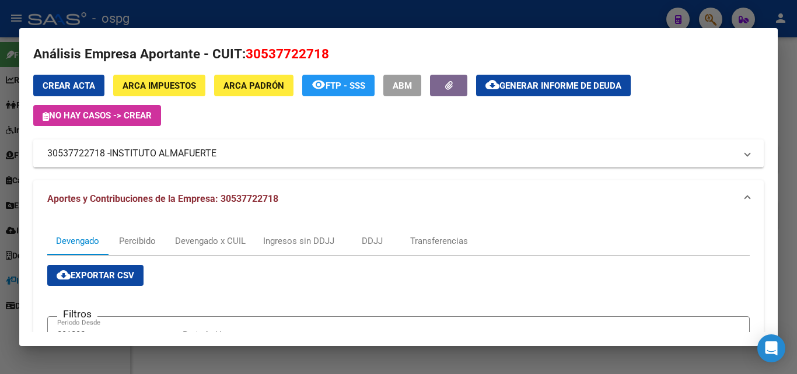
scroll to position [0, 0]
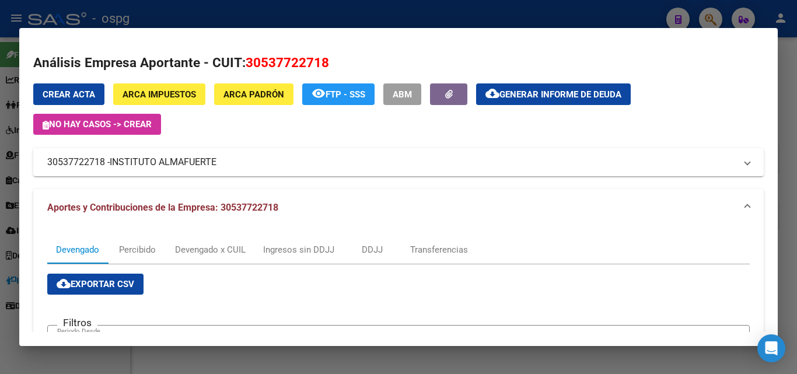
click at [557, 89] on span "Generar informe de deuda" at bounding box center [561, 94] width 122 height 11
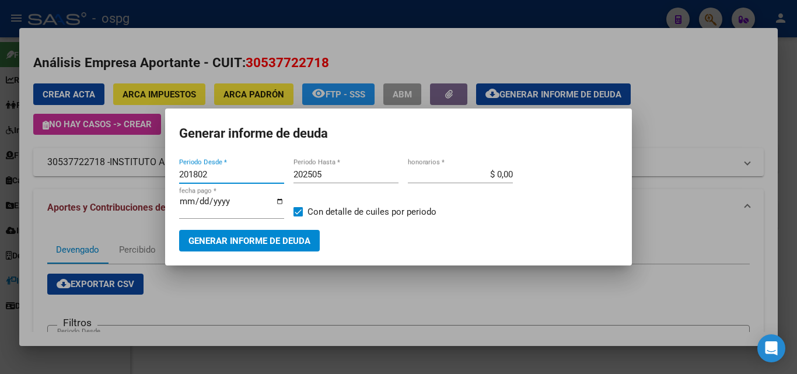
drag, startPoint x: 221, startPoint y: 179, endPoint x: 40, endPoint y: 172, distance: 180.5
click at [46, 172] on div "30537722718 Buscar (apellido, dni, cuil, nro traspaso, cuit, obra social) searc…" at bounding box center [398, 187] width 797 height 374
type input "202504"
click at [351, 173] on input "202505" at bounding box center [346, 174] width 105 height 11
type input "202507"
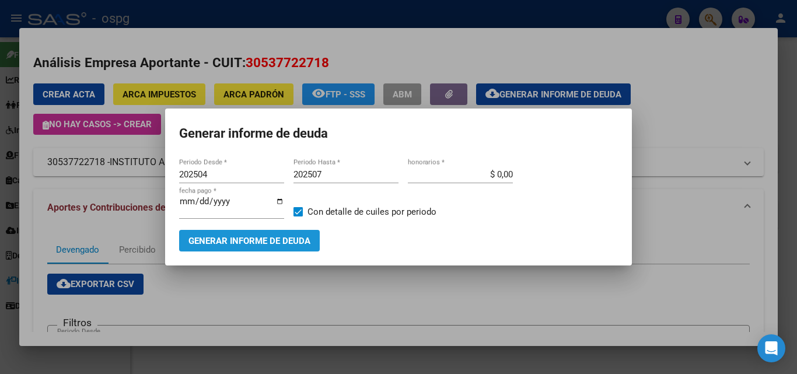
click at [264, 242] on span "Generar informe de deuda" at bounding box center [250, 241] width 122 height 11
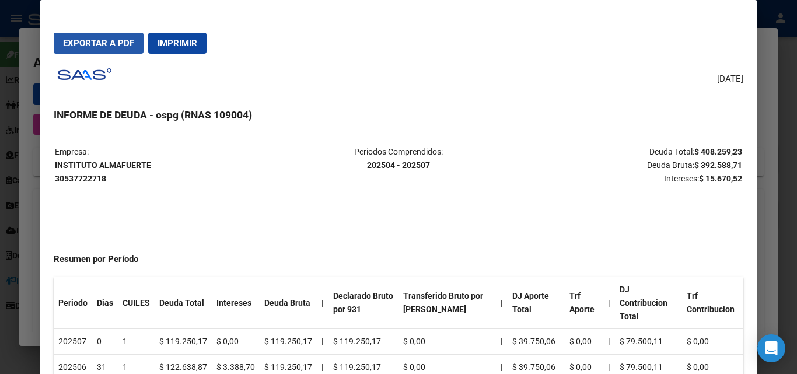
click at [82, 48] on button "Exportar a PDF" at bounding box center [99, 43] width 90 height 21
click at [795, 106] on div at bounding box center [398, 187] width 797 height 374
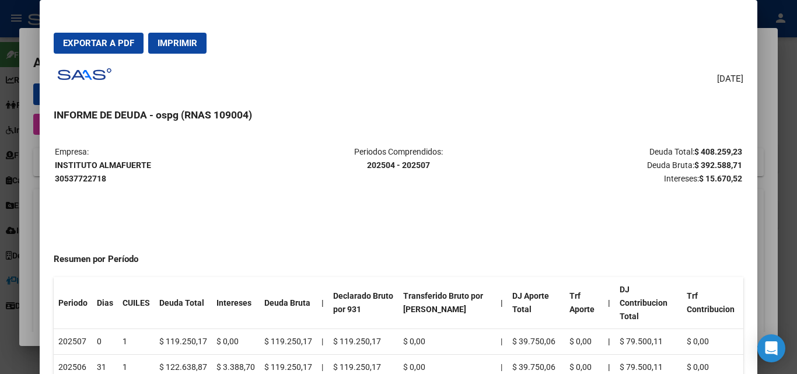
click at [795, 105] on div at bounding box center [398, 187] width 797 height 374
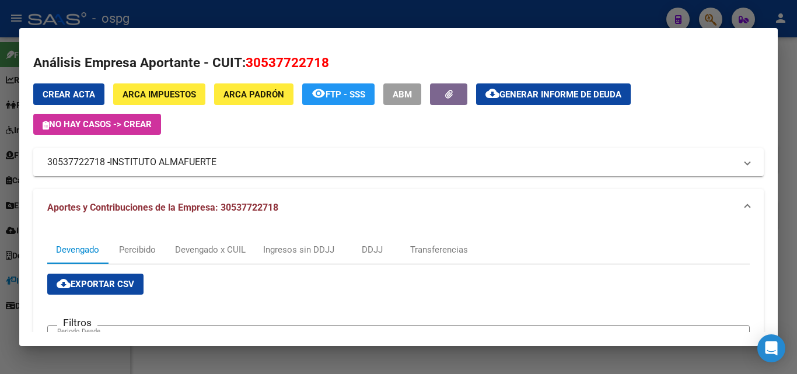
click at [795, 105] on div at bounding box center [398, 187] width 797 height 374
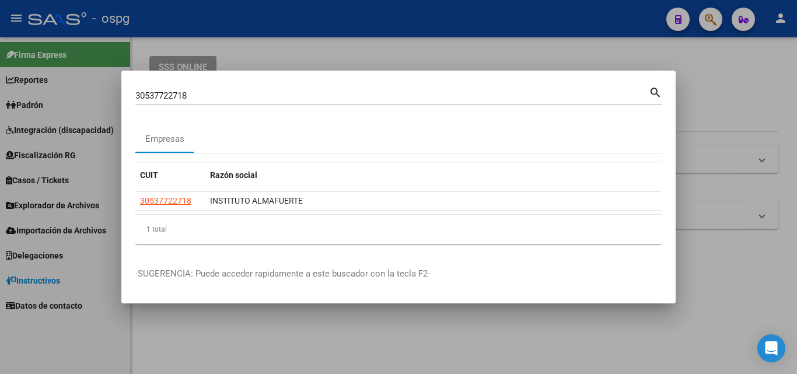
click at [795, 105] on div at bounding box center [398, 187] width 797 height 374
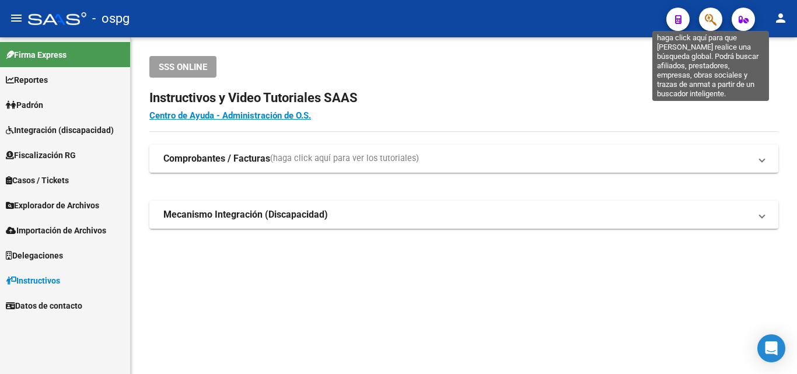
click at [707, 25] on icon "button" at bounding box center [711, 19] width 12 height 13
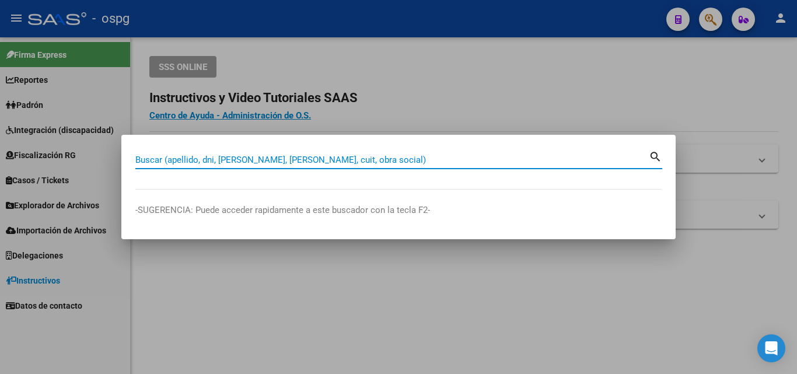
paste input "30673954401"
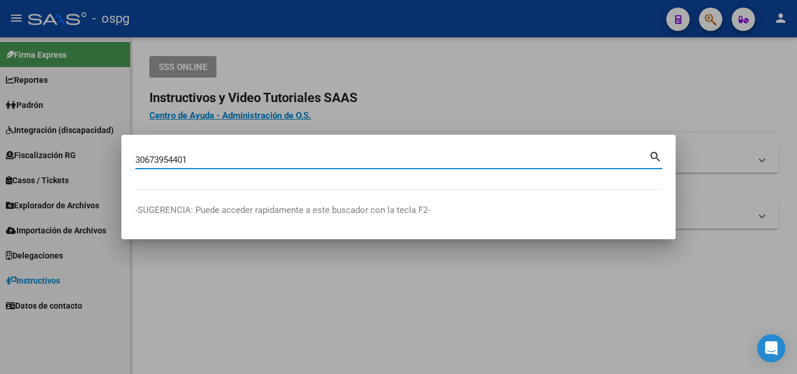
type input "30673954401"
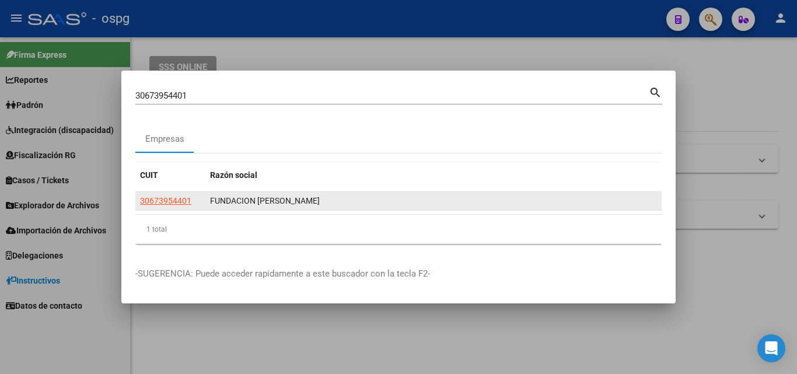
click at [174, 196] on datatable-body-cell "30673954401" at bounding box center [170, 201] width 70 height 18
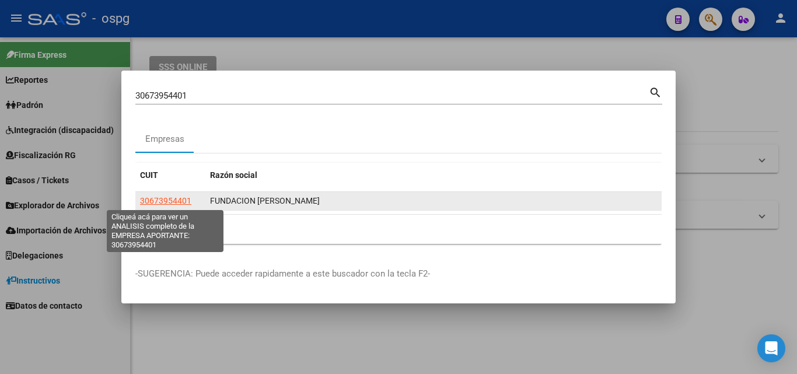
click at [174, 202] on span "30673954401" at bounding box center [165, 200] width 51 height 9
copy span "3067395"
type textarea "30673954401"
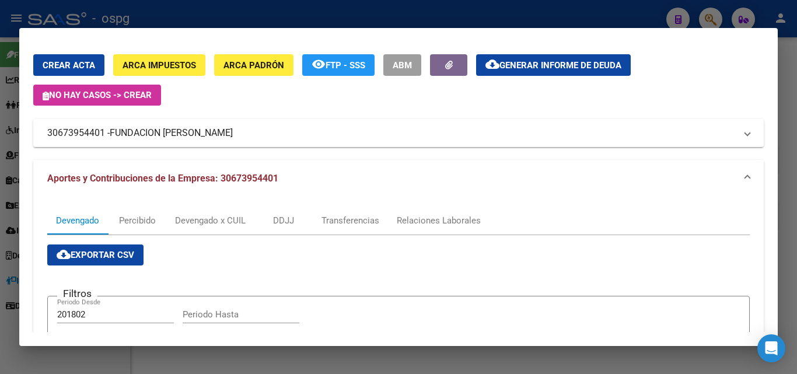
scroll to position [22, 0]
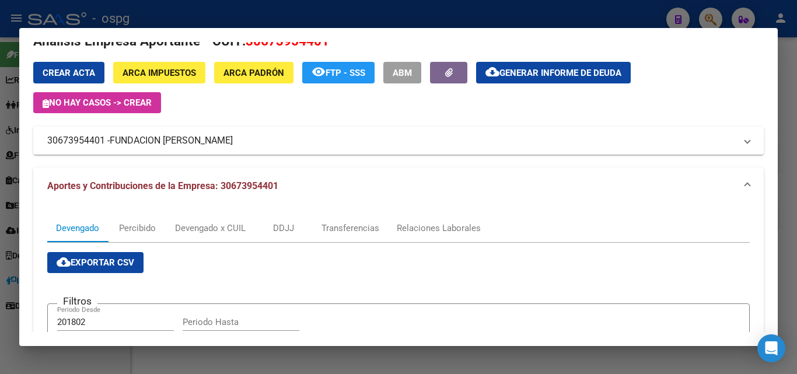
click at [0, 204] on div at bounding box center [398, 187] width 797 height 374
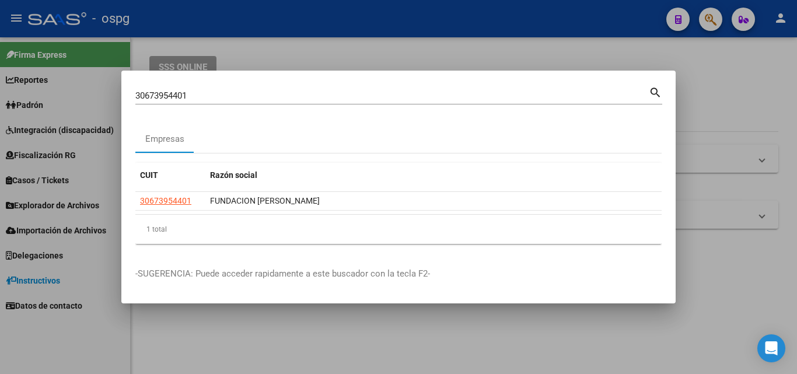
click at [426, 50] on div at bounding box center [398, 187] width 797 height 374
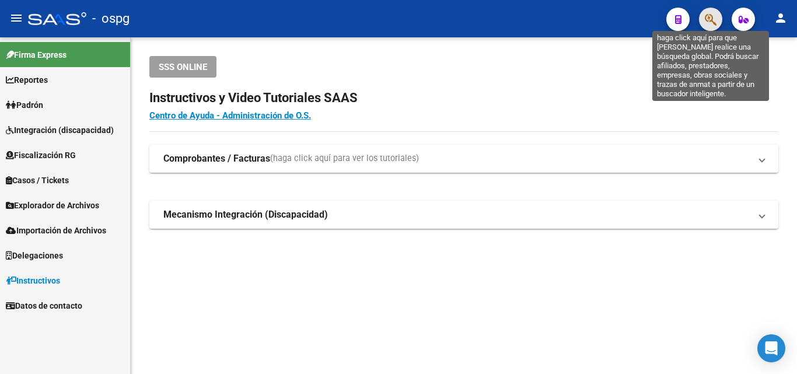
click at [710, 19] on icon "button" at bounding box center [711, 19] width 12 height 13
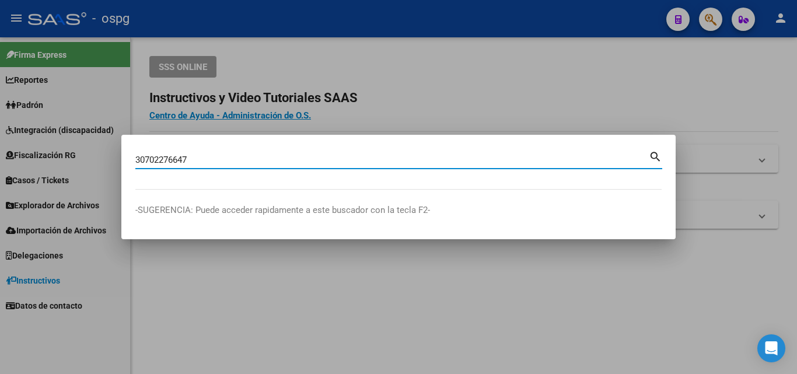
type input "30702276647"
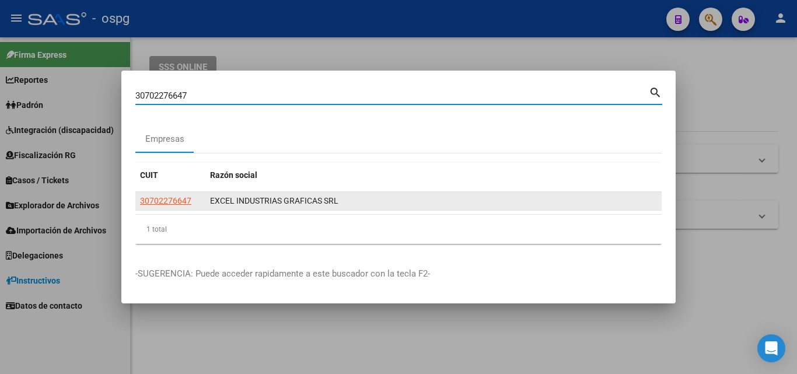
click at [172, 193] on datatable-body-cell "30702276647" at bounding box center [170, 201] width 70 height 18
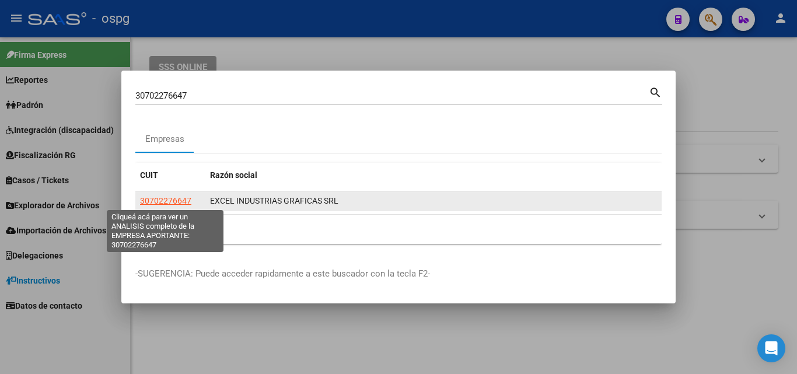
click at [169, 199] on span "30702276647" at bounding box center [165, 200] width 51 height 9
type textarea "30702276647"
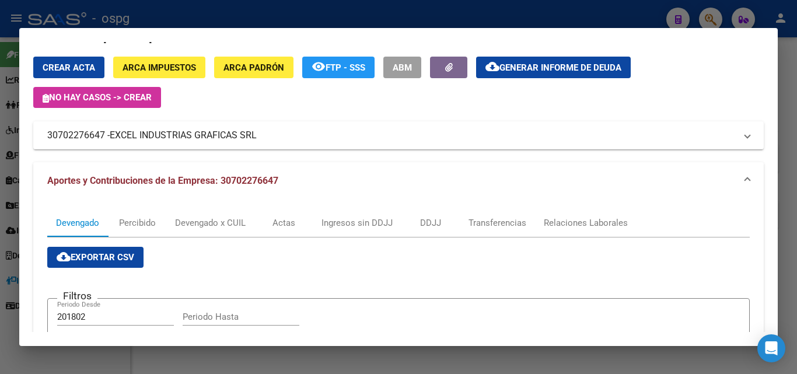
scroll to position [0, 0]
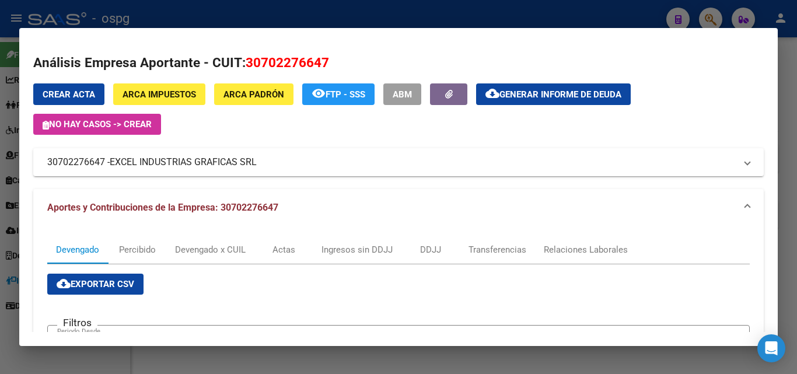
click at [508, 94] on span "Generar informe de deuda" at bounding box center [561, 94] width 122 height 11
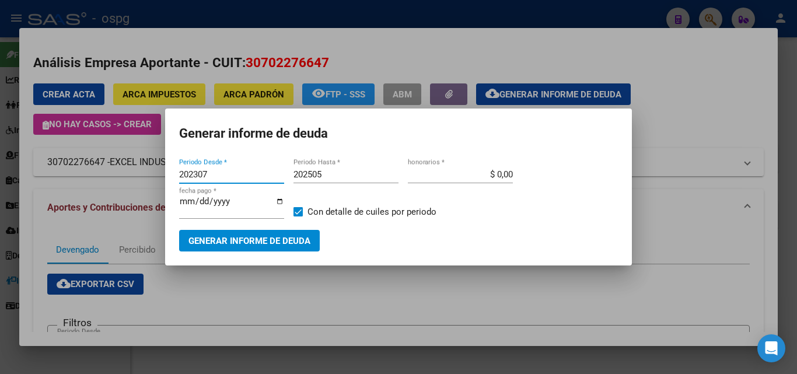
drag, startPoint x: 231, startPoint y: 173, endPoint x: 96, endPoint y: 176, distance: 134.9
click at [96, 176] on div "30702276647 Buscar (apellido, dni, cuil, nro traspaso, cuit, obra social) searc…" at bounding box center [398, 187] width 797 height 374
type input "202504"
click at [363, 173] on input "202505" at bounding box center [346, 174] width 105 height 11
type input "202507"
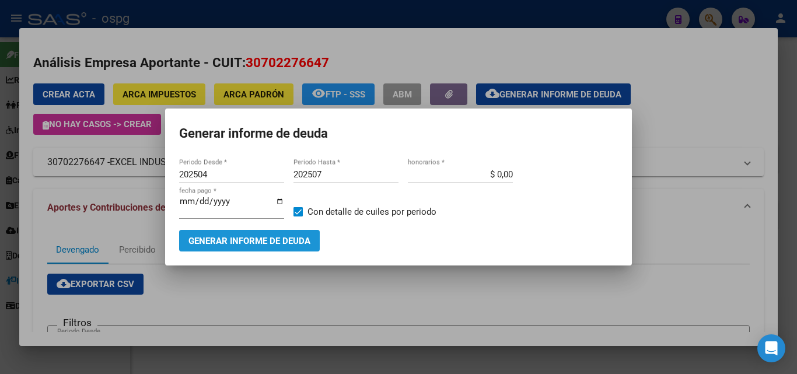
click at [290, 243] on span "Generar informe de deuda" at bounding box center [250, 241] width 122 height 11
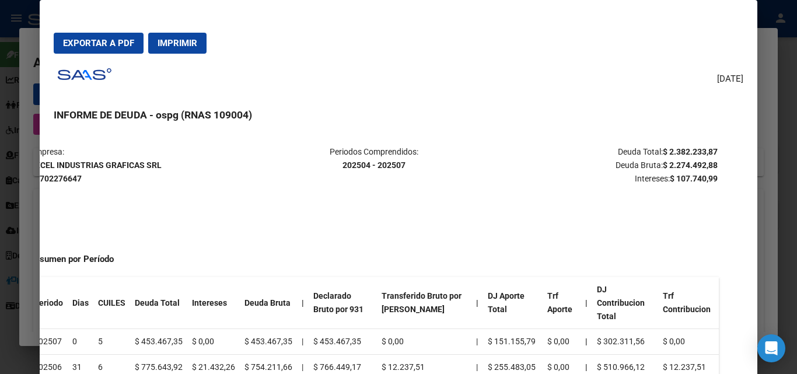
scroll to position [0, 32]
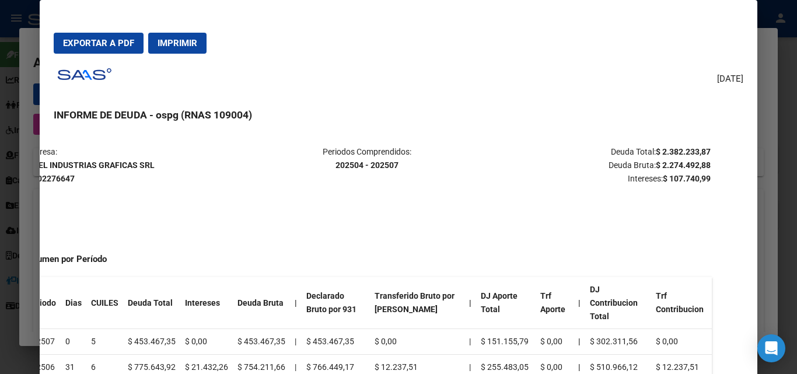
drag, startPoint x: 677, startPoint y: 151, endPoint x: 709, endPoint y: 144, distance: 32.9
click at [709, 144] on mat-dialog-content "Empresa: EXCEL INDUSTRIAS GRAFICAS SRL 30702276647 Periodos Comprendidos: 20250…" at bounding box center [398, 268] width 717 height 270
click at [720, 154] on mat-dialog-content "Empresa: EXCEL INDUSTRIAS GRAFICAS SRL 30702276647 Periodos Comprendidos: 20250…" at bounding box center [398, 268] width 717 height 270
drag, startPoint x: 646, startPoint y: 152, endPoint x: 697, endPoint y: 151, distance: 50.8
click at [701, 149] on strong "$ 2.382.233,87" at bounding box center [683, 151] width 55 height 9
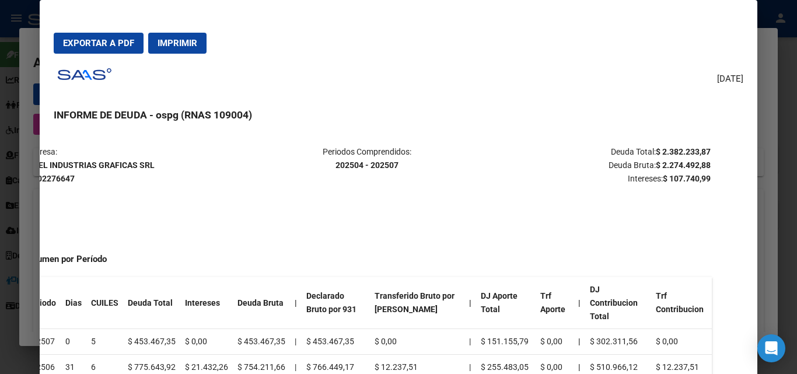
copy strong "$ 2.382.233,87"
click at [107, 36] on button "Exportar a PDF" at bounding box center [99, 43] width 90 height 21
click at [784, 174] on div at bounding box center [398, 187] width 797 height 374
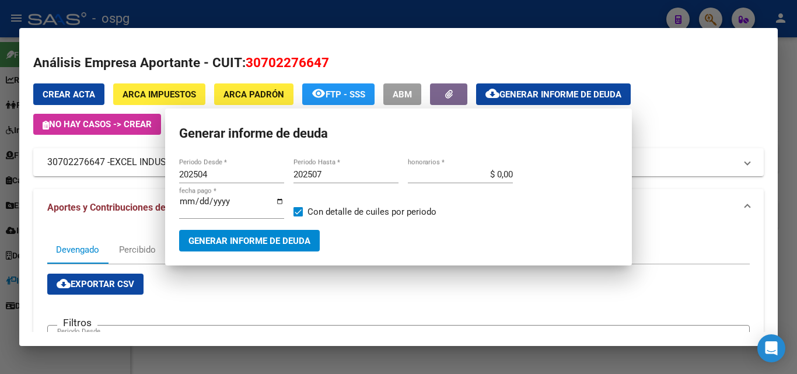
click at [784, 174] on div at bounding box center [398, 187] width 797 height 374
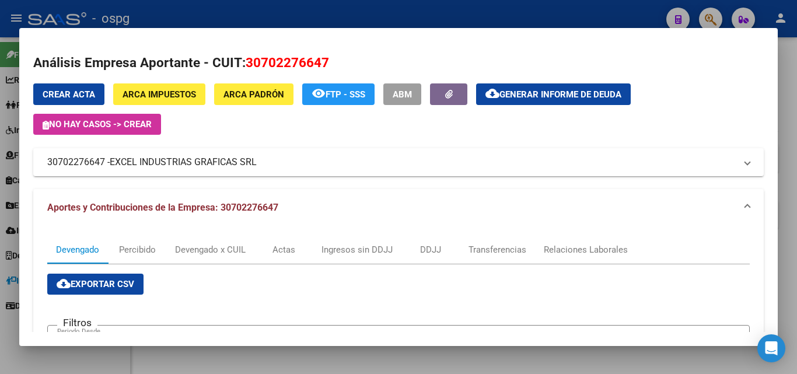
click at [784, 174] on div at bounding box center [398, 187] width 797 height 374
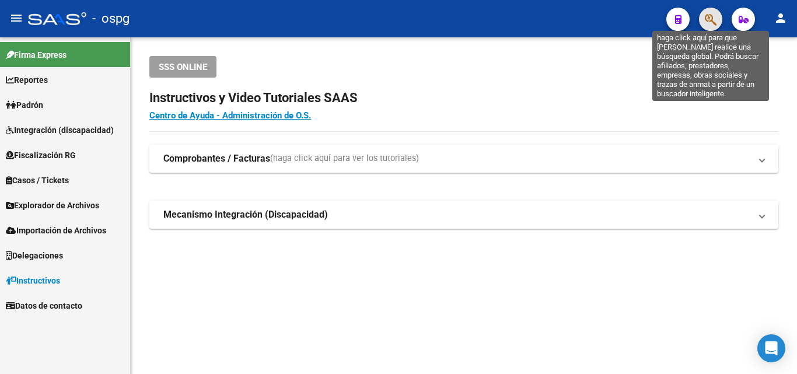
click at [709, 25] on icon "button" at bounding box center [711, 19] width 12 height 13
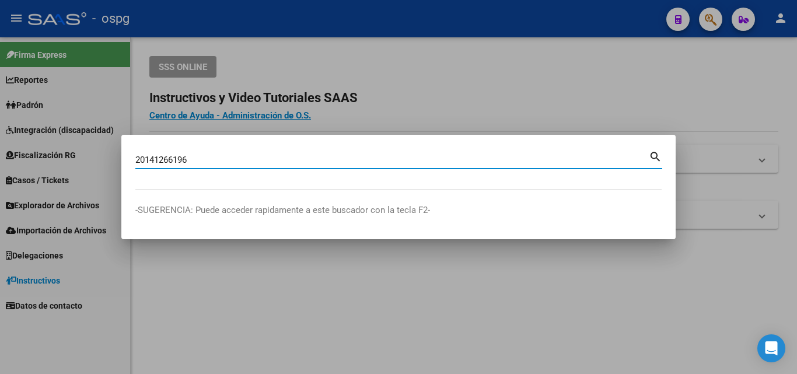
type input "20141266196"
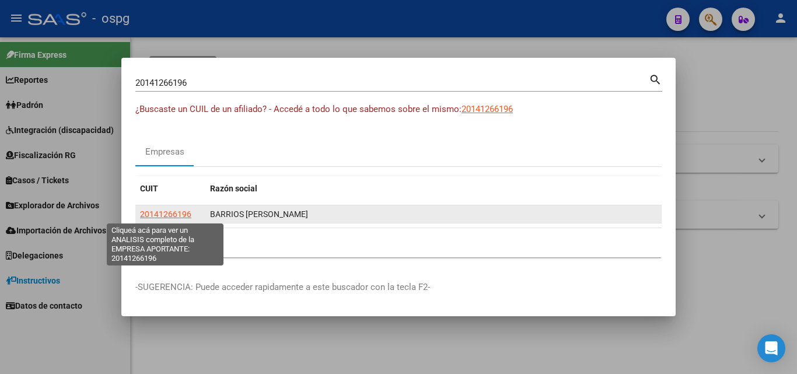
click at [169, 217] on span "20141266196" at bounding box center [165, 214] width 51 height 9
type textarea "20141266196"
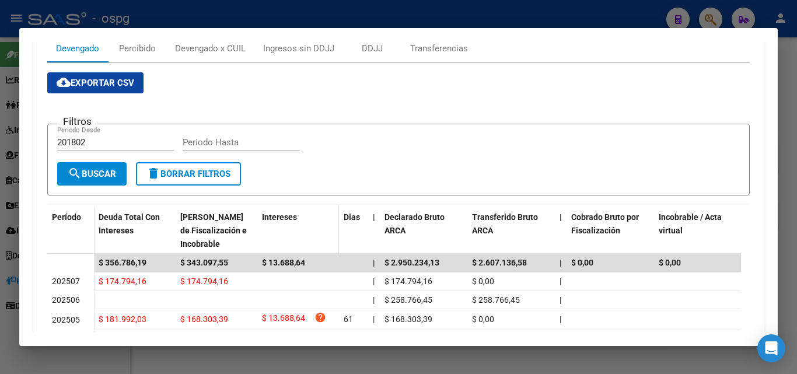
scroll to position [234, 0]
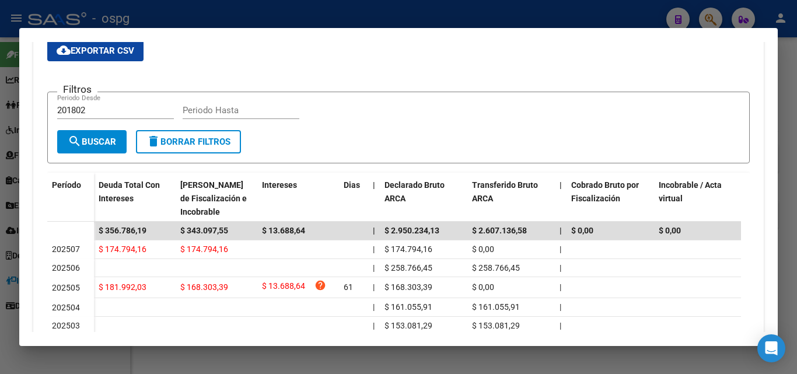
click at [790, 109] on div at bounding box center [398, 187] width 797 height 374
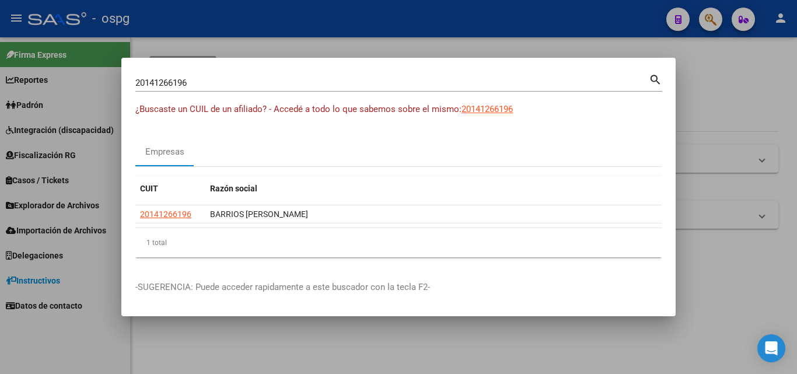
click at [790, 109] on div at bounding box center [398, 187] width 797 height 374
click at [790, 109] on div "SSS ONLINE Instructivos y Video Tutoriales SAAS Centro de Ayuda - Administració…" at bounding box center [464, 161] width 667 height 248
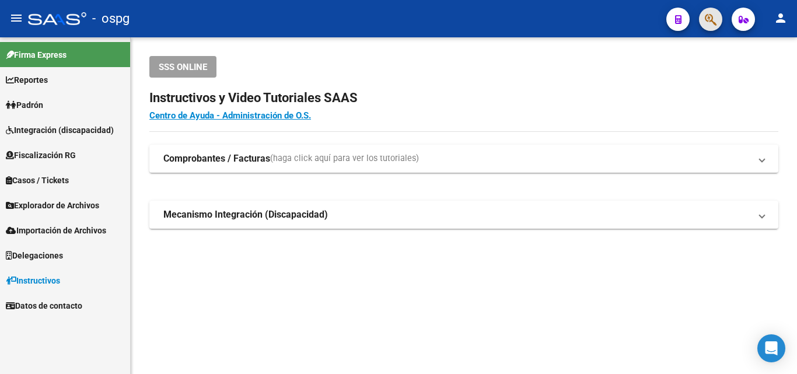
click at [705, 16] on button "button" at bounding box center [710, 19] width 23 height 23
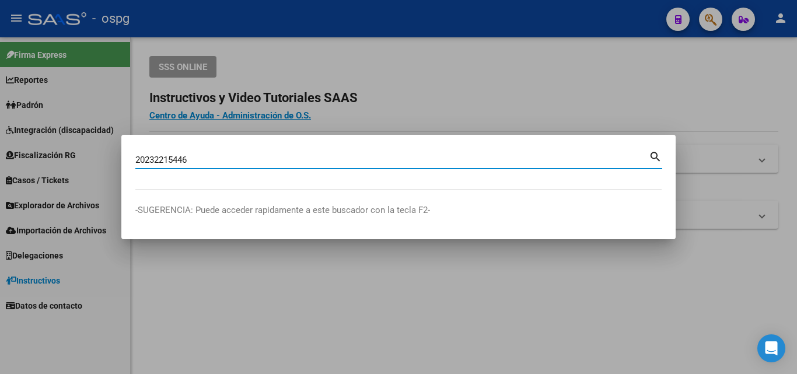
type input "20232215446"
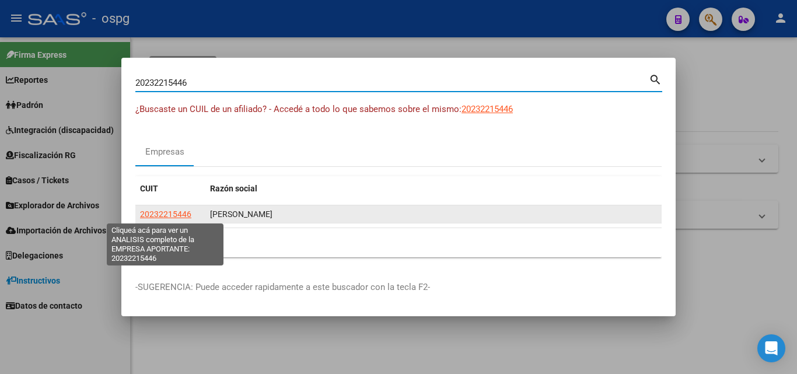
click at [169, 214] on span "20232215446" at bounding box center [165, 214] width 51 height 9
type textarea "20232215446"
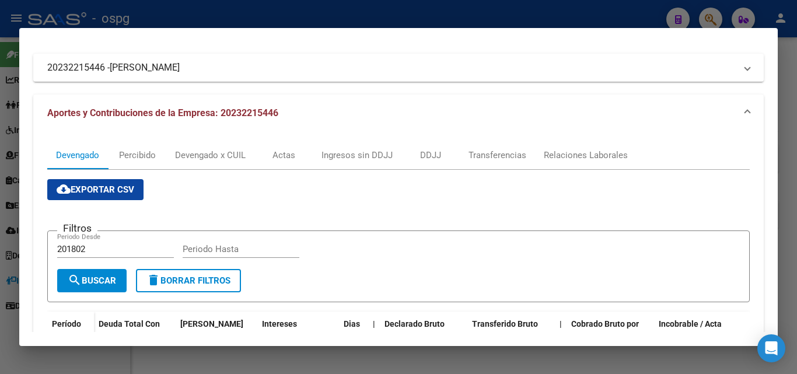
scroll to position [292, 0]
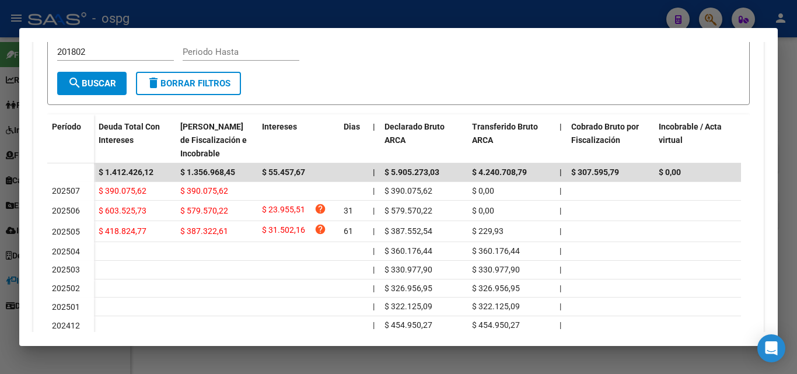
click at [797, 78] on div at bounding box center [398, 187] width 797 height 374
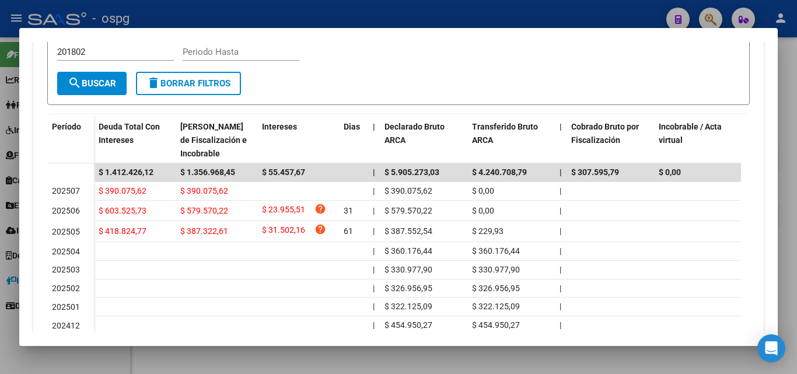
click at [797, 78] on div at bounding box center [398, 187] width 797 height 374
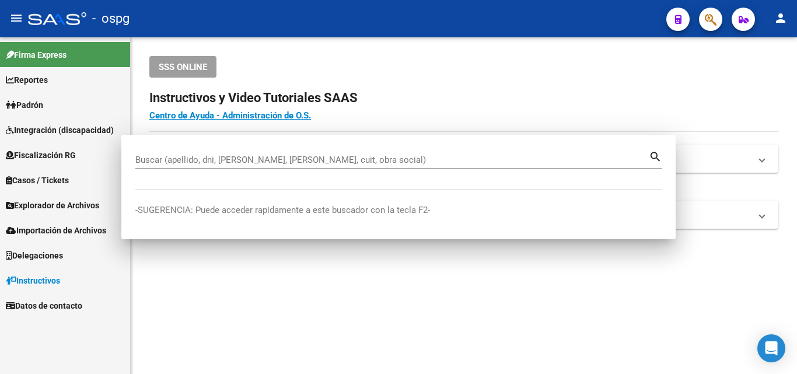
drag, startPoint x: 797, startPoint y: 78, endPoint x: 726, endPoint y: 41, distance: 80.2
click at [796, 78] on div "SSS ONLINE Instructivos y Video Tutoriales SAAS Centro de Ayuda - Administració…" at bounding box center [464, 161] width 667 height 248
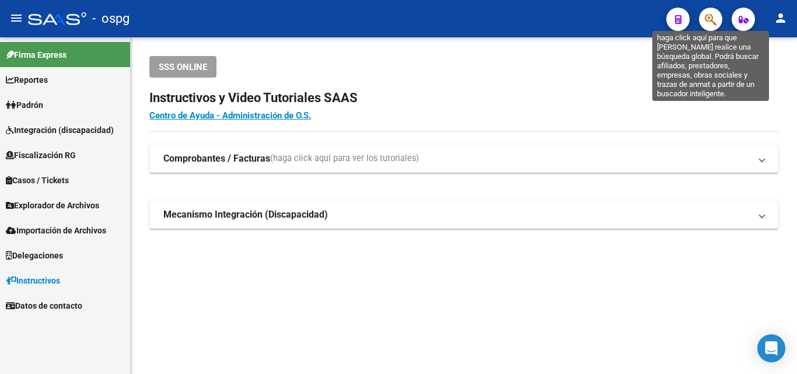
click at [714, 23] on icon "button" at bounding box center [711, 19] width 12 height 13
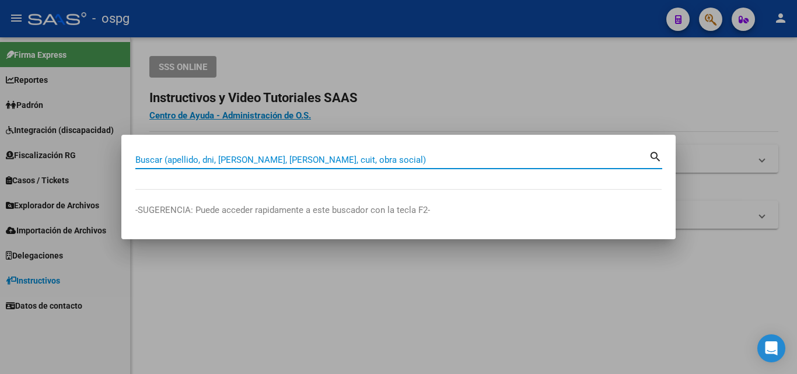
paste input "30500277943"
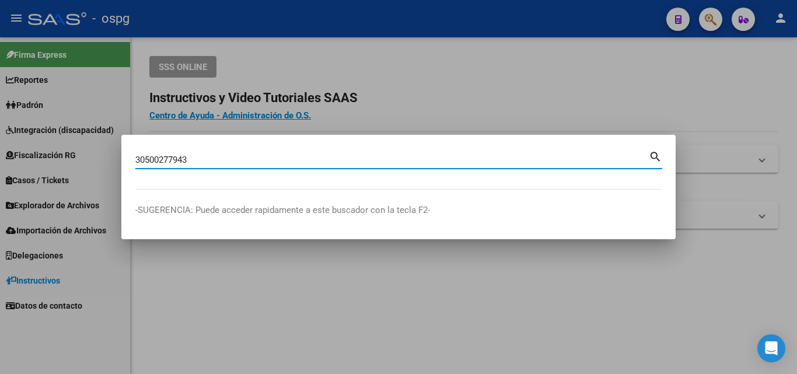
type input "30500277943"
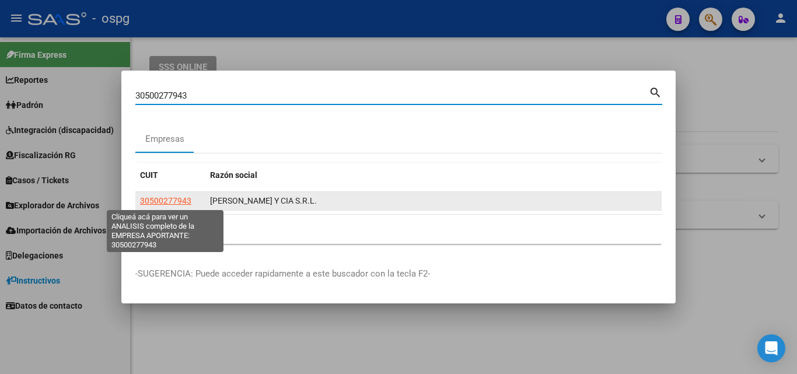
click at [148, 200] on span "30500277943" at bounding box center [165, 200] width 51 height 9
type textarea "30500277943"
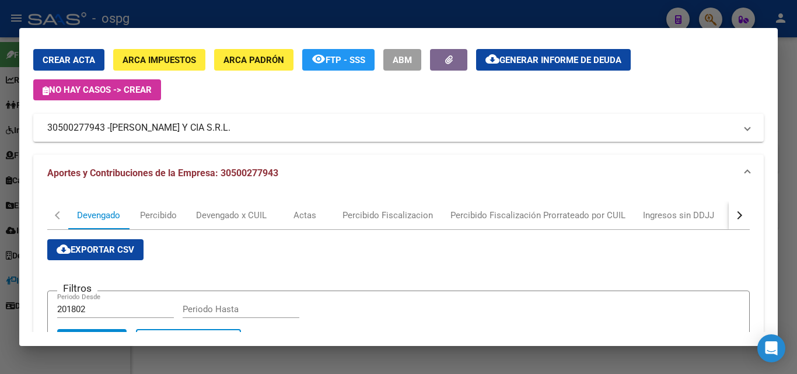
scroll to position [25, 0]
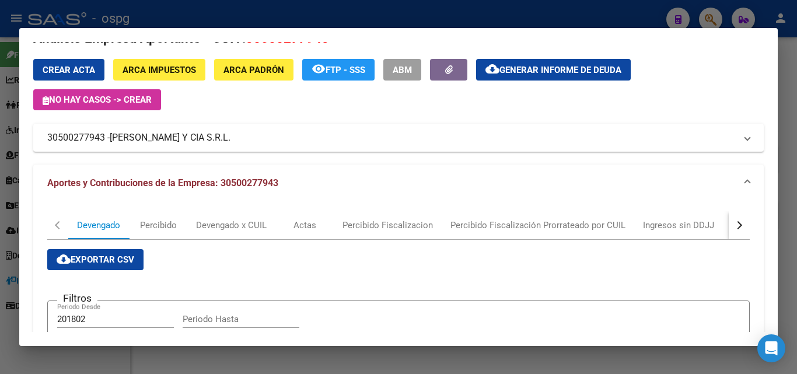
drag, startPoint x: 107, startPoint y: 140, endPoint x: 29, endPoint y: 137, distance: 78.3
click at [23, 138] on mat-dialog-content "Análisis Empresa Aportante - CUIT: 30500277943 Crear Acta ARCA Impuestos ARCA P…" at bounding box center [398, 187] width 759 height 290
copy mat-panel-title "30500277943"
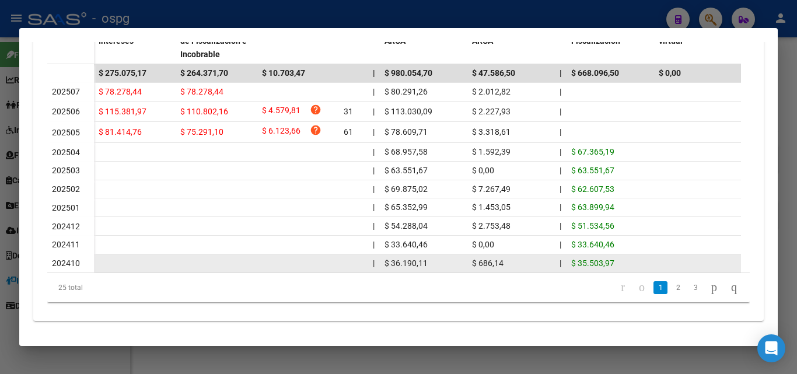
scroll to position [403, 0]
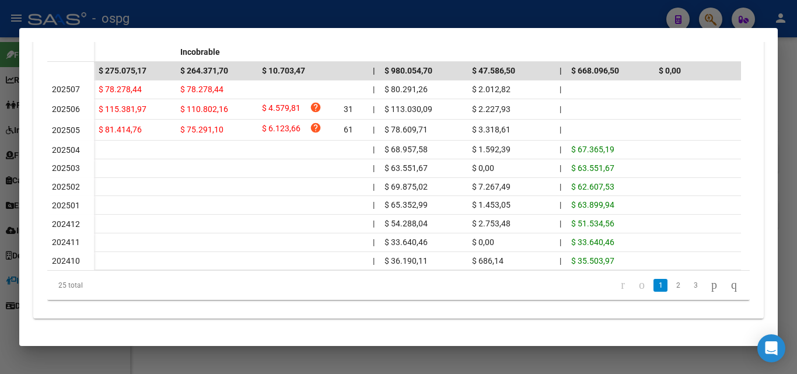
click at [796, 79] on div at bounding box center [398, 187] width 797 height 374
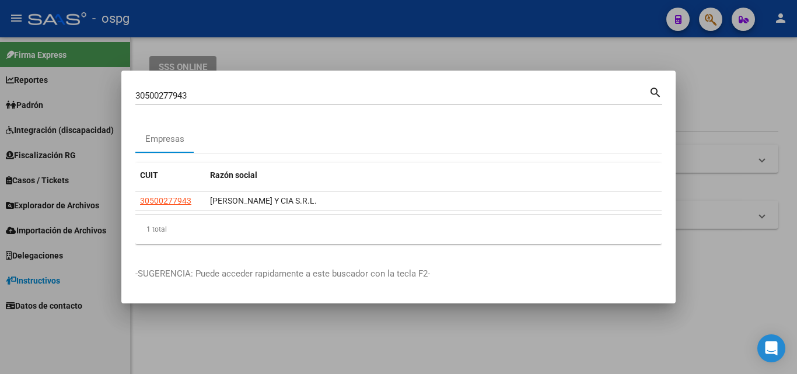
click at [796, 78] on div at bounding box center [398, 187] width 797 height 374
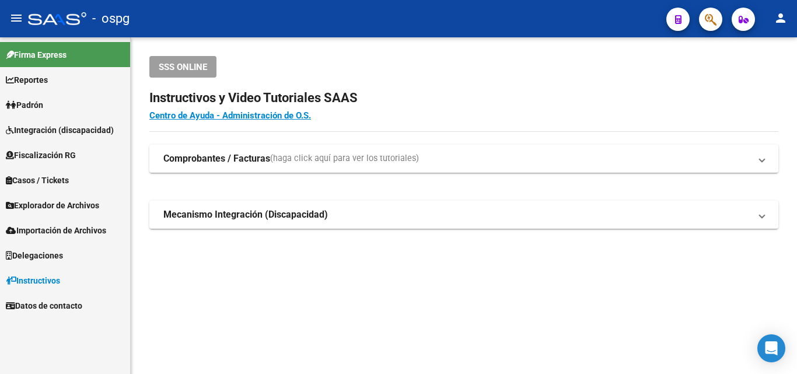
drag, startPoint x: 796, startPoint y: 78, endPoint x: 740, endPoint y: 31, distance: 72.5
click at [795, 78] on div "SSS ONLINE Instructivos y Video Tutoriales SAAS Centro de Ayuda - Administració…" at bounding box center [464, 161] width 667 height 248
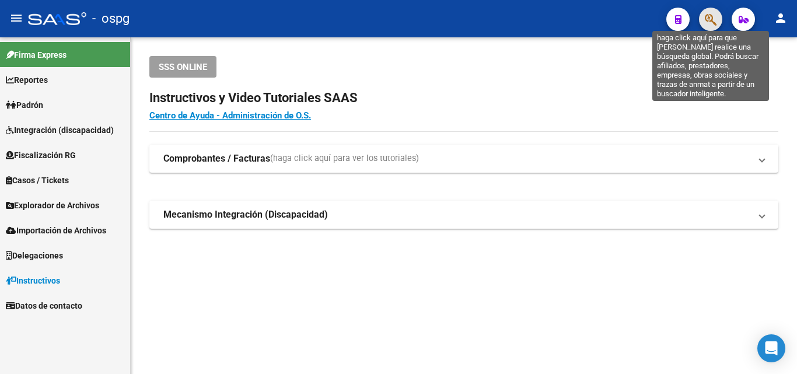
click at [712, 15] on icon "button" at bounding box center [711, 19] width 12 height 13
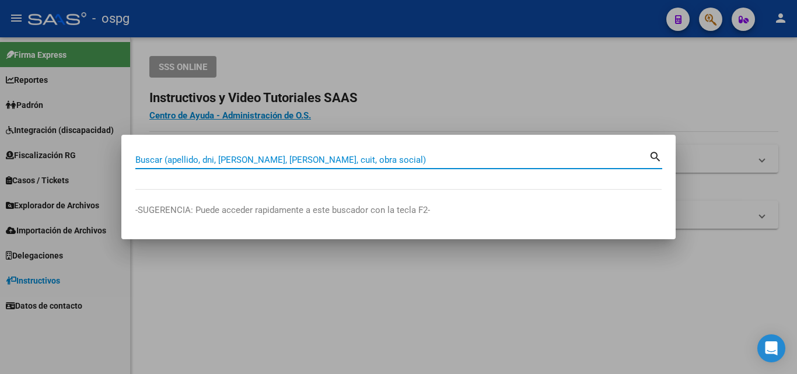
paste input "30684317454"
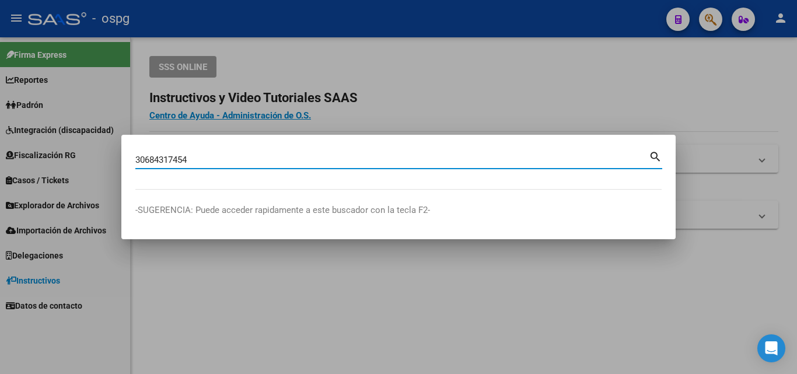
type input "30684317454"
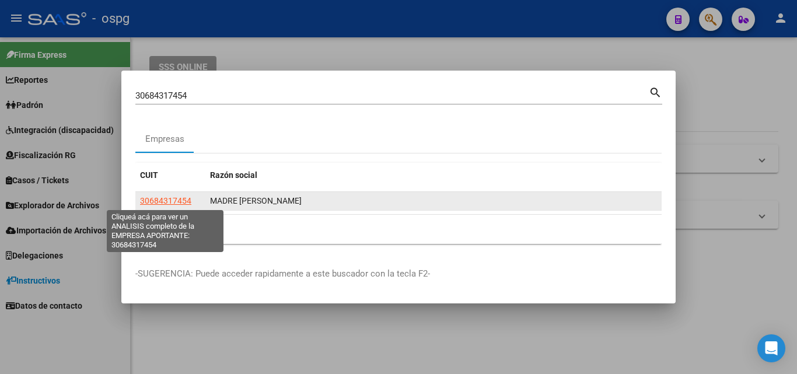
click at [170, 196] on span "30684317454" at bounding box center [165, 200] width 51 height 9
type textarea "30684317454"
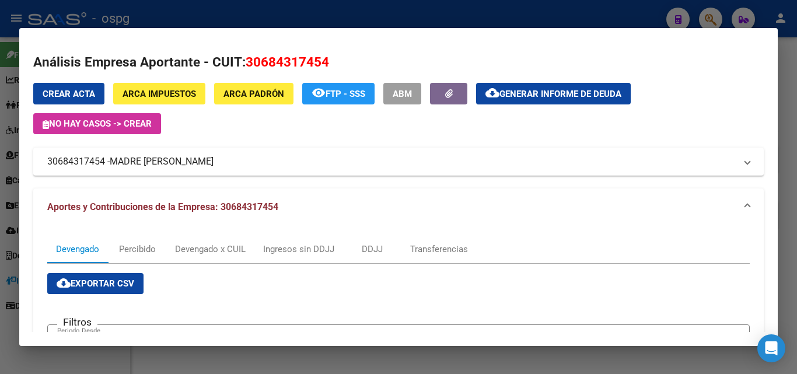
scroll to position [0, 0]
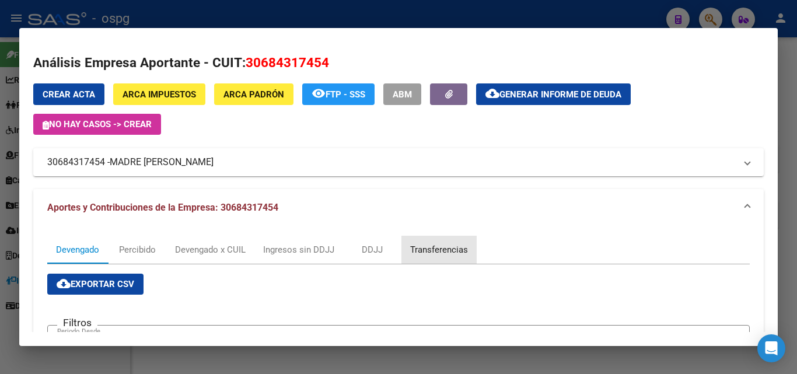
click at [447, 246] on div "Transferencias" at bounding box center [439, 249] width 58 height 13
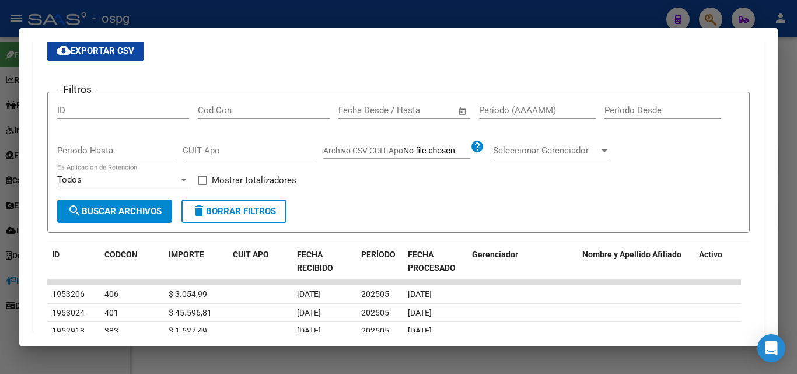
scroll to position [292, 0]
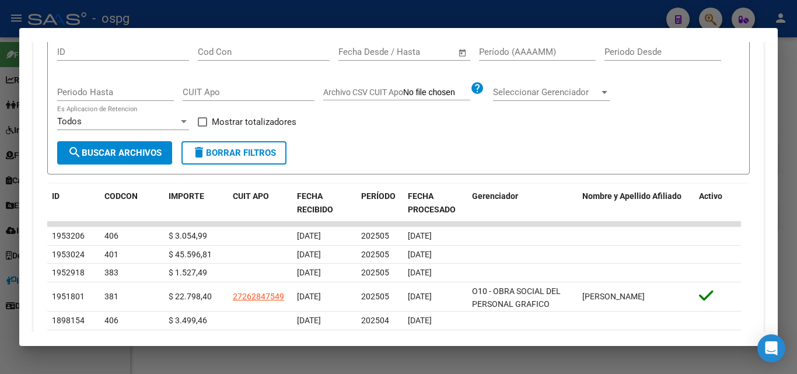
click at [519, 51] on input "Período (AAAAMM)" at bounding box center [537, 52] width 117 height 11
type input "202505"
click at [207, 120] on span at bounding box center [202, 121] width 9 height 9
click at [203, 127] on input "Mostrar totalizadores" at bounding box center [202, 127] width 1 height 1
checkbox input "true"
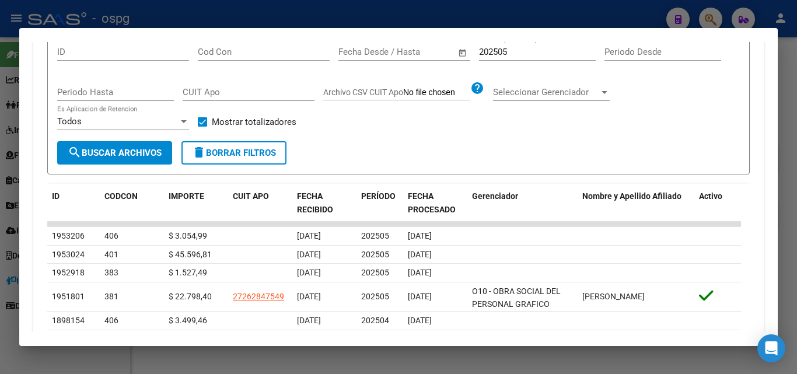
click at [141, 151] on span "search Buscar Archivos" at bounding box center [115, 153] width 94 height 11
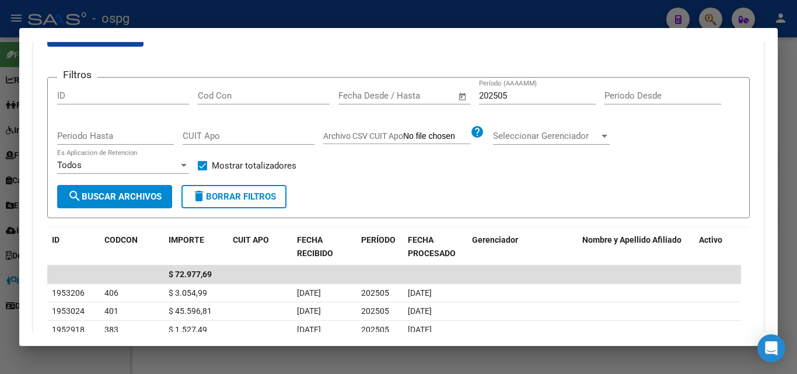
scroll to position [234, 0]
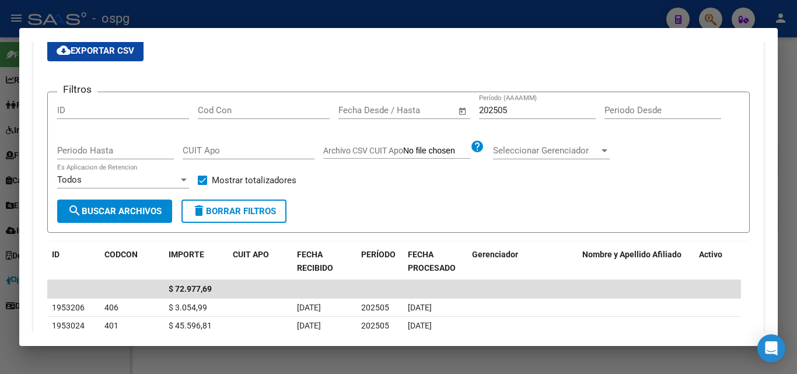
click at [512, 109] on input "202505" at bounding box center [537, 110] width 117 height 11
type input "202504"
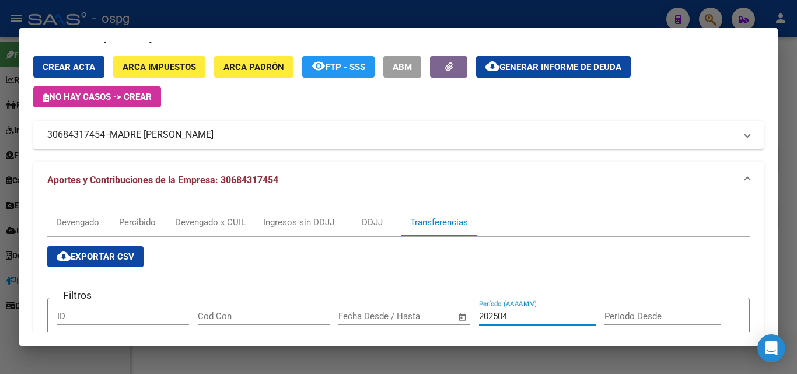
scroll to position [0, 0]
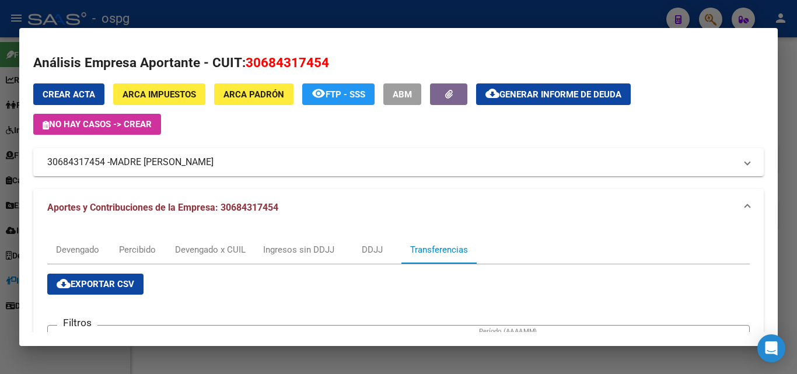
drag, startPoint x: 103, startPoint y: 163, endPoint x: 32, endPoint y: 165, distance: 71.8
click at [32, 165] on mat-dialog-content "Análisis Empresa Aportante - CUIT: 30684317454 Crear Acta ARCA Impuestos ARCA P…" at bounding box center [398, 187] width 759 height 290
copy mat-panel-title "30684317454"
click at [797, 190] on div at bounding box center [398, 187] width 797 height 374
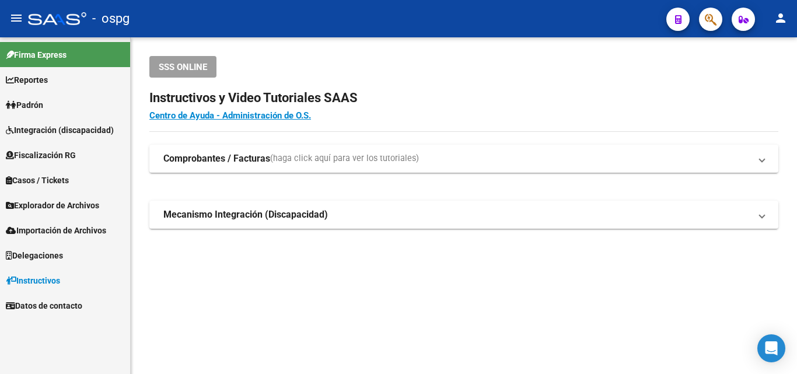
click at [703, 25] on button "button" at bounding box center [710, 19] width 23 height 23
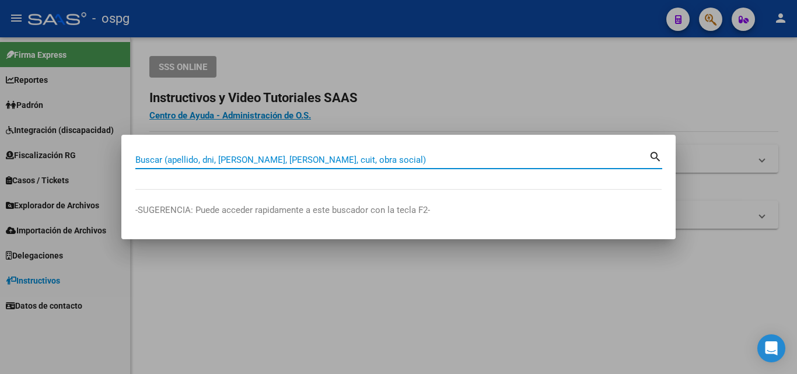
click at [283, 159] on input "Buscar (apellido, dni, [PERSON_NAME], [PERSON_NAME], cuit, obra social)" at bounding box center [392, 160] width 514 height 11
paste input "30697785597"
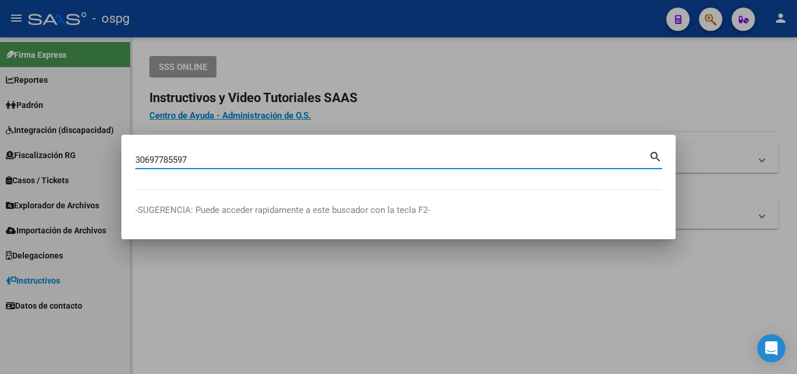
type input "30697785597"
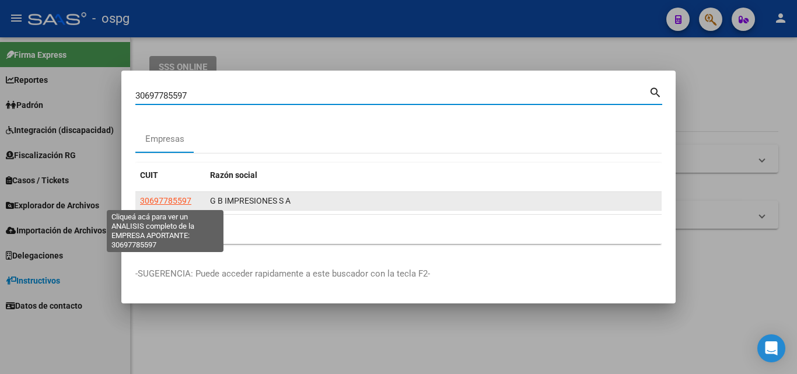
click at [173, 200] on span "30697785597" at bounding box center [165, 200] width 51 height 9
type textarea "30697785597"
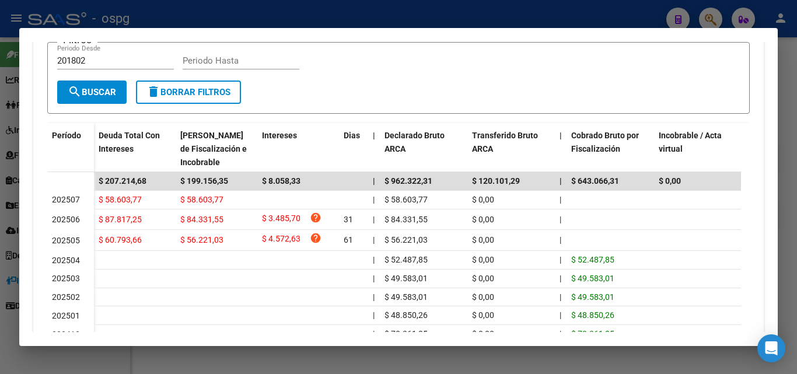
scroll to position [292, 0]
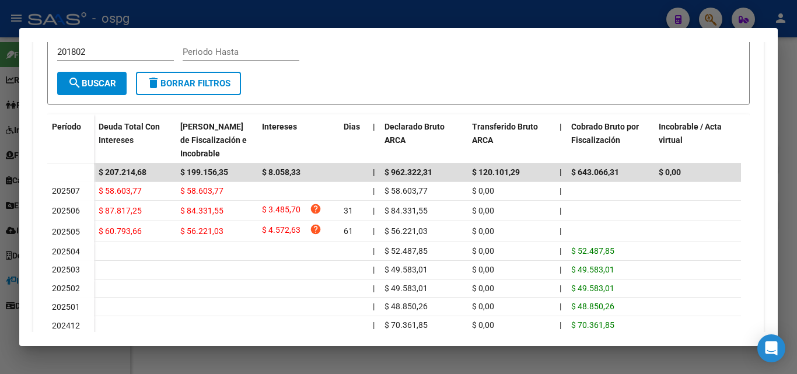
click at [789, 108] on div at bounding box center [398, 187] width 797 height 374
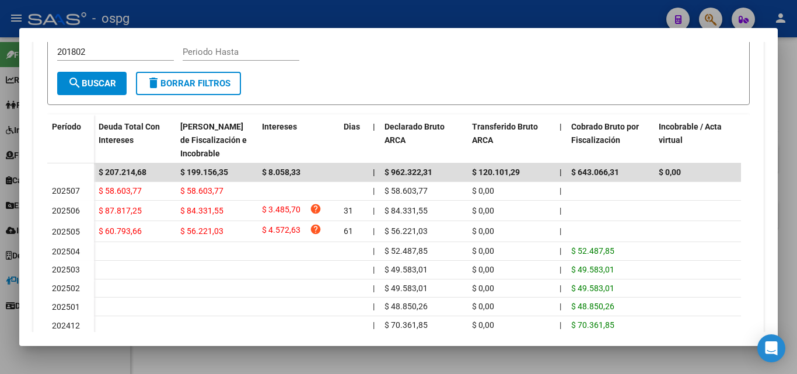
drag, startPoint x: 789, startPoint y: 108, endPoint x: 716, endPoint y: 64, distance: 85.9
click at [787, 107] on div at bounding box center [398, 187] width 797 height 374
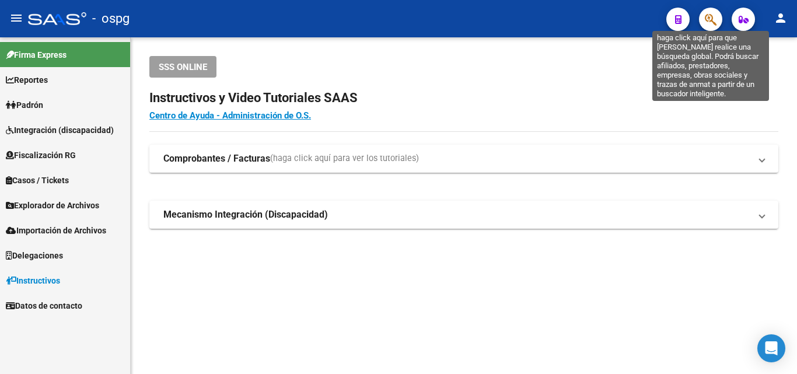
click at [706, 20] on icon "button" at bounding box center [711, 19] width 12 height 13
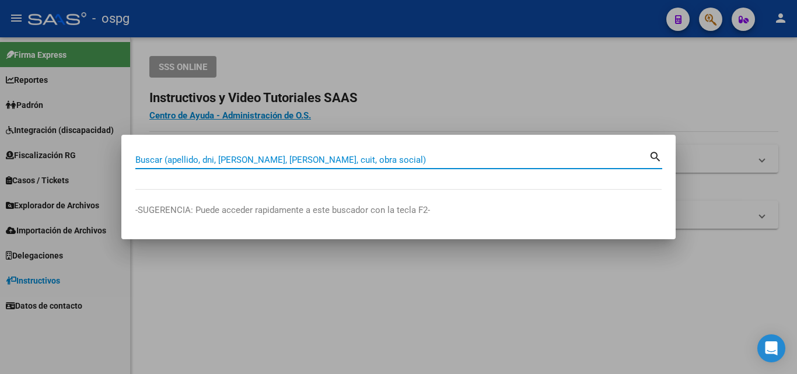
paste input "30711238618"
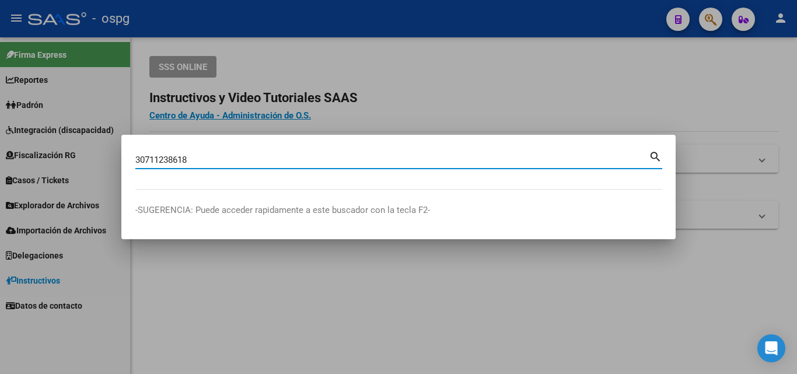
type input "30711238618"
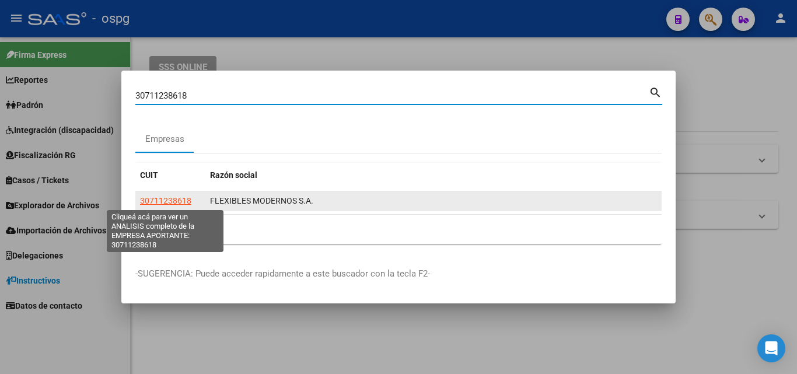
click at [169, 200] on span "30711238618" at bounding box center [165, 200] width 51 height 9
type textarea "30711238618"
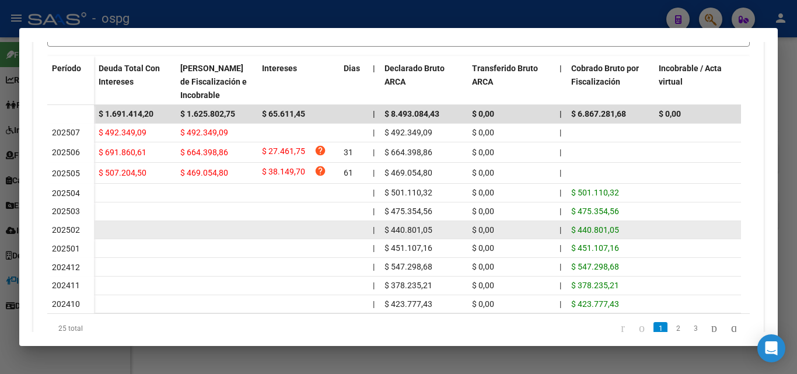
scroll to position [234, 0]
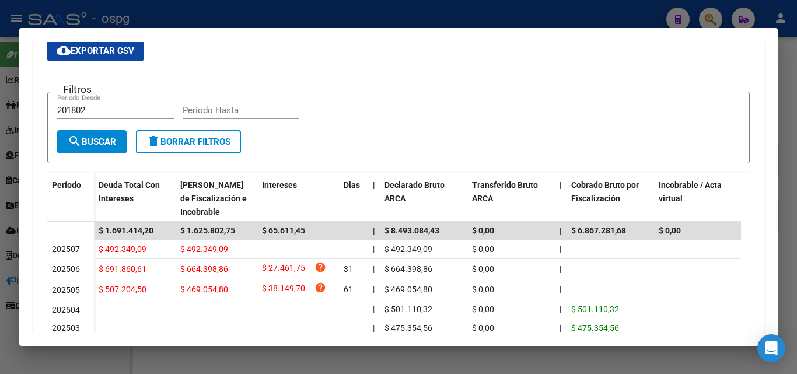
click at [3, 343] on div at bounding box center [398, 187] width 797 height 374
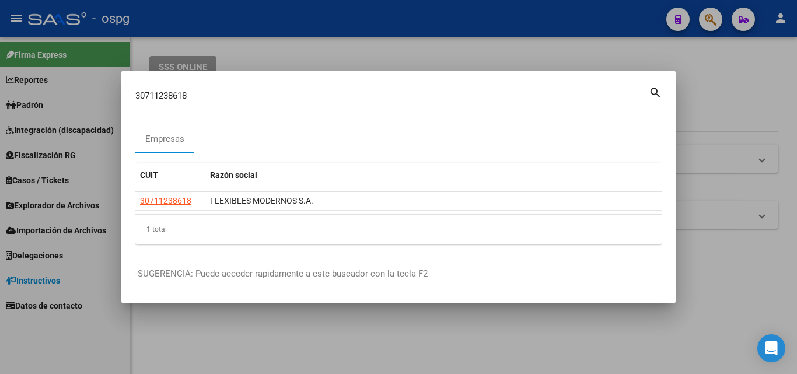
drag, startPoint x: 723, startPoint y: 285, endPoint x: 693, endPoint y: 274, distance: 32.5
click at [723, 284] on div at bounding box center [398, 187] width 797 height 374
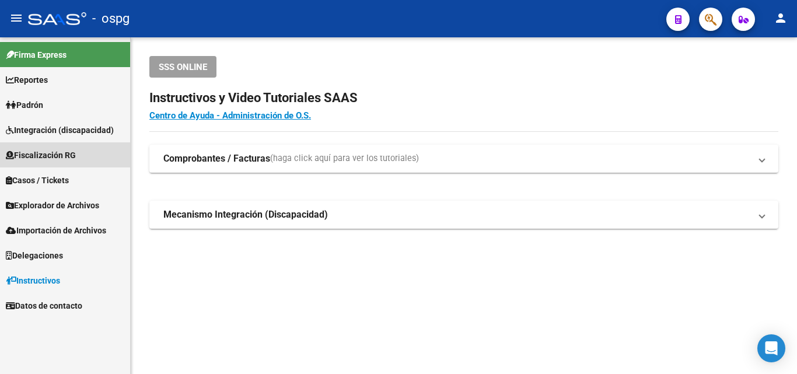
click at [76, 155] on span "Fiscalización RG" at bounding box center [41, 155] width 70 height 13
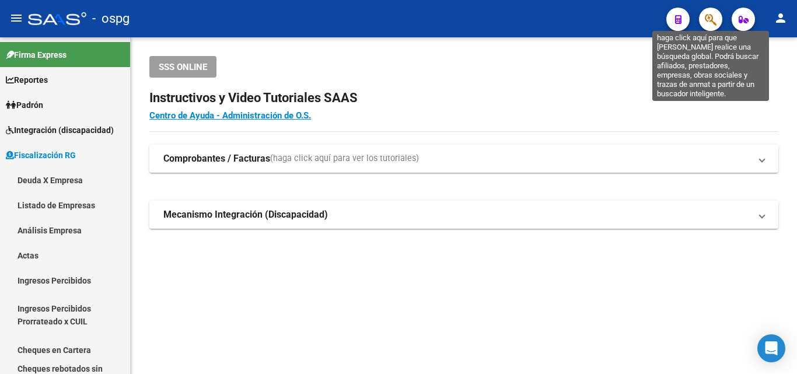
click at [715, 22] on icon "button" at bounding box center [711, 19] width 12 height 13
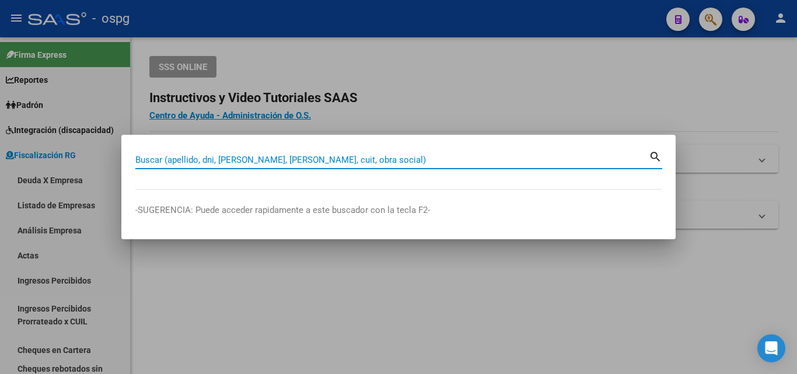
click at [391, 159] on input "Buscar (apellido, dni, [PERSON_NAME], [PERSON_NAME], cuit, obra social)" at bounding box center [392, 160] width 514 height 11
click at [333, 160] on input "Buscar (apellido, dni, [PERSON_NAME], [PERSON_NAME], cuit, obra social)" at bounding box center [392, 160] width 514 height 11
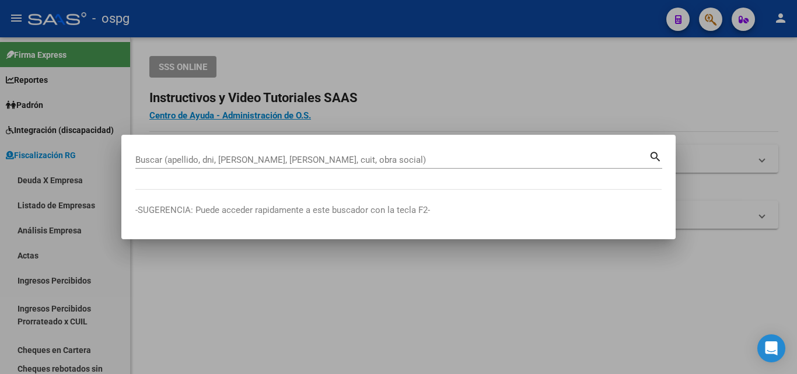
click at [350, 264] on div at bounding box center [398, 187] width 797 height 374
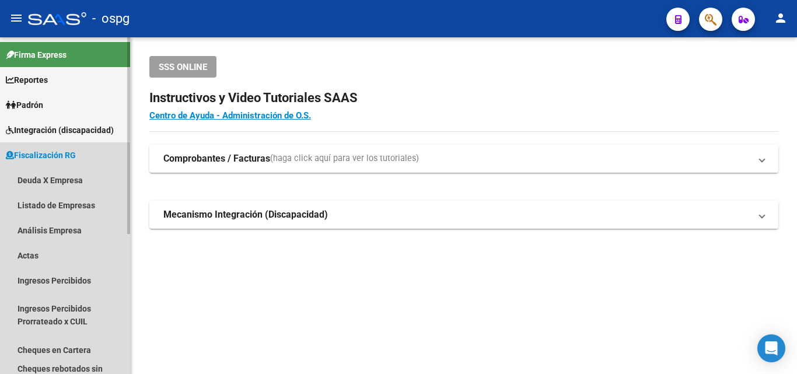
click at [65, 148] on link "Fiscalización RG" at bounding box center [65, 154] width 130 height 25
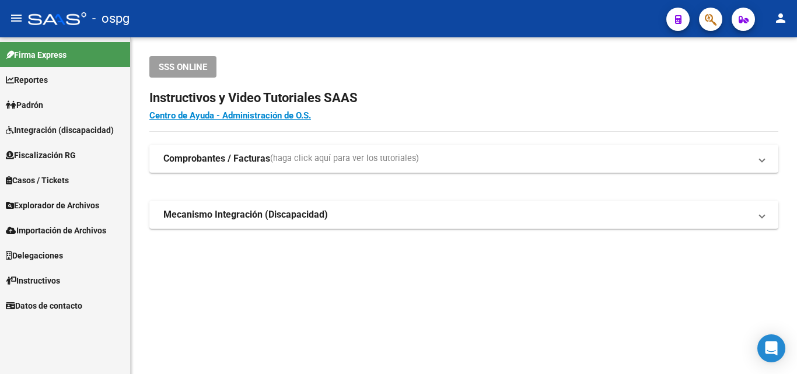
click at [66, 155] on span "Fiscalización RG" at bounding box center [41, 155] width 70 height 13
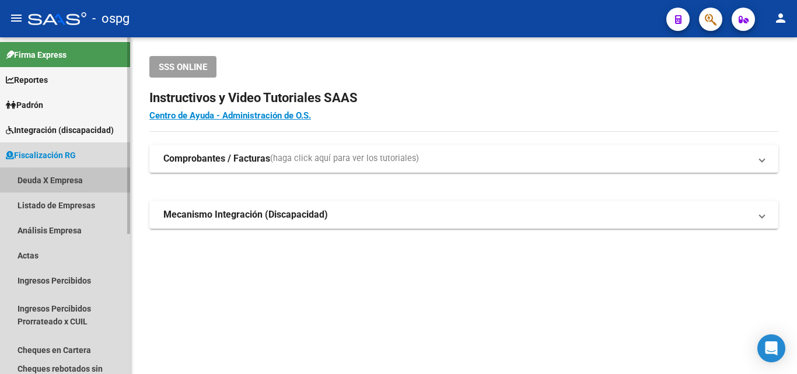
click at [58, 180] on link "Deuda X Empresa" at bounding box center [65, 180] width 130 height 25
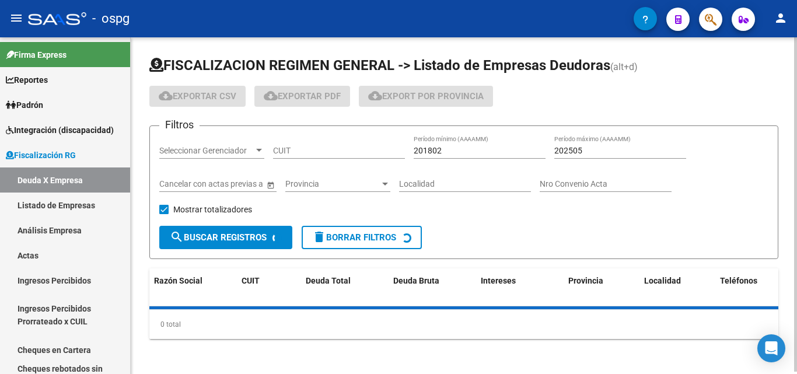
click at [341, 182] on span "Provincia" at bounding box center [332, 184] width 95 height 10
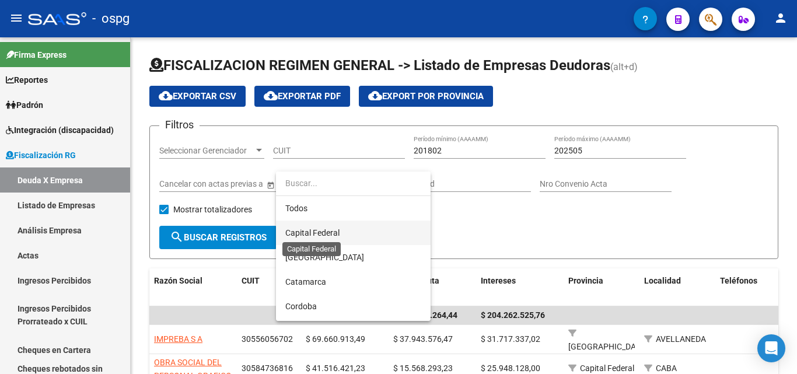
click at [316, 232] on span "Capital Federal" at bounding box center [312, 232] width 54 height 9
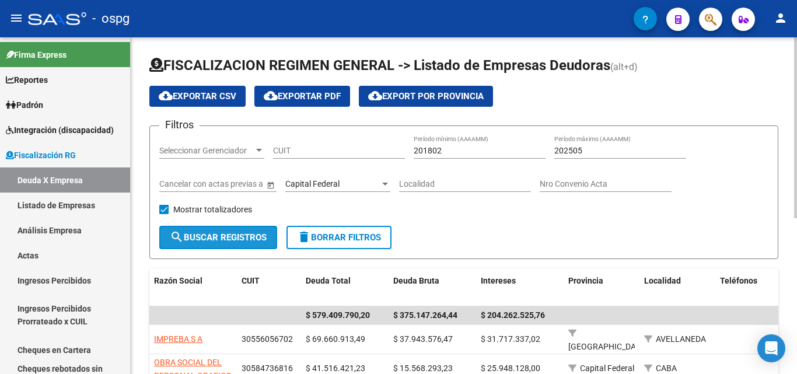
click at [225, 234] on span "search Buscar Registros" at bounding box center [218, 237] width 97 height 11
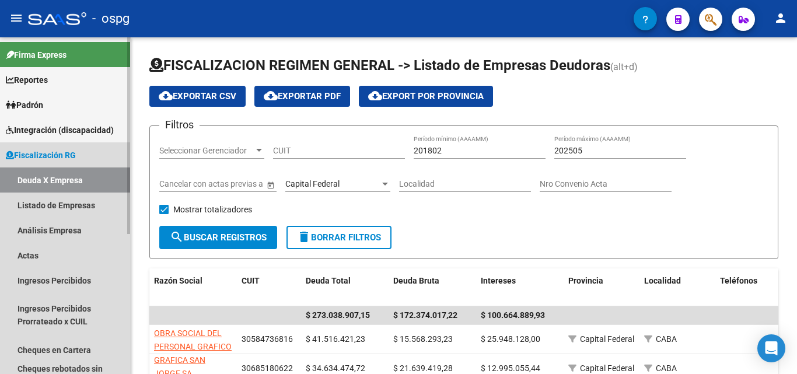
click at [49, 176] on link "Deuda X Empresa" at bounding box center [65, 180] width 130 height 25
click at [53, 203] on link "Listado de Empresas" at bounding box center [65, 205] width 130 height 25
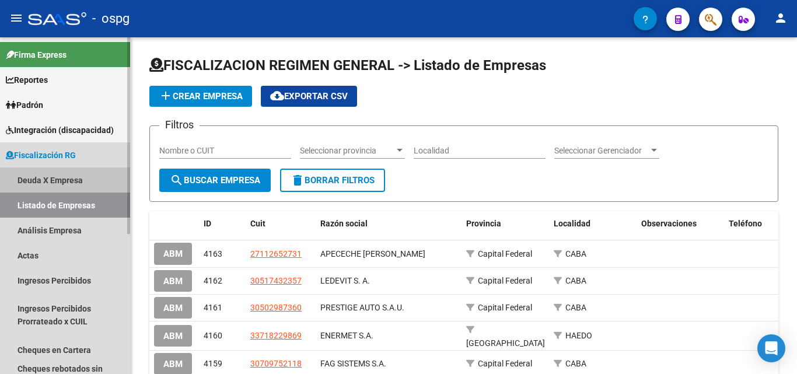
click at [68, 180] on link "Deuda X Empresa" at bounding box center [65, 180] width 130 height 25
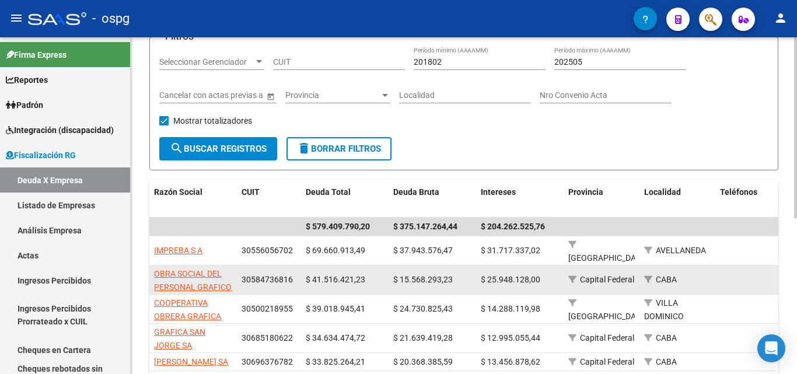
scroll to position [117, 0]
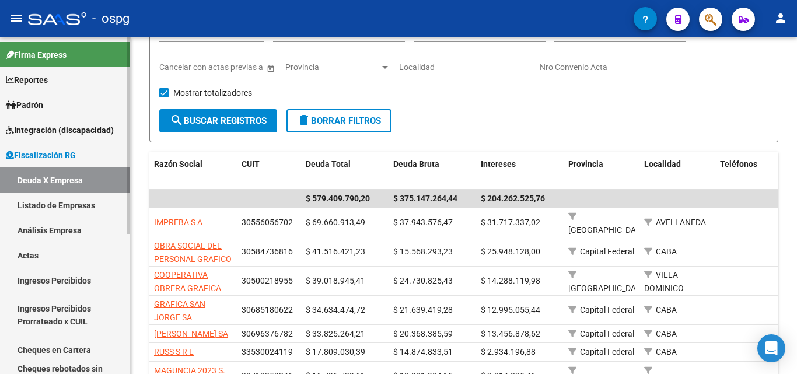
click at [59, 175] on link "Deuda X Empresa" at bounding box center [65, 180] width 130 height 25
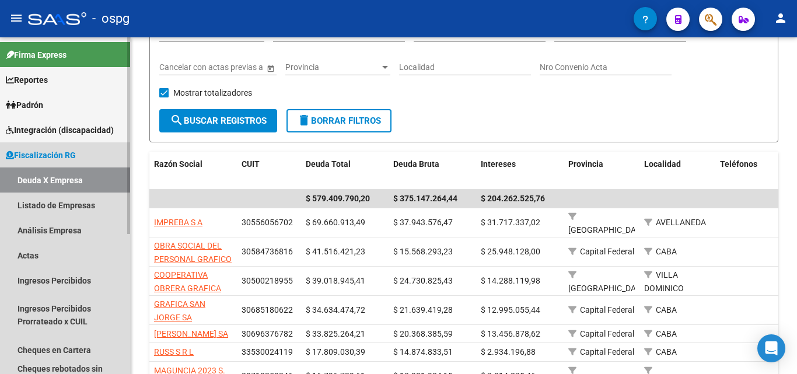
click at [81, 186] on link "Deuda X Empresa" at bounding box center [65, 180] width 130 height 25
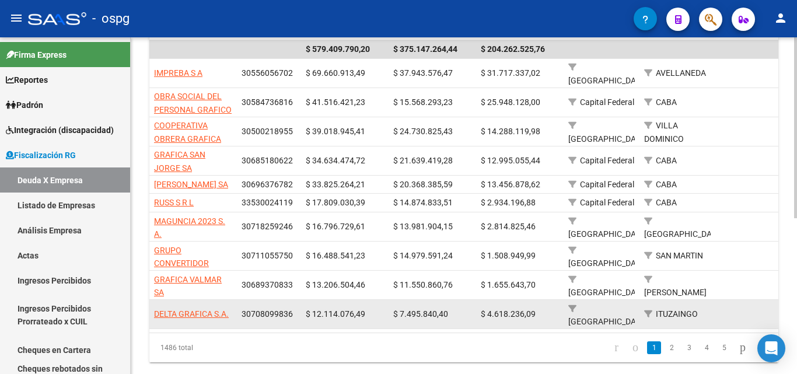
scroll to position [291, 0]
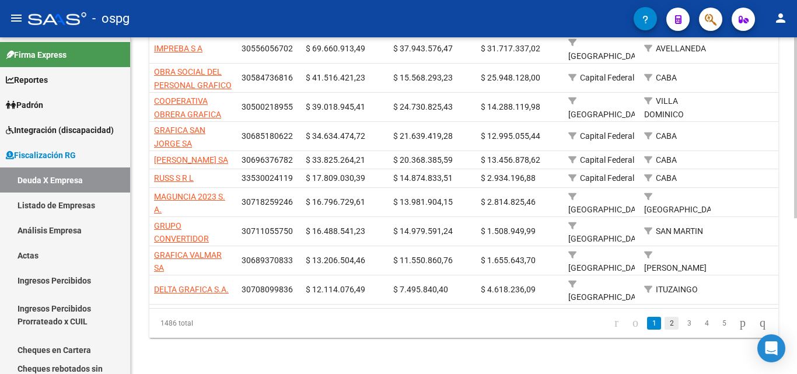
click at [665, 325] on link "2" at bounding box center [672, 323] width 14 height 13
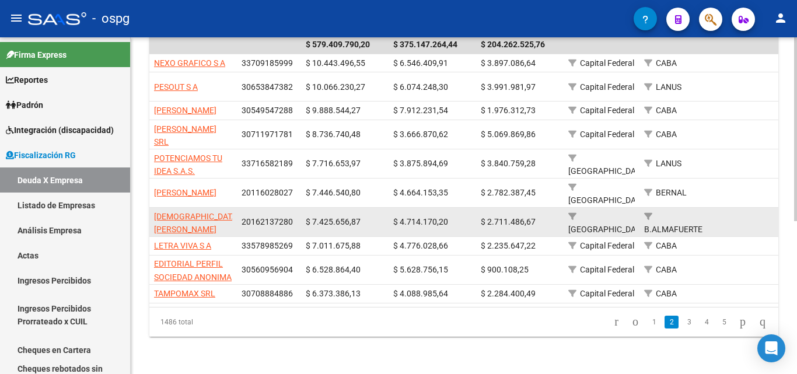
scroll to position [280, 0]
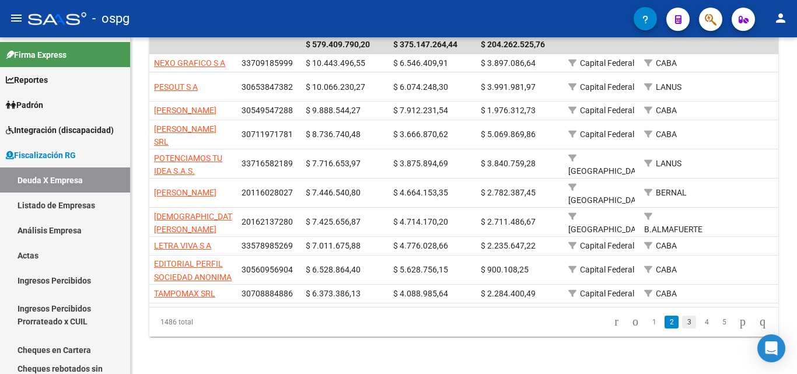
click at [682, 322] on link "3" at bounding box center [689, 322] width 14 height 13
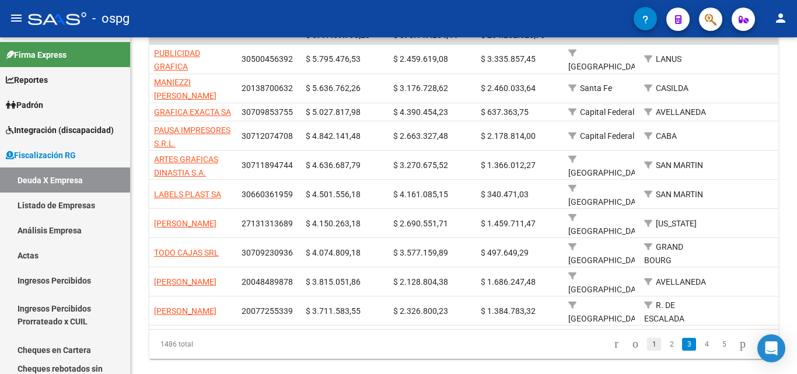
click at [647, 343] on link "1" at bounding box center [654, 344] width 14 height 13
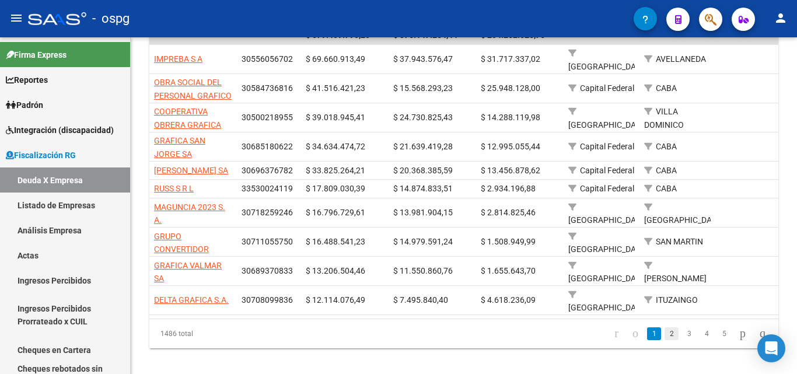
click at [665, 332] on link "2" at bounding box center [672, 333] width 14 height 13
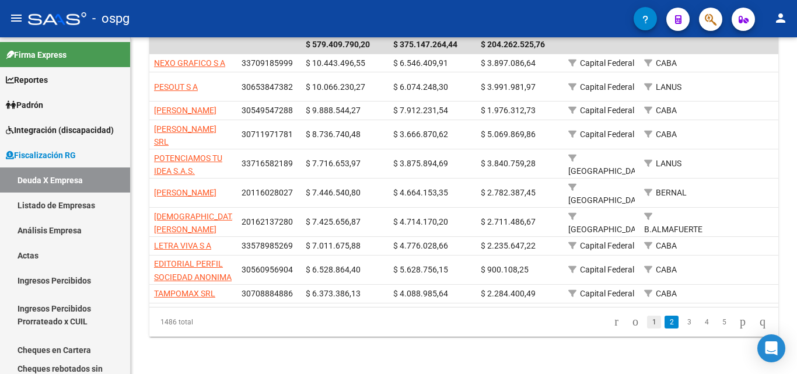
click at [647, 324] on link "1" at bounding box center [654, 322] width 14 height 13
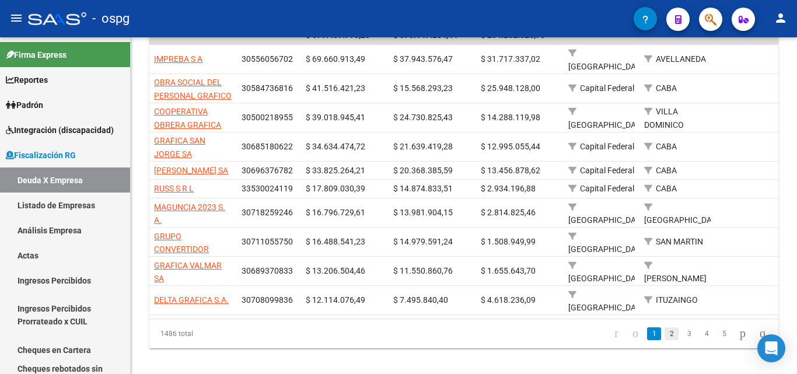
click at [665, 337] on link "2" at bounding box center [672, 333] width 14 height 13
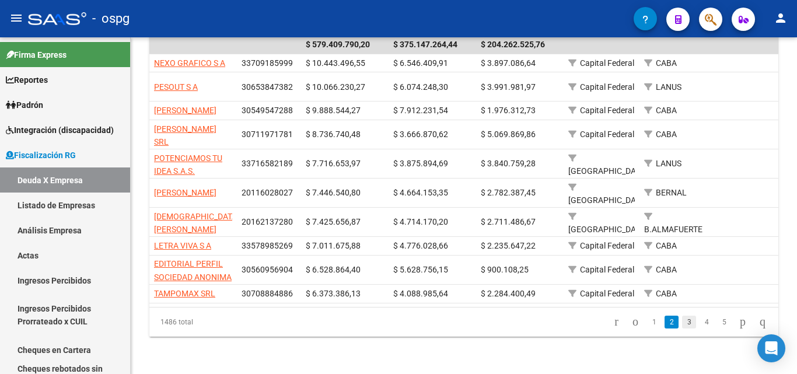
click at [682, 325] on link "3" at bounding box center [689, 322] width 14 height 13
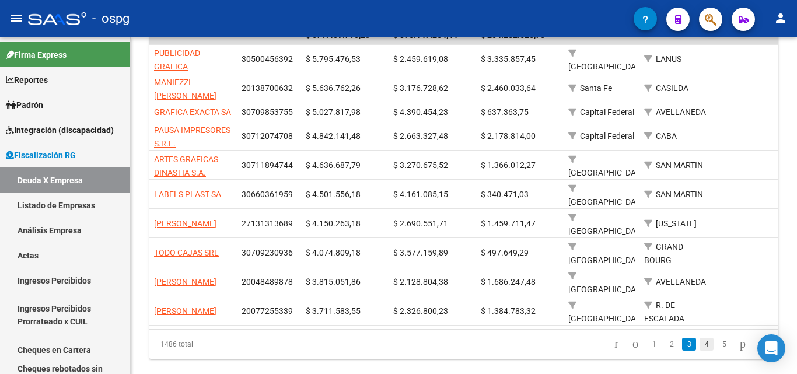
click at [700, 341] on link "4" at bounding box center [707, 344] width 14 height 13
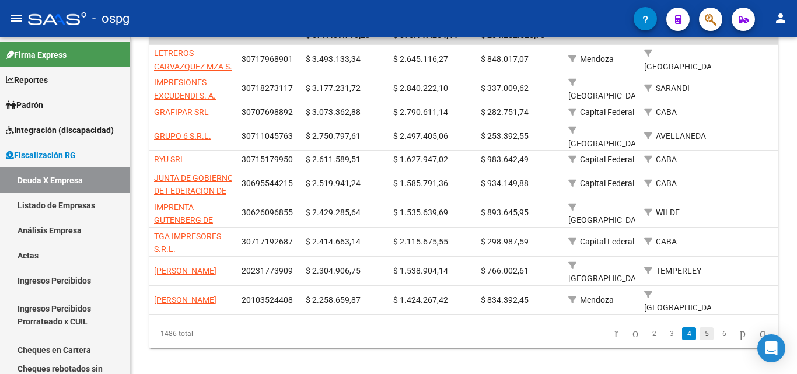
click at [700, 332] on link "5" at bounding box center [707, 333] width 14 height 13
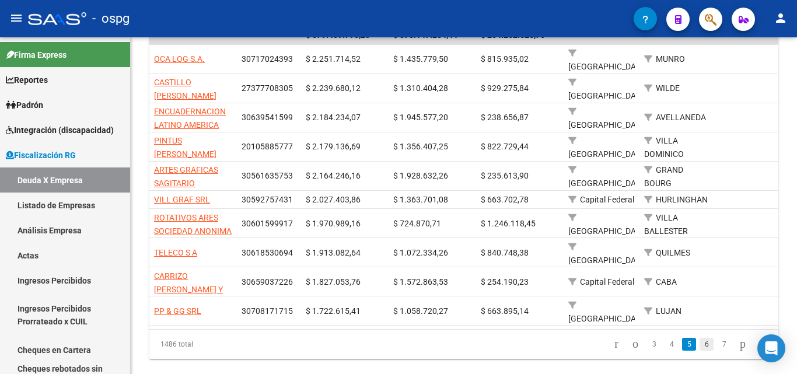
click at [700, 338] on link "6" at bounding box center [707, 344] width 14 height 13
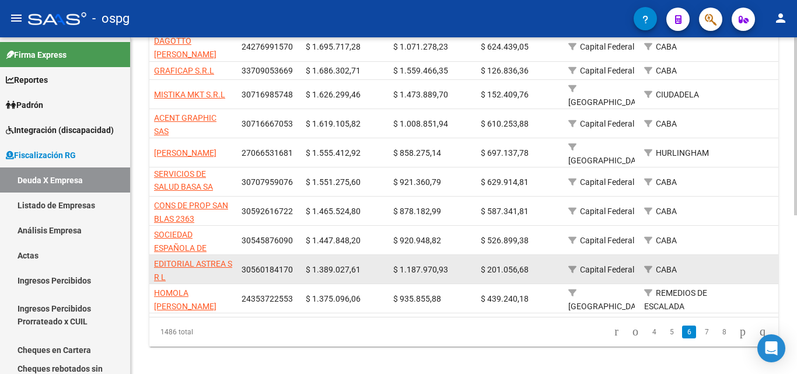
scroll to position [301, 0]
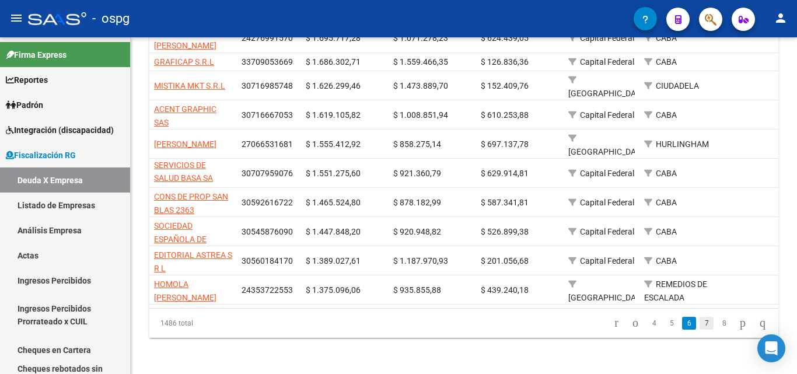
click at [700, 323] on link "7" at bounding box center [707, 323] width 14 height 13
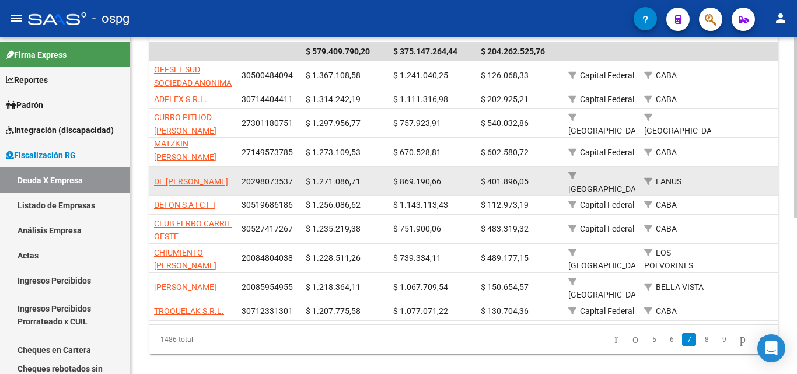
scroll to position [291, 0]
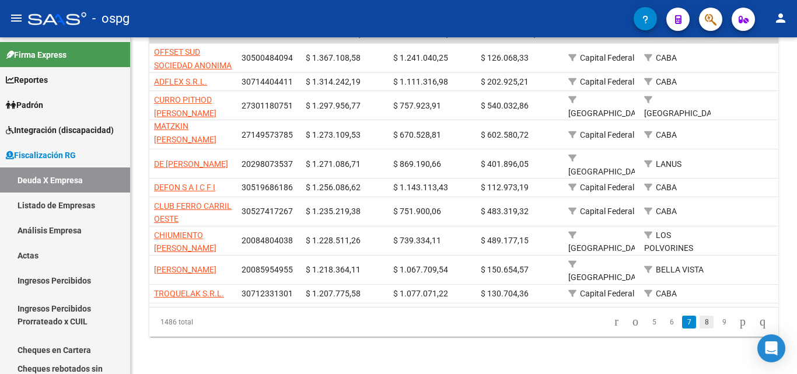
click at [700, 323] on link "8" at bounding box center [707, 322] width 14 height 13
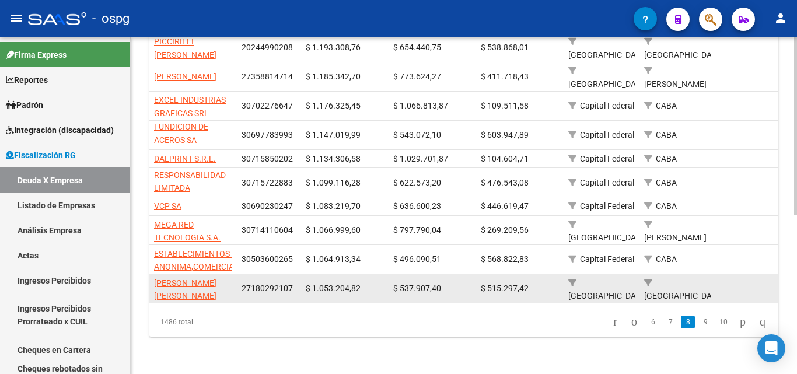
scroll to position [301, 0]
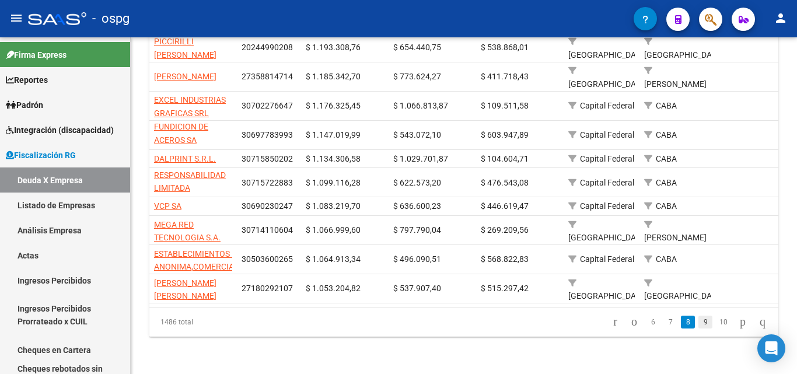
click at [699, 323] on link "9" at bounding box center [706, 322] width 14 height 13
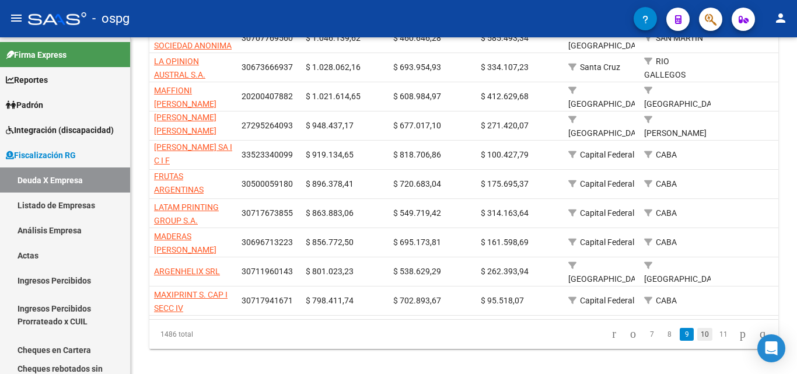
click at [698, 341] on link "10" at bounding box center [705, 334] width 15 height 13
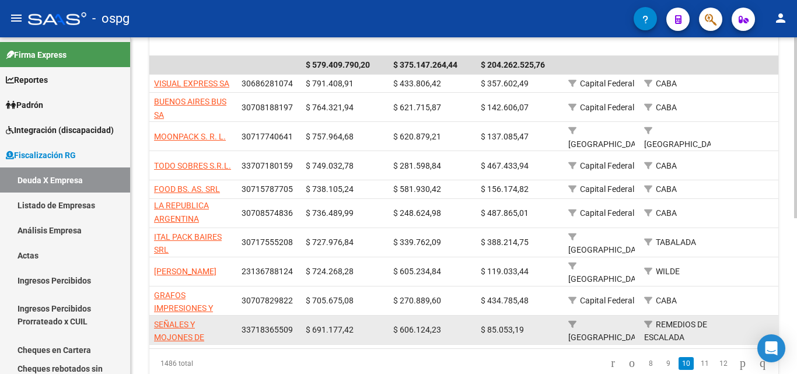
scroll to position [291, 0]
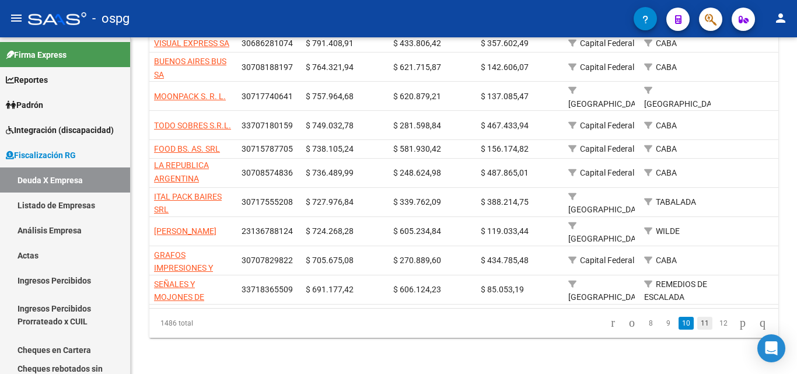
click at [698, 320] on link "11" at bounding box center [705, 323] width 15 height 13
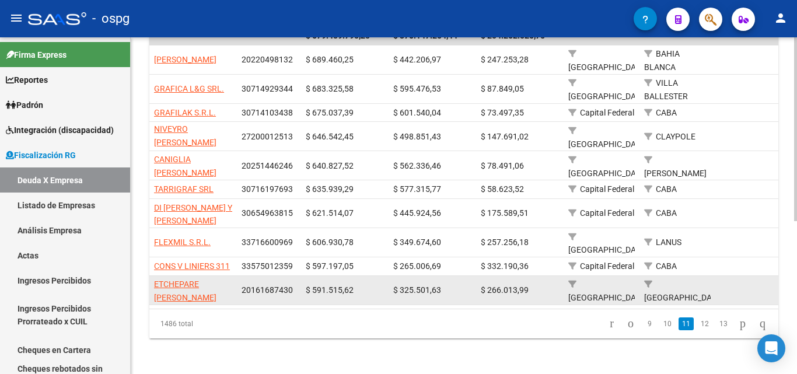
scroll to position [280, 0]
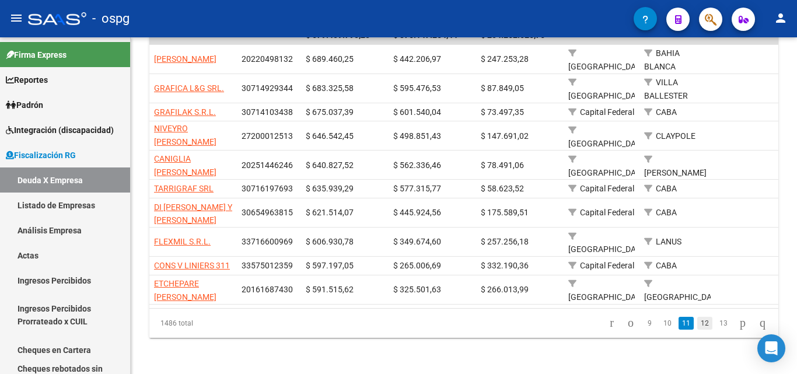
click at [698, 321] on link "12" at bounding box center [705, 323] width 15 height 13
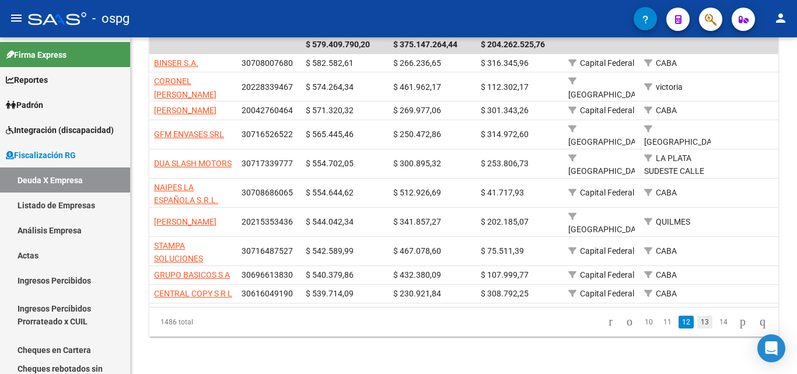
click at [698, 329] on link "13" at bounding box center [705, 322] width 15 height 13
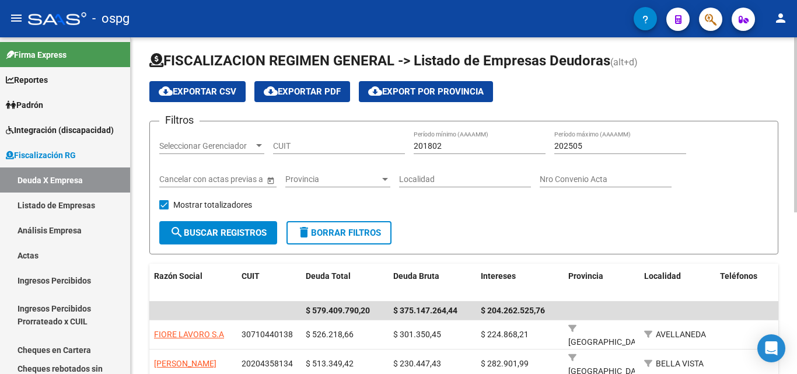
scroll to position [0, 0]
